Goal: Task Accomplishment & Management: Manage account settings

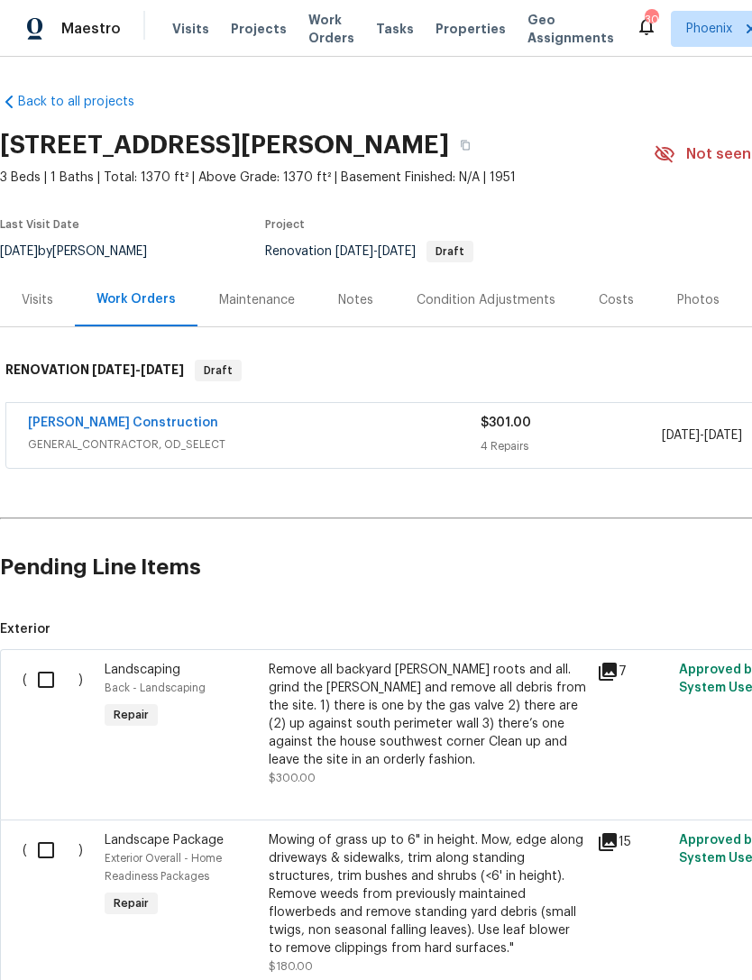
click at [52, 677] on input "checkbox" at bounding box center [52, 680] width 51 height 38
checkbox input "true"
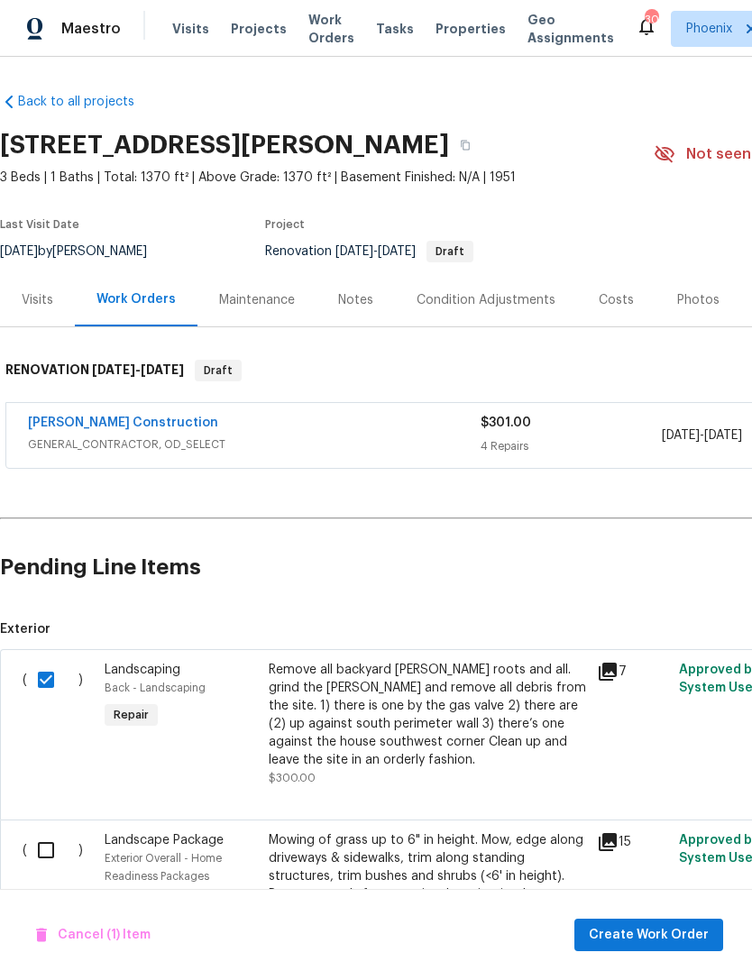
click at [50, 846] on input "checkbox" at bounding box center [52, 850] width 51 height 38
checkbox input "true"
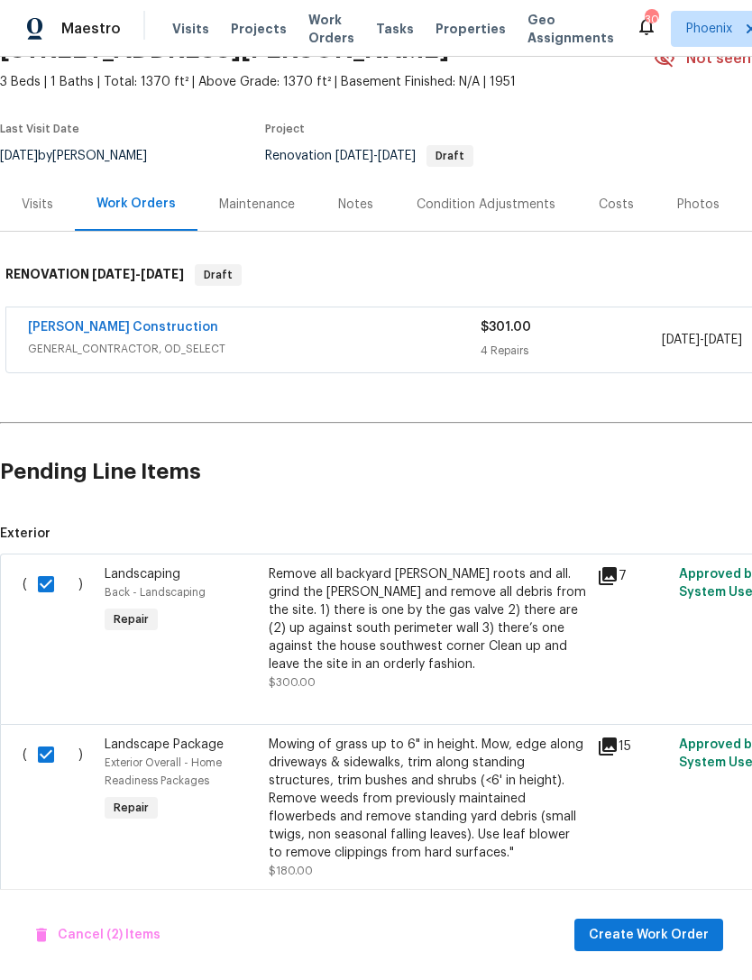
scroll to position [95, 0]
click at [673, 940] on span "Create Work Order" at bounding box center [649, 935] width 120 height 23
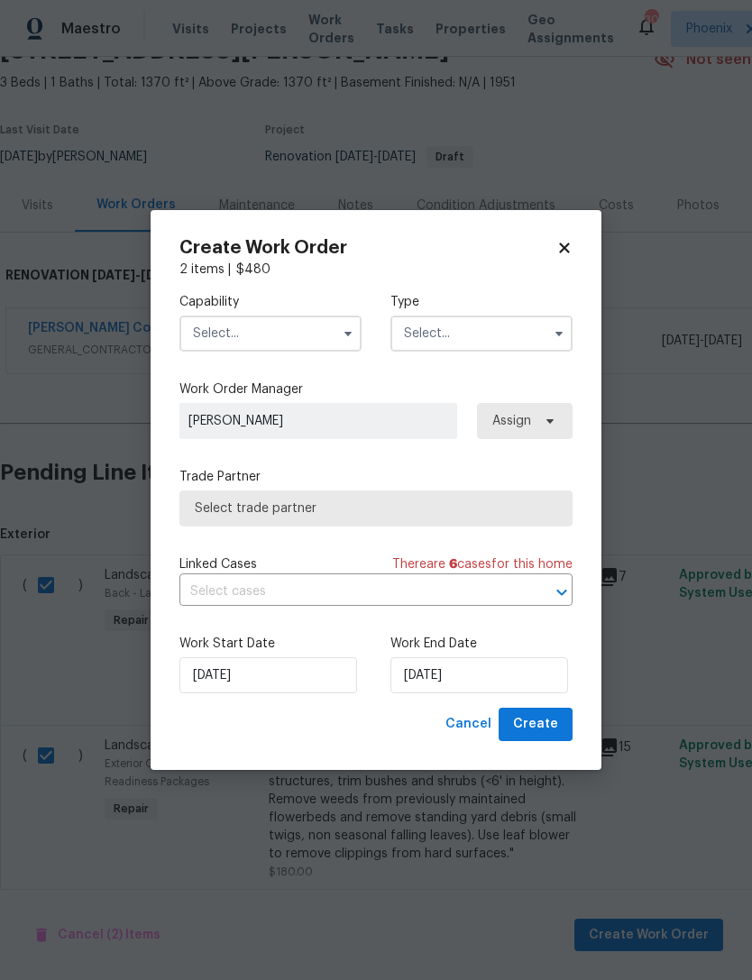
click at [307, 340] on input "text" at bounding box center [270, 334] width 182 height 36
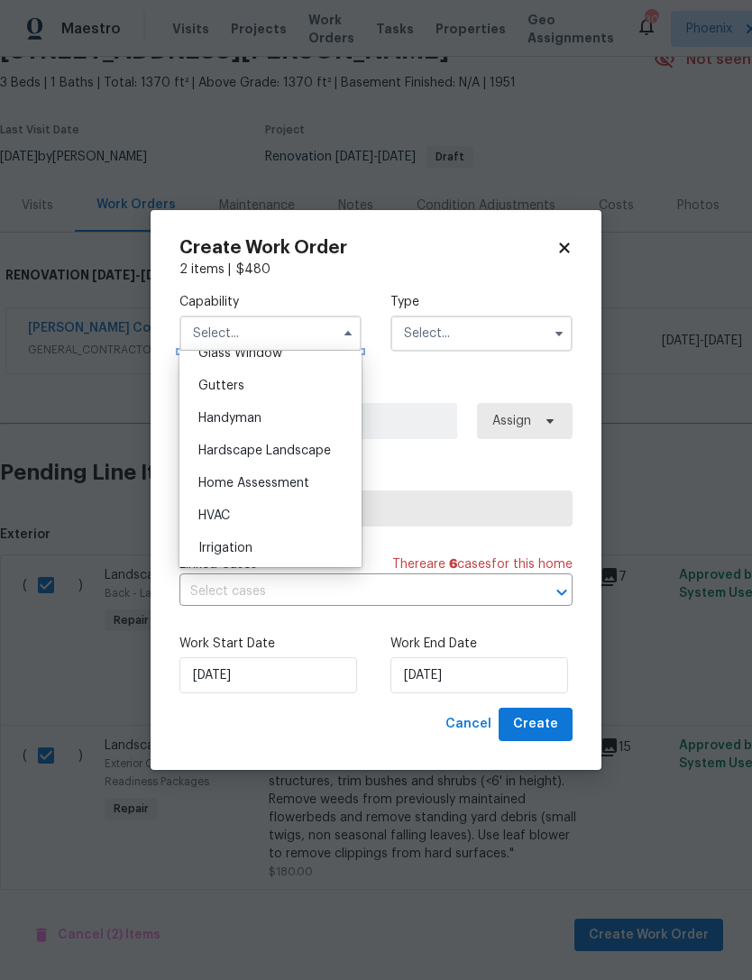
scroll to position [948, 0]
click at [319, 443] on span "Hardscape Landscape" at bounding box center [264, 448] width 133 height 13
type input "Hardscape Landscape"
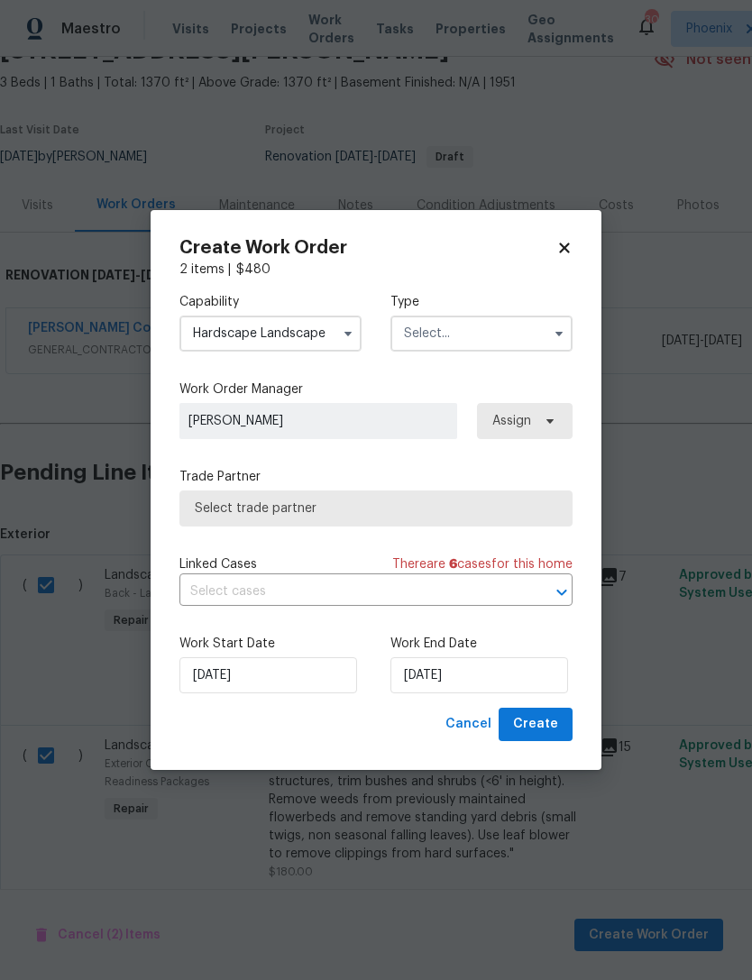
click at [481, 328] on input "text" at bounding box center [481, 334] width 182 height 36
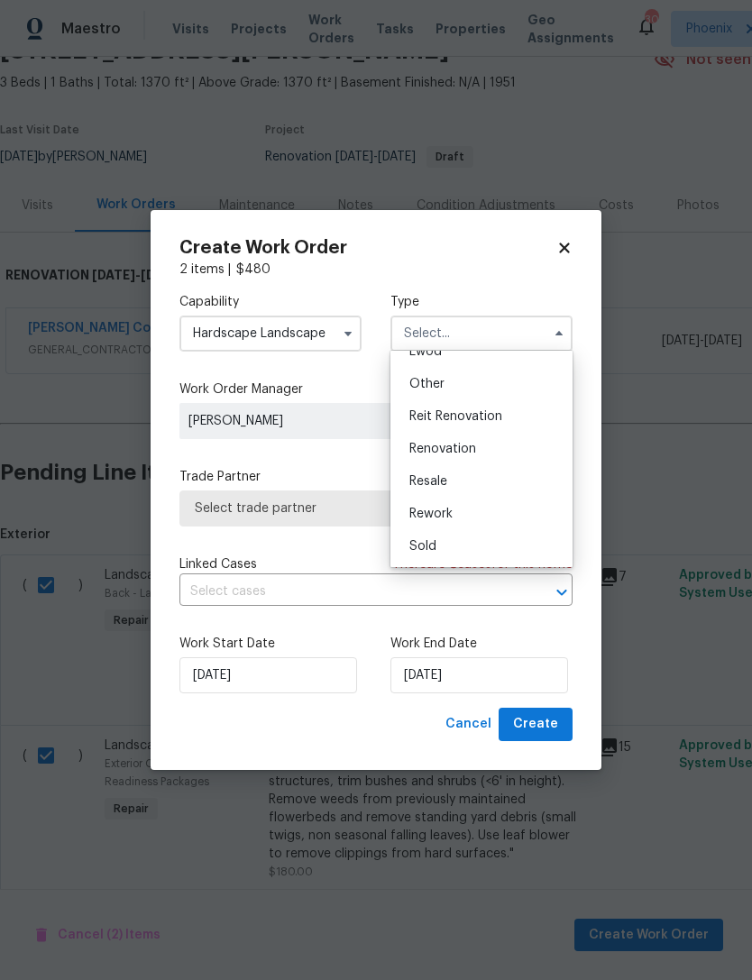
scroll to position [215, 0]
click at [498, 450] on div "Renovation" at bounding box center [481, 449] width 173 height 32
type input "Renovation"
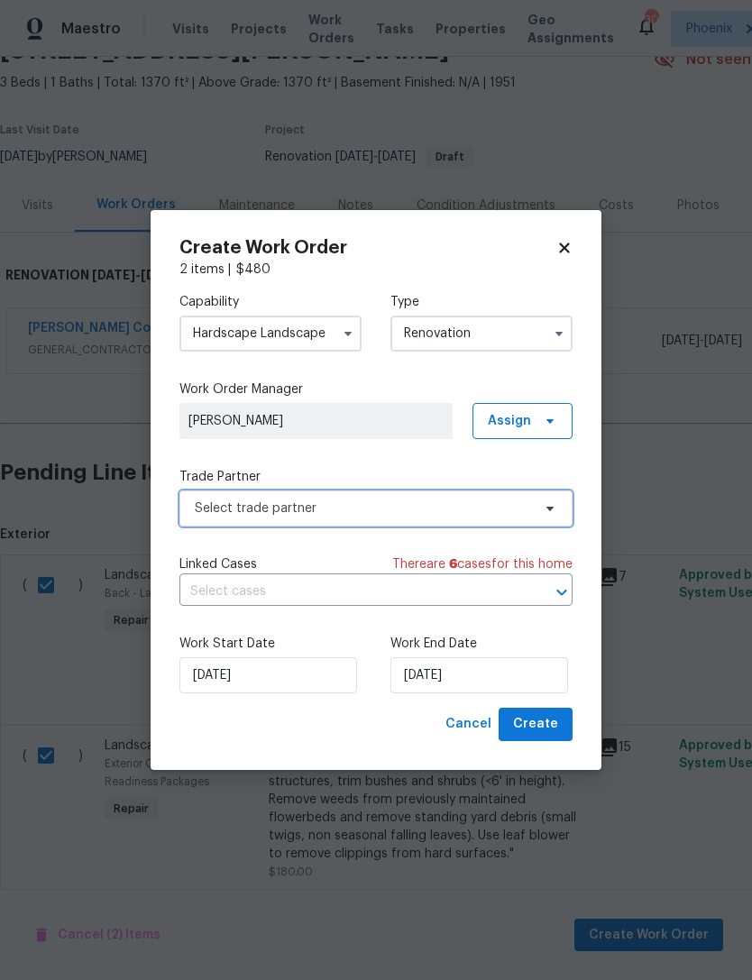
click at [499, 499] on span "Select trade partner" at bounding box center [363, 508] width 336 height 18
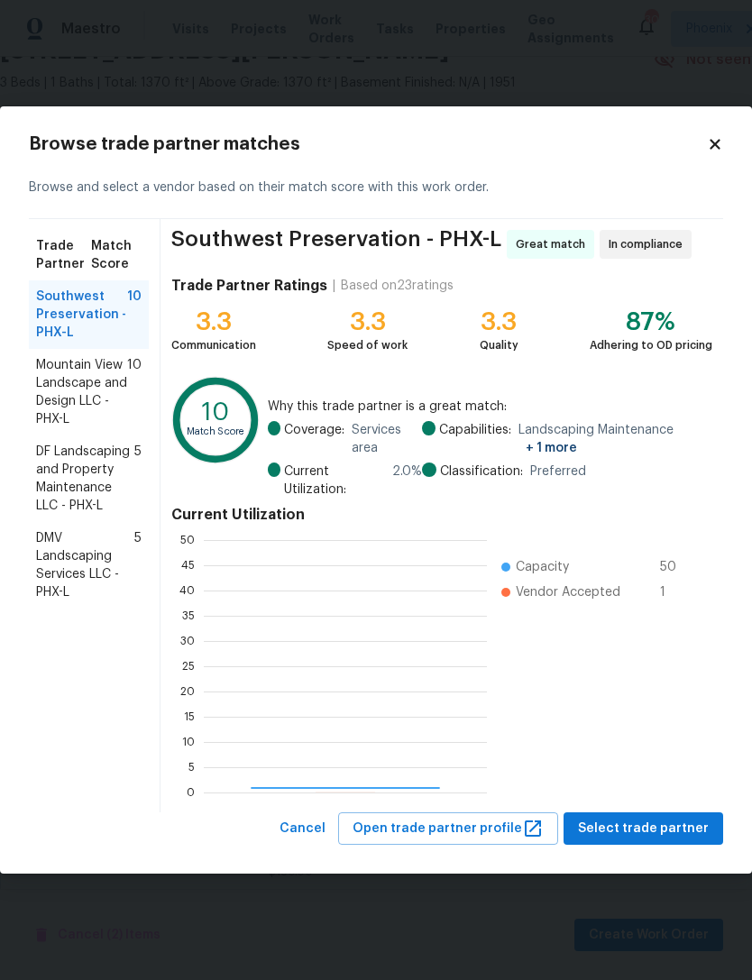
scroll to position [252, 283]
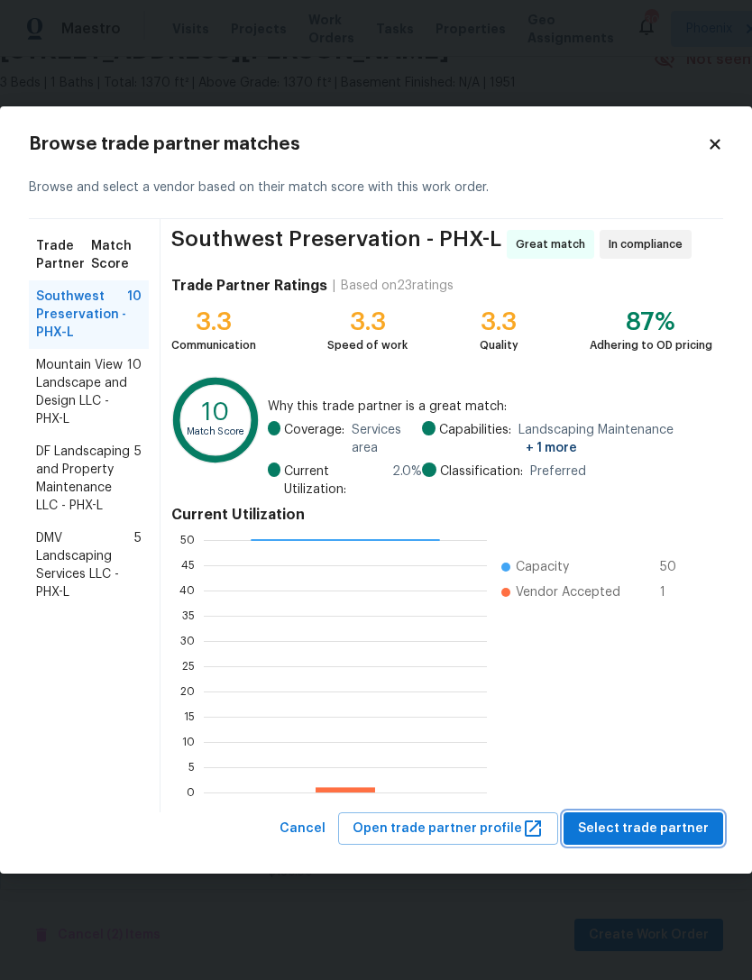
click at [664, 839] on span "Select trade partner" at bounding box center [643, 829] width 131 height 23
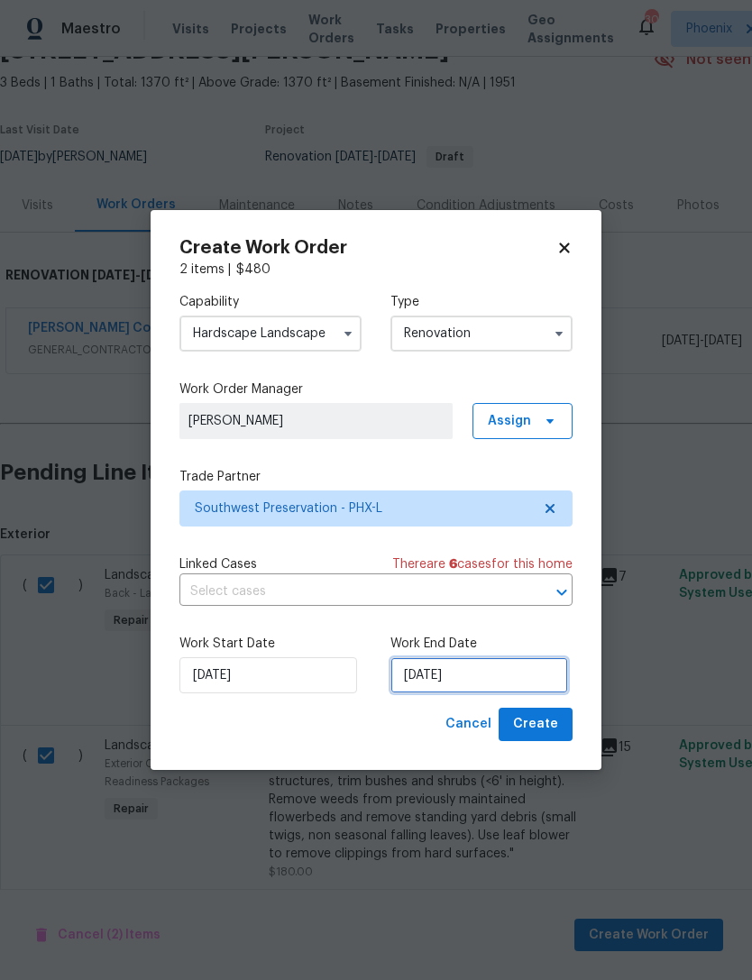
click at [536, 674] on input "[DATE]" at bounding box center [479, 675] width 178 height 36
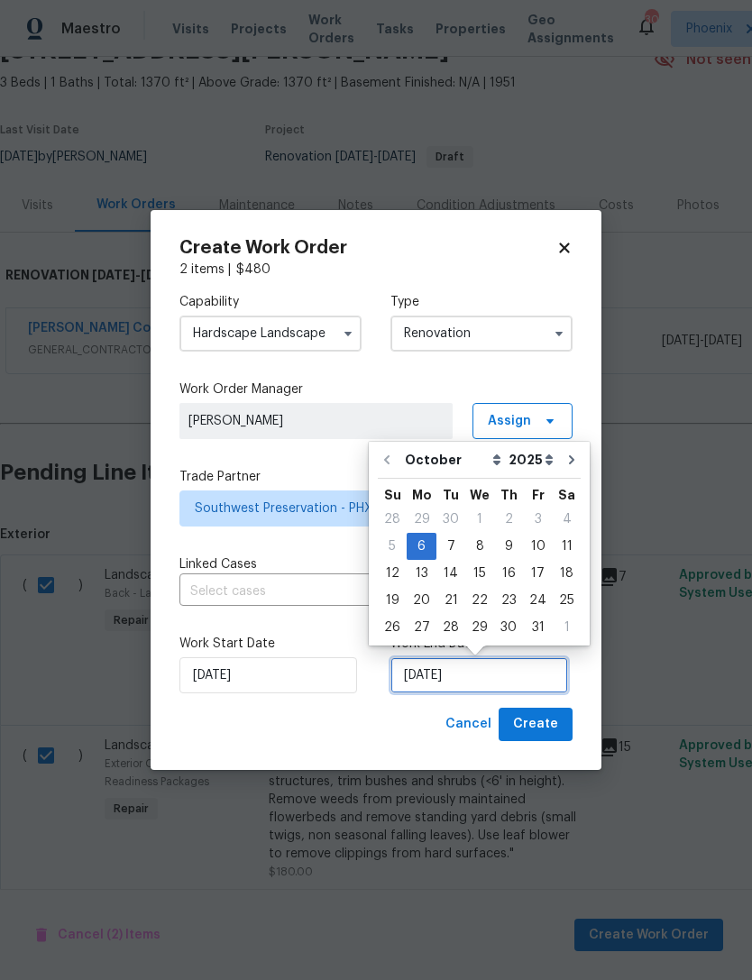
scroll to position [33, 0]
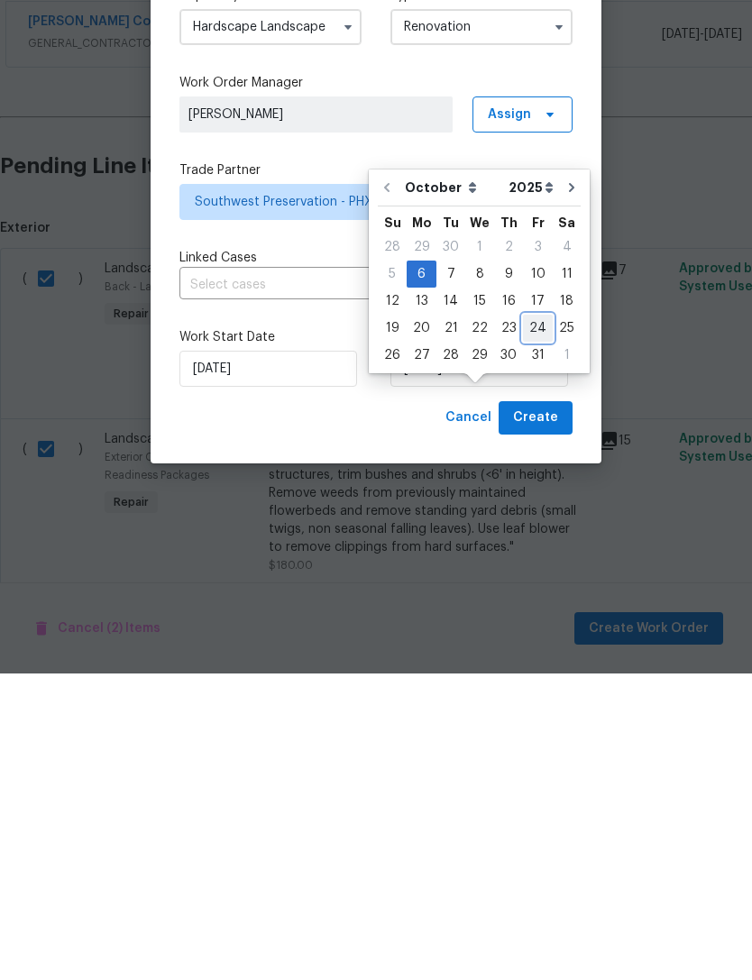
click at [542, 622] on div "24" at bounding box center [538, 634] width 30 height 25
type input "[DATE]"
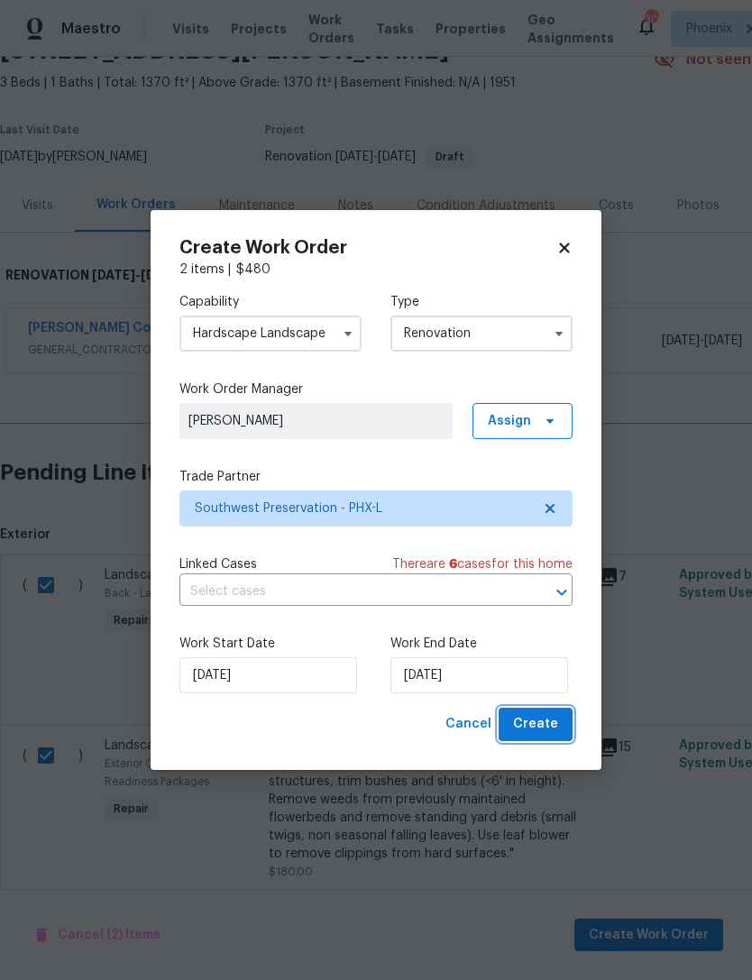
click at [548, 728] on span "Create" at bounding box center [535, 724] width 45 height 23
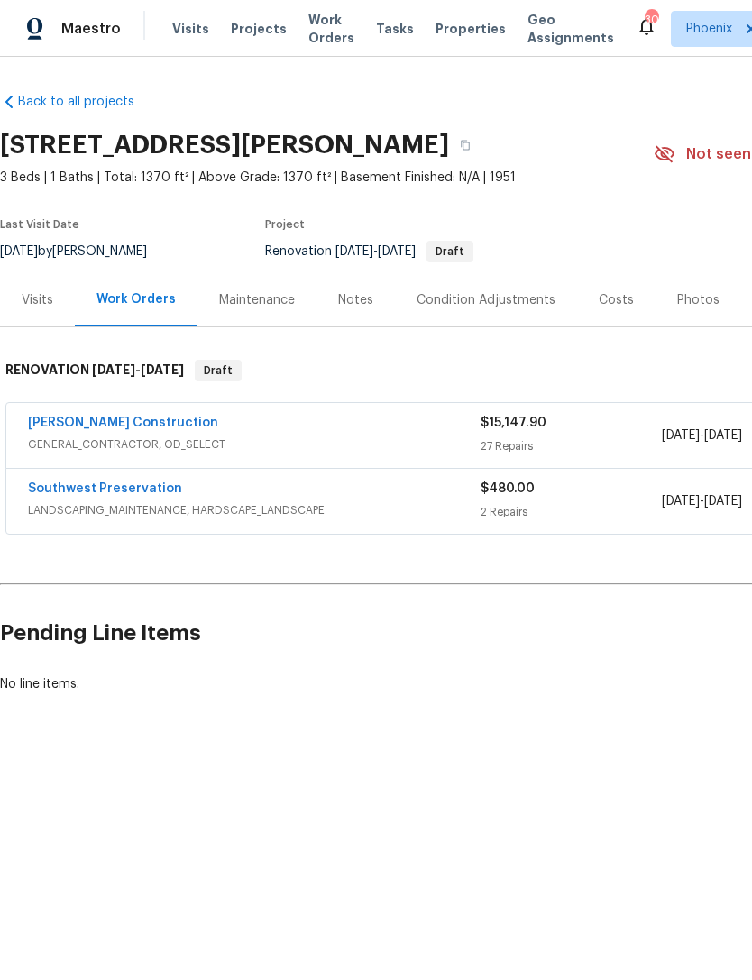
scroll to position [0, 0]
click at [58, 420] on link "[PERSON_NAME] Construction" at bounding box center [123, 423] width 190 height 13
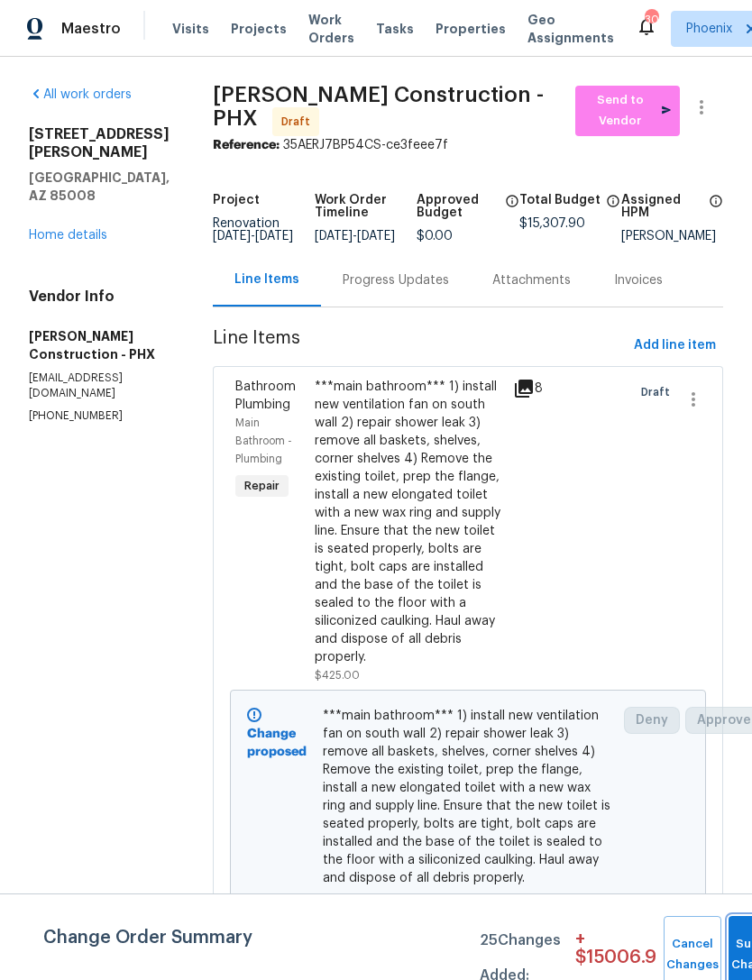
click at [738, 951] on button "Submit Changes" at bounding box center [758, 955] width 58 height 78
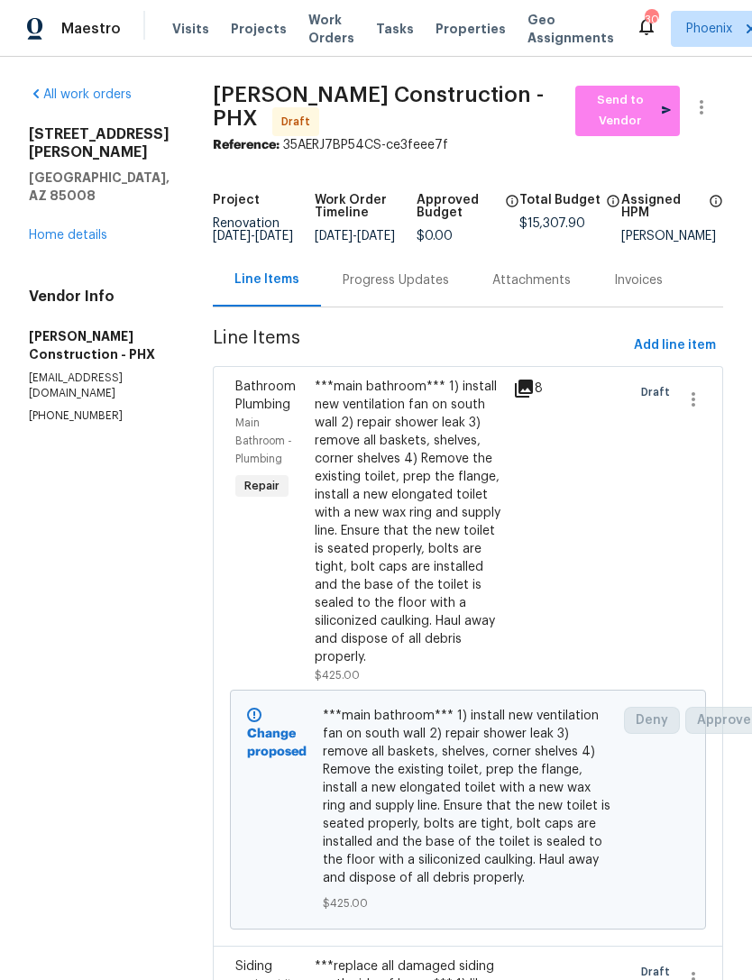
click at [64, 229] on link "Home details" at bounding box center [68, 235] width 78 height 13
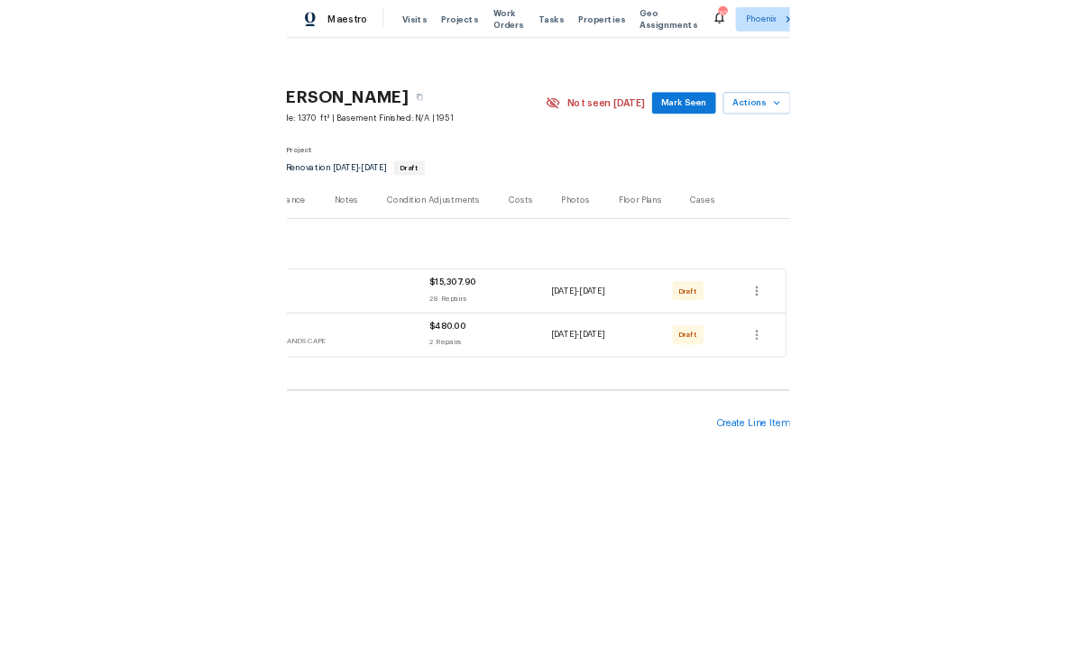
scroll to position [0, 267]
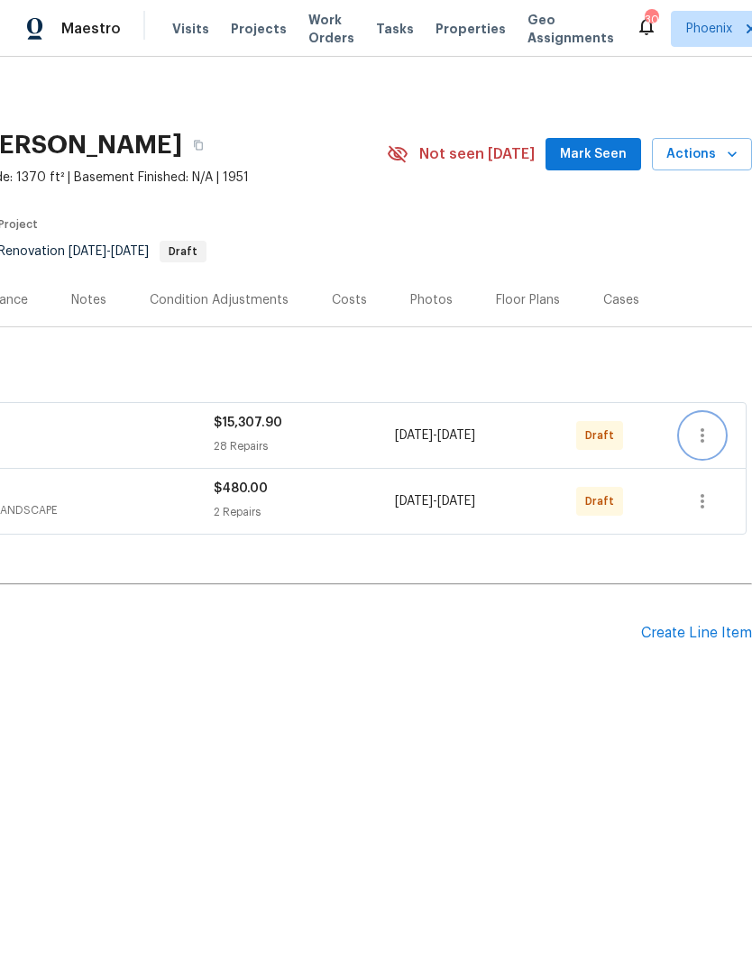
click at [704, 438] on icon "button" at bounding box center [703, 436] width 22 height 22
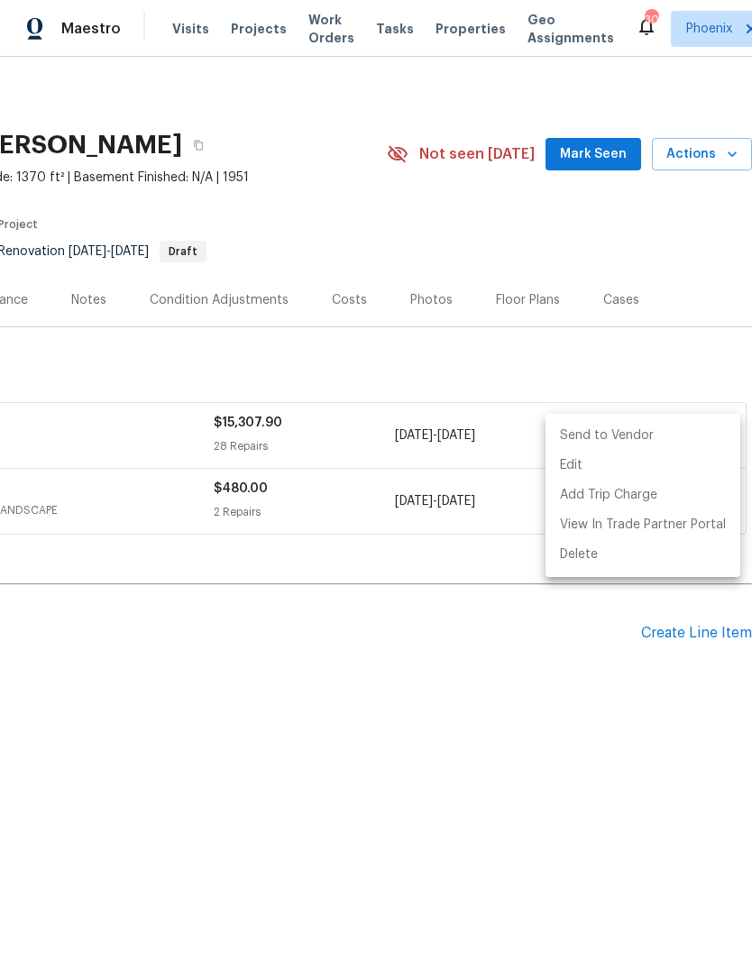
click at [664, 444] on li "Send to Vendor" at bounding box center [642, 436] width 195 height 30
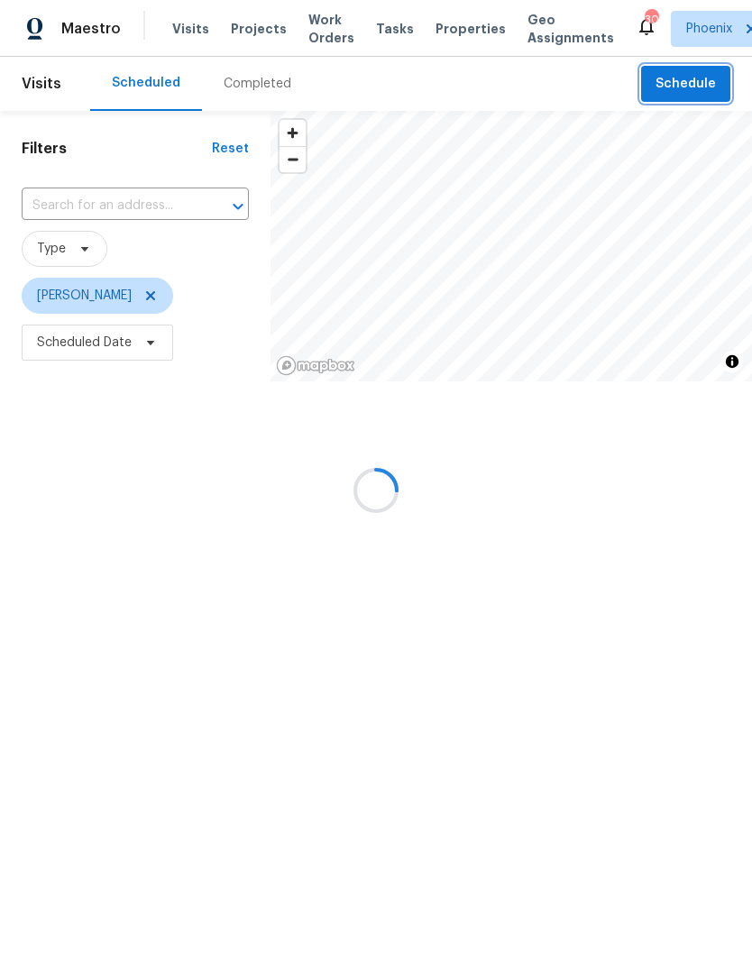
click at [693, 87] on span "Schedule" at bounding box center [685, 84] width 60 height 23
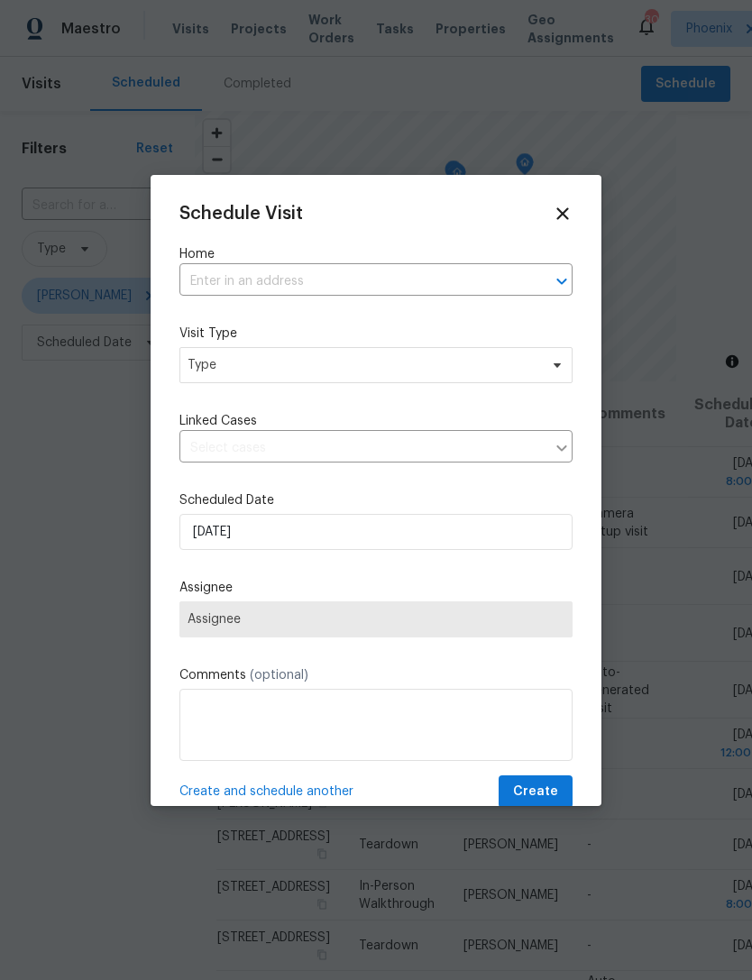
click at [454, 278] on input "text" at bounding box center [350, 282] width 343 height 28
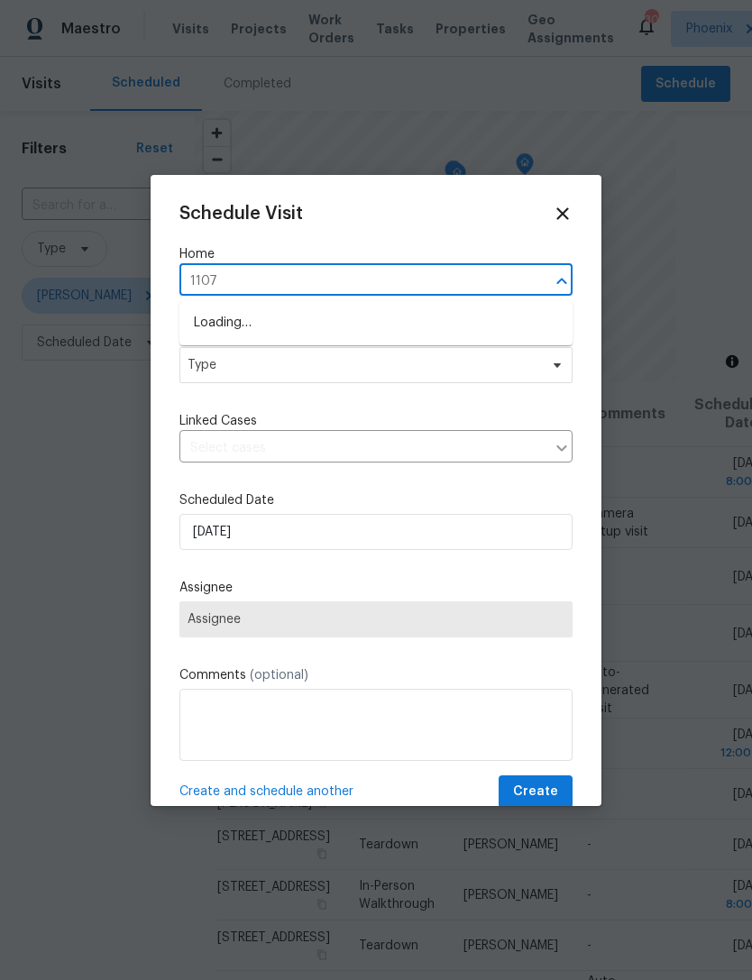
type input "1107"
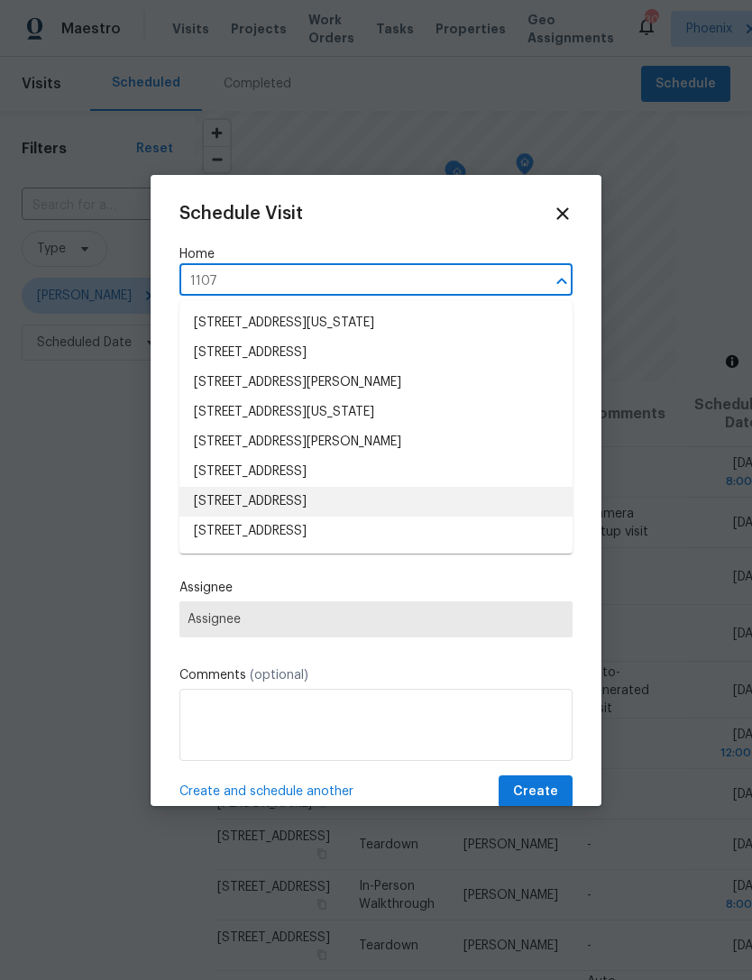
click at [376, 496] on li "1107 N Cherry, Mesa, AZ 85201" at bounding box center [375, 502] width 393 height 30
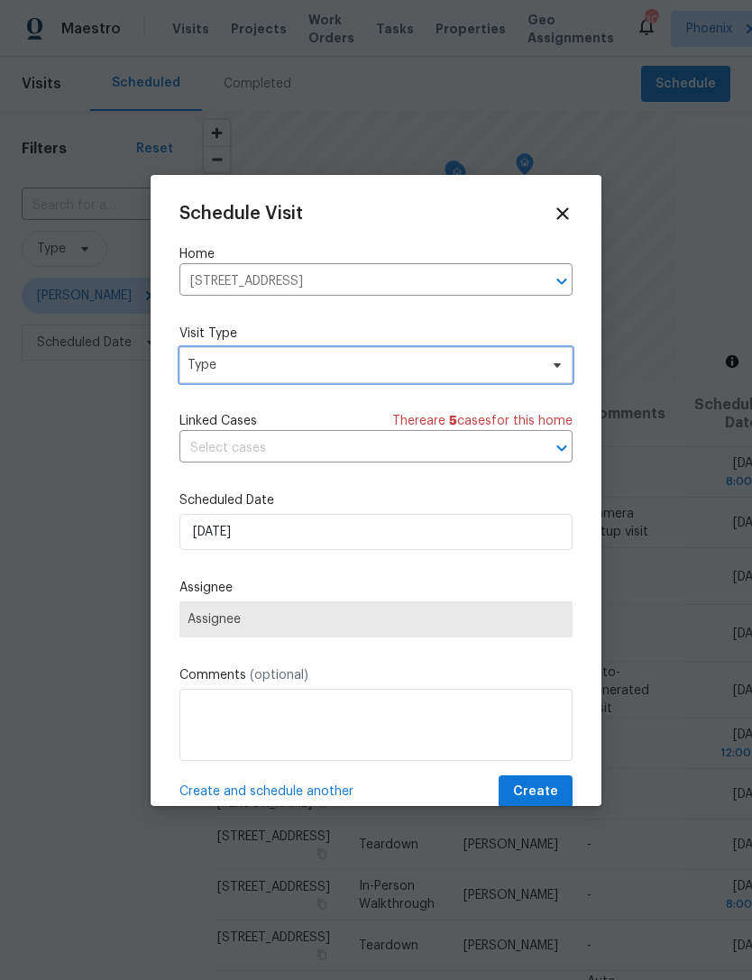
click at [417, 367] on span "Type" at bounding box center [363, 365] width 351 height 18
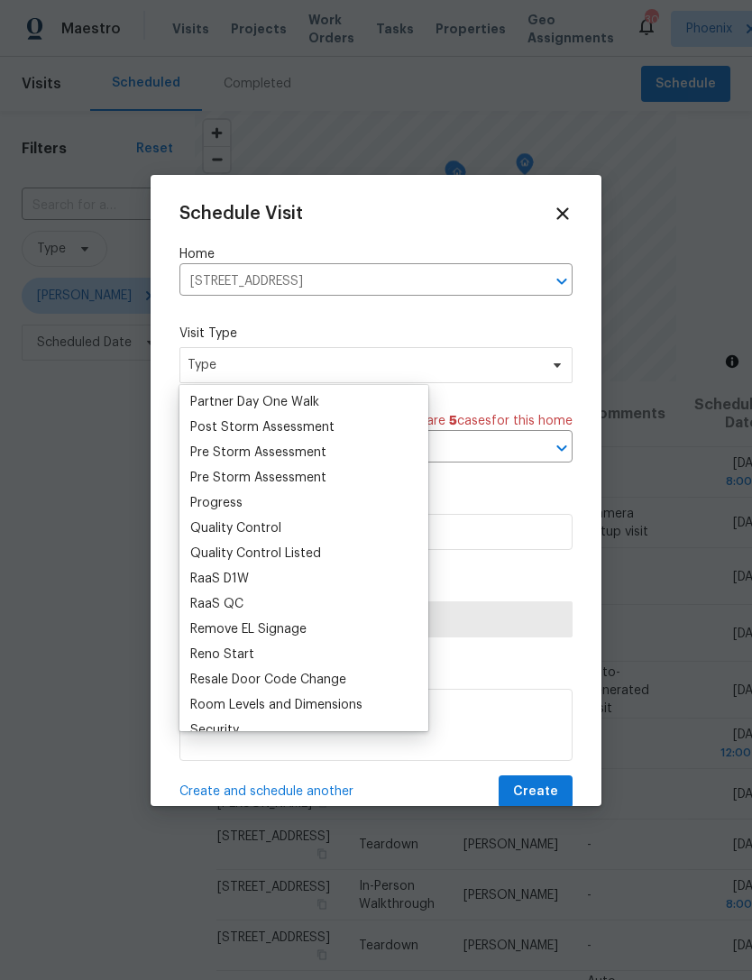
scroll to position [1093, 0]
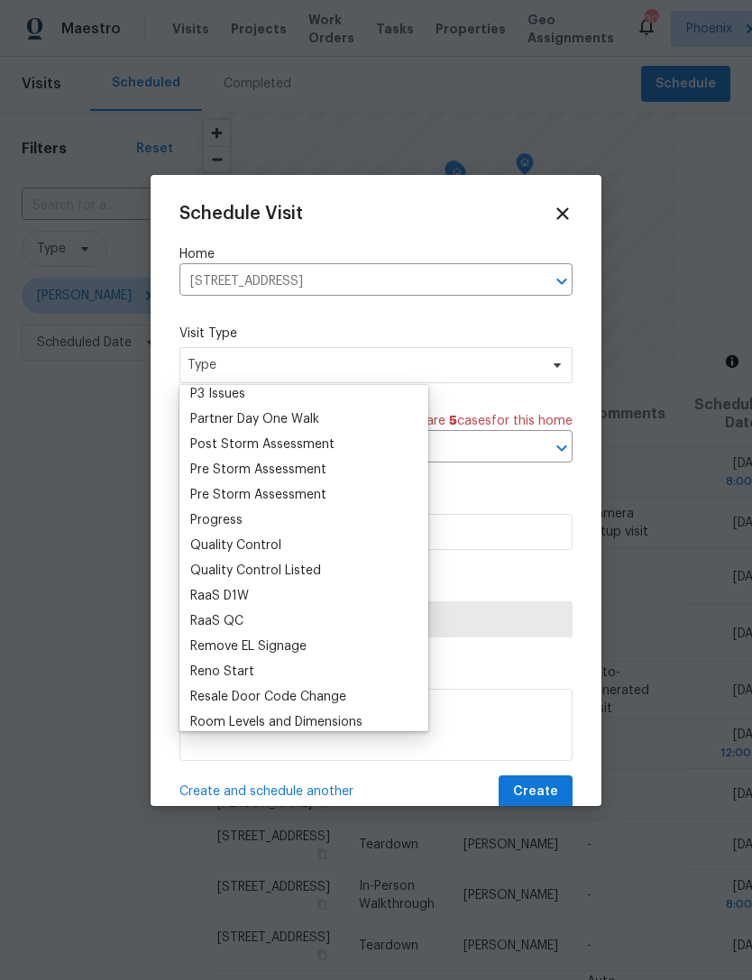
click at [234, 521] on div "Progress" at bounding box center [216, 520] width 52 height 18
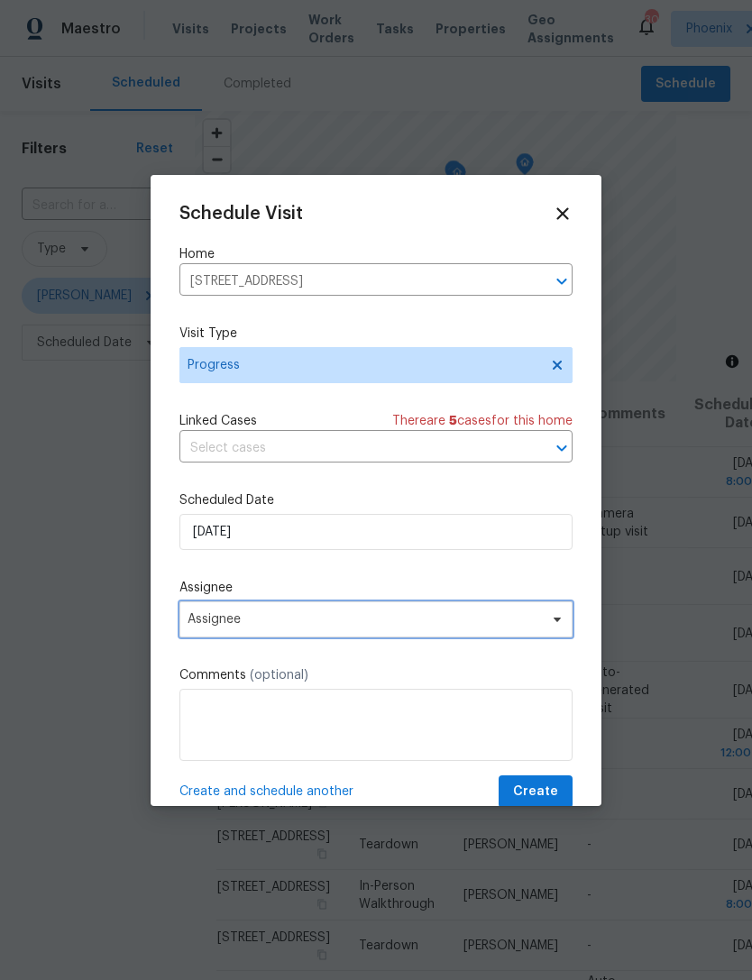
click at [340, 625] on span "Assignee" at bounding box center [364, 619] width 353 height 14
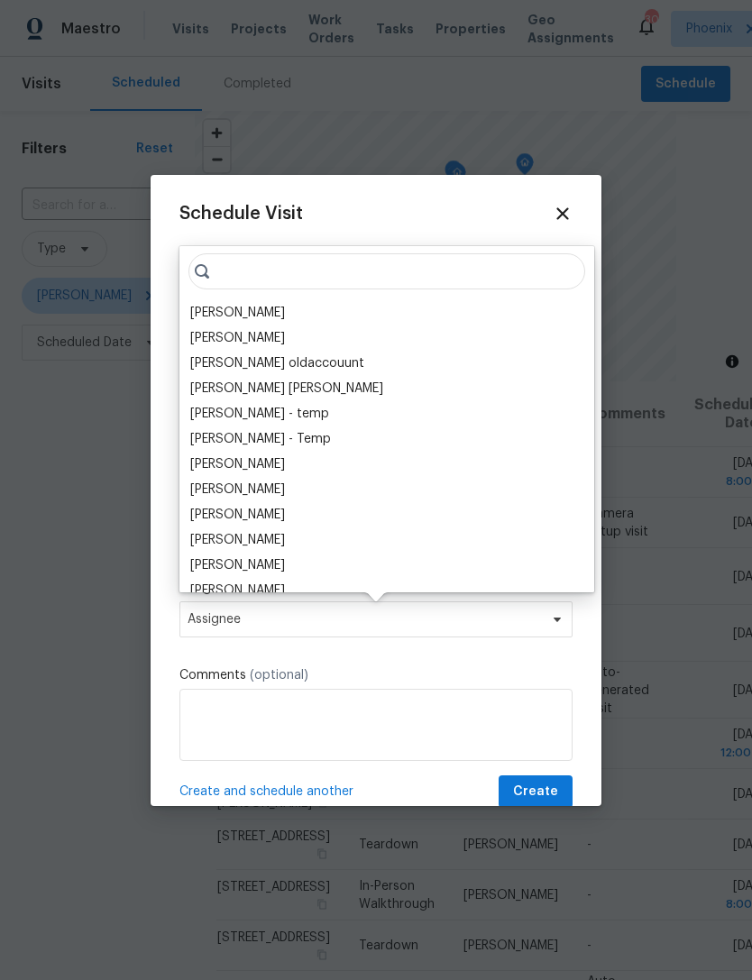
click at [252, 311] on div "[PERSON_NAME]" at bounding box center [237, 313] width 95 height 18
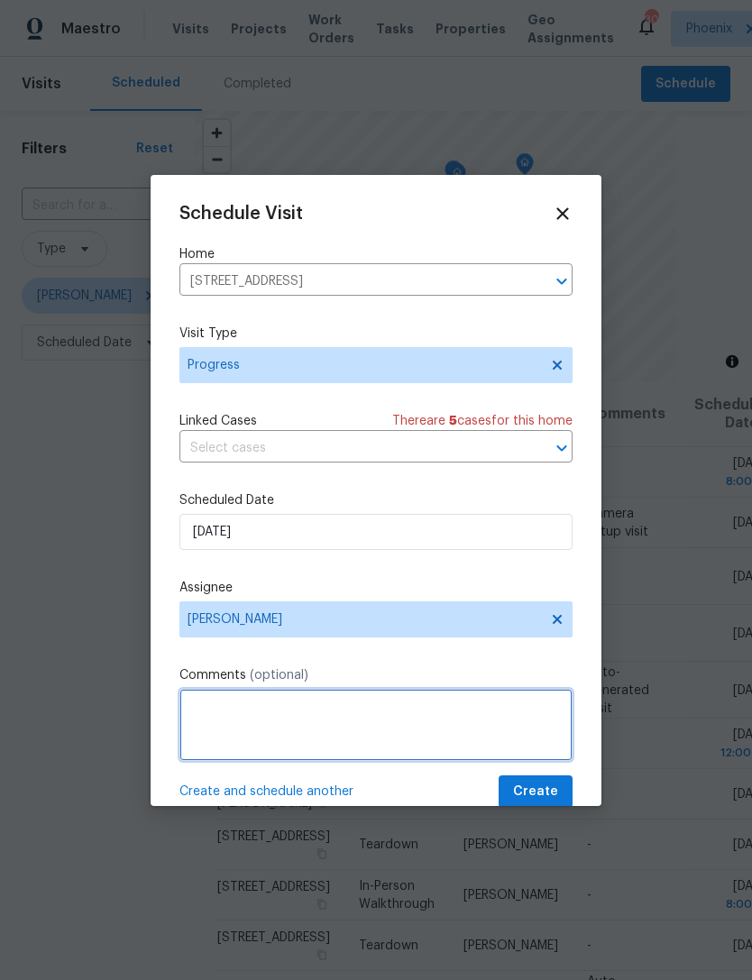
click at [353, 709] on textarea at bounding box center [375, 725] width 393 height 72
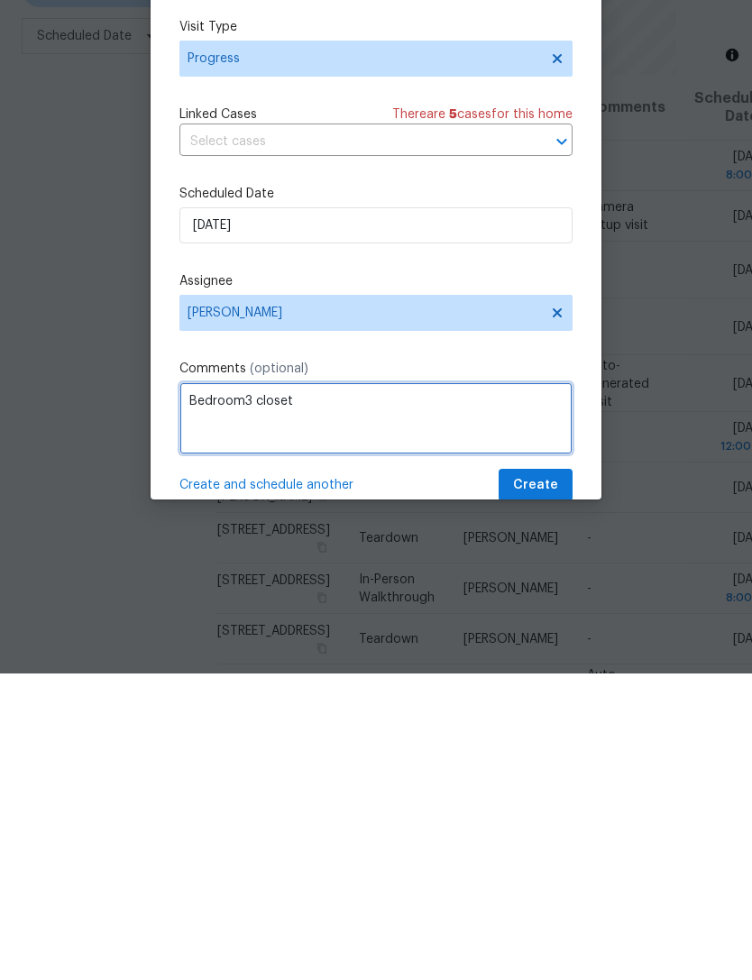
type textarea "Bedroom3 closet"
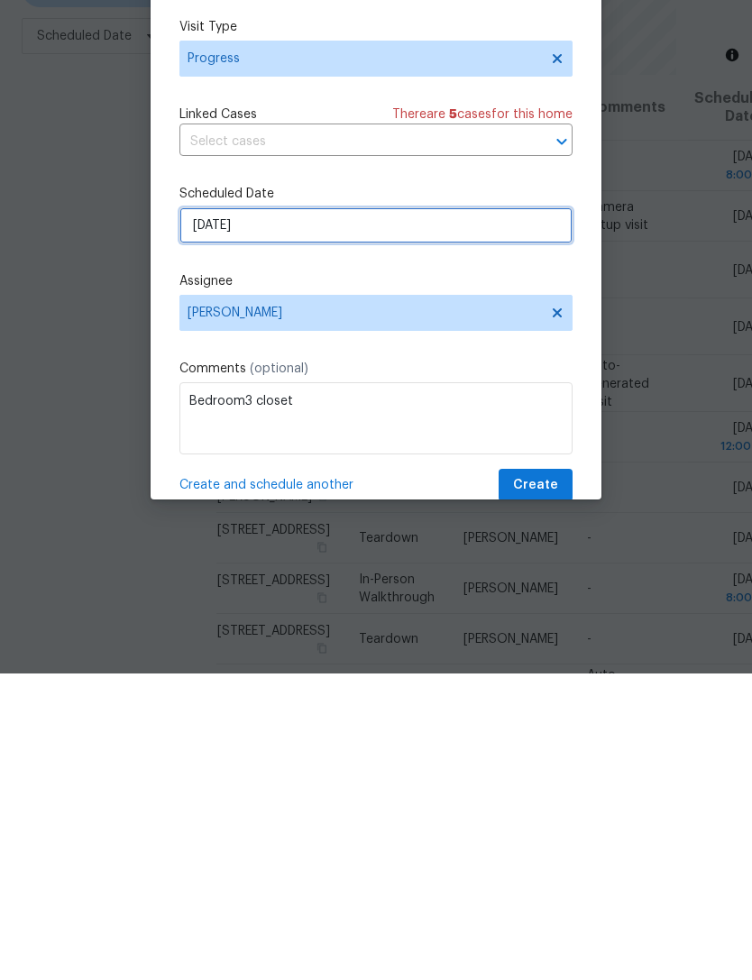
click at [441, 514] on input "[DATE]" at bounding box center [375, 532] width 393 height 36
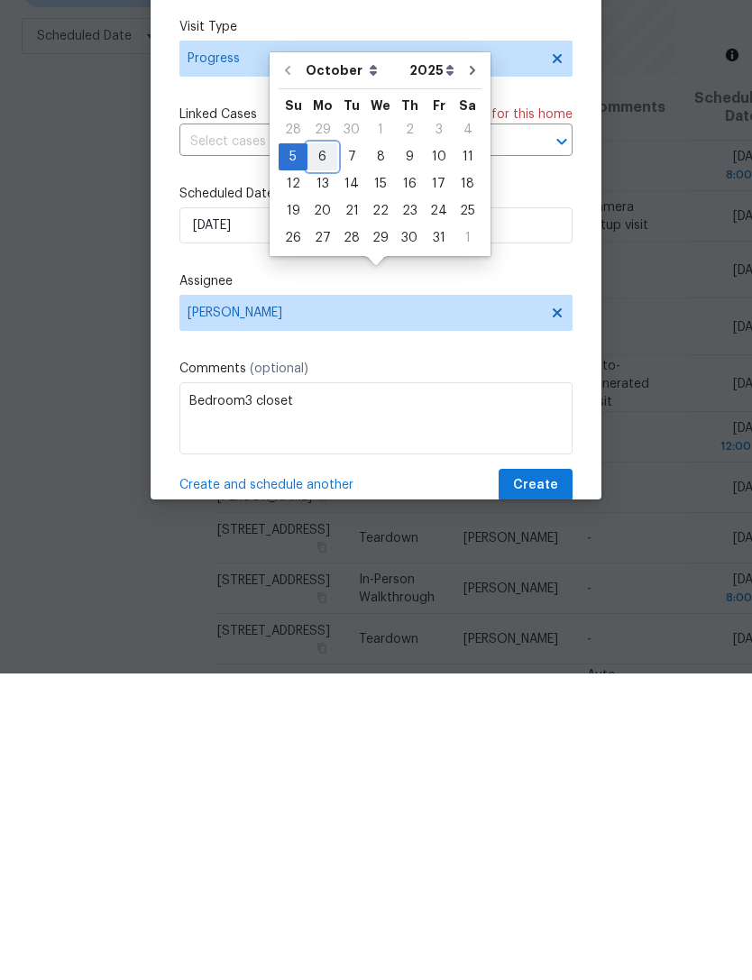
click at [322, 451] on div "6" at bounding box center [322, 463] width 30 height 25
type input "[DATE]"
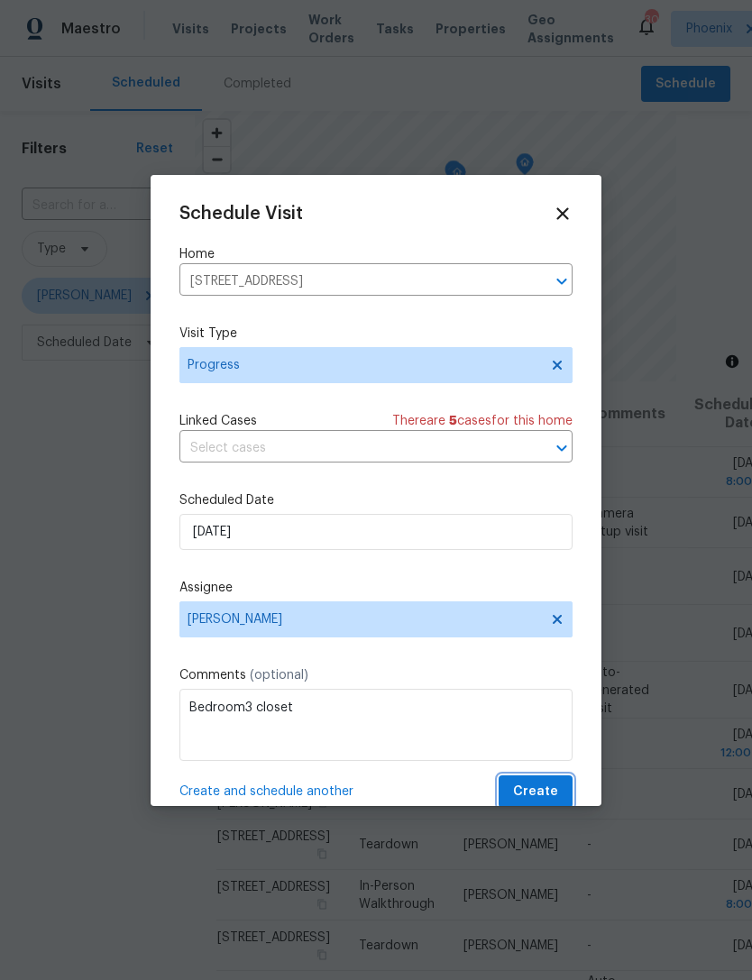
click at [562, 798] on button "Create" at bounding box center [536, 791] width 74 height 33
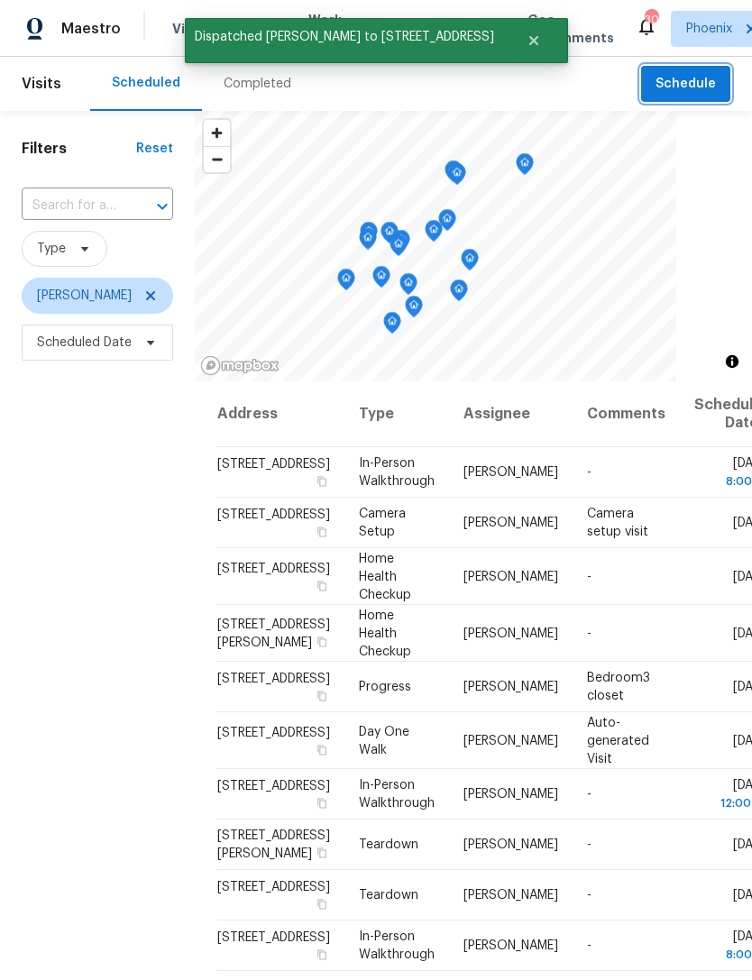
click at [677, 75] on span "Schedule" at bounding box center [685, 84] width 60 height 23
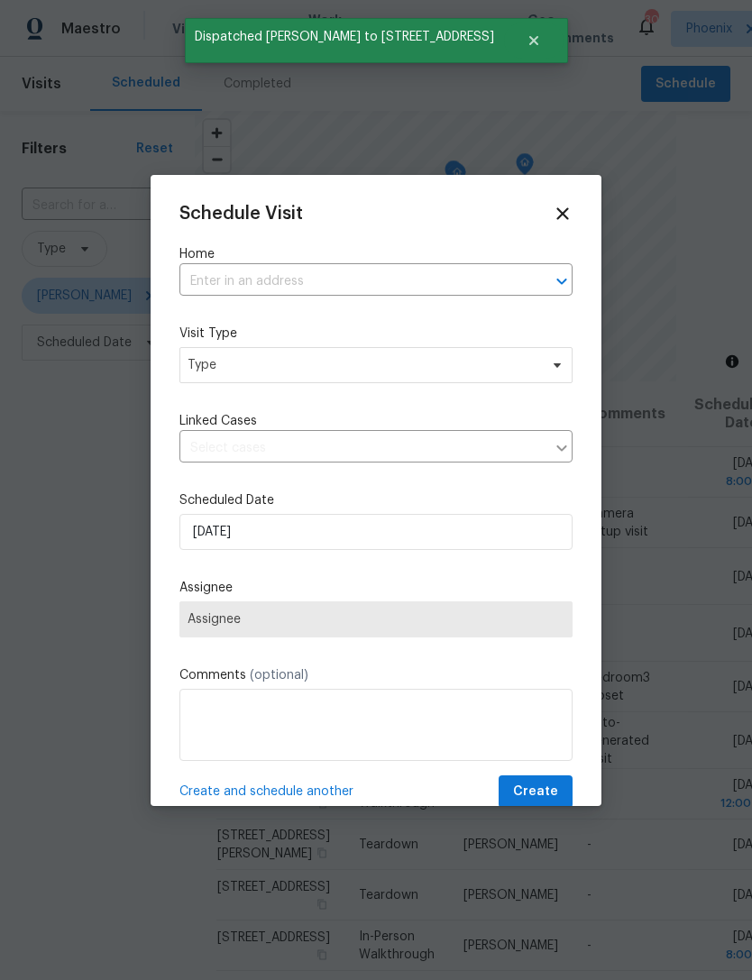
click at [444, 286] on input "text" at bounding box center [350, 282] width 343 height 28
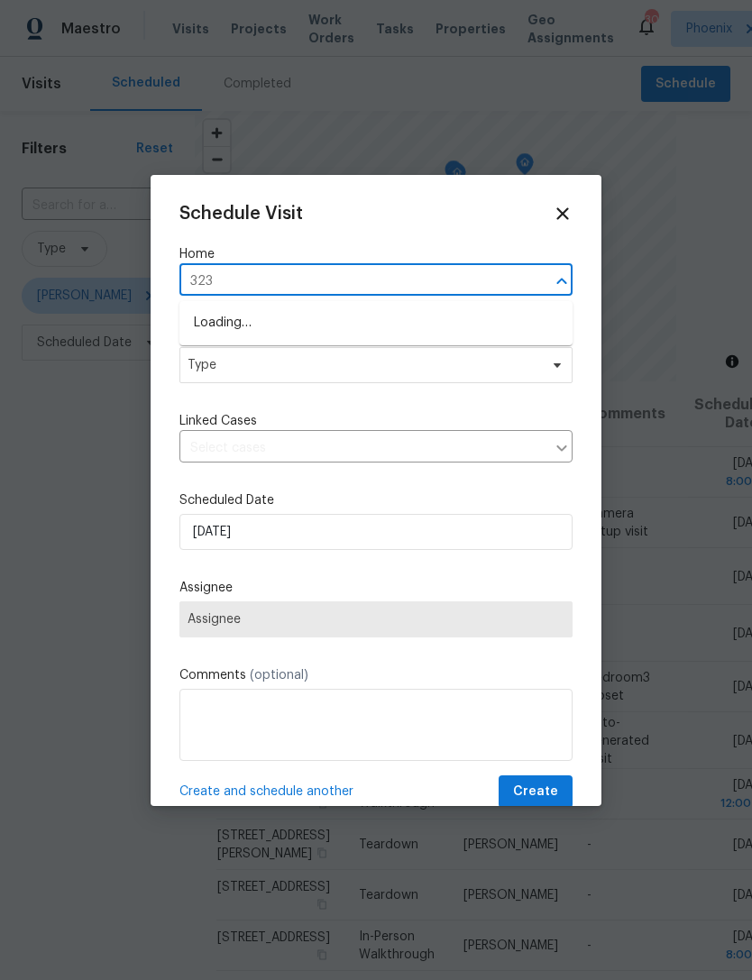
type input "3235"
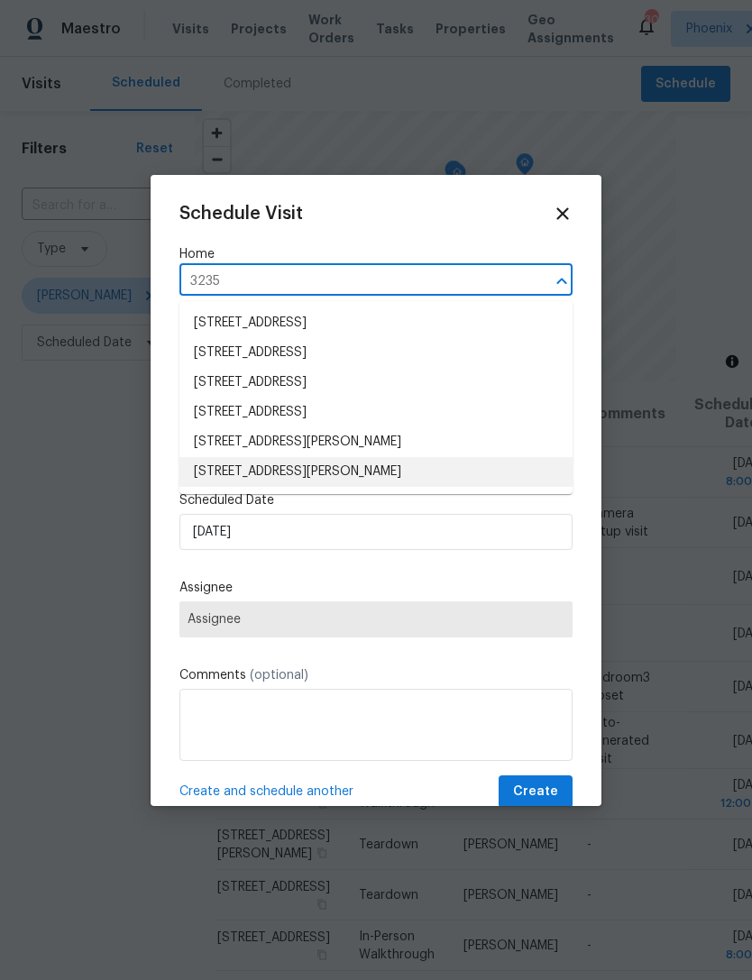
click at [344, 475] on li "[STREET_ADDRESS][PERSON_NAME]" at bounding box center [375, 472] width 393 height 30
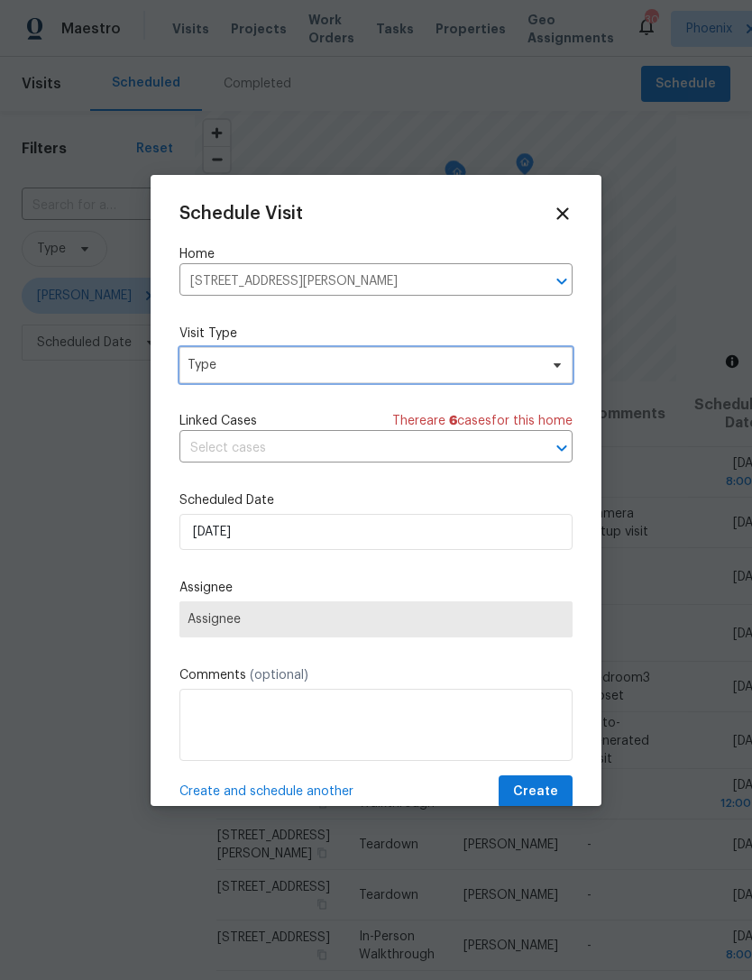
click at [358, 371] on span "Type" at bounding box center [363, 365] width 351 height 18
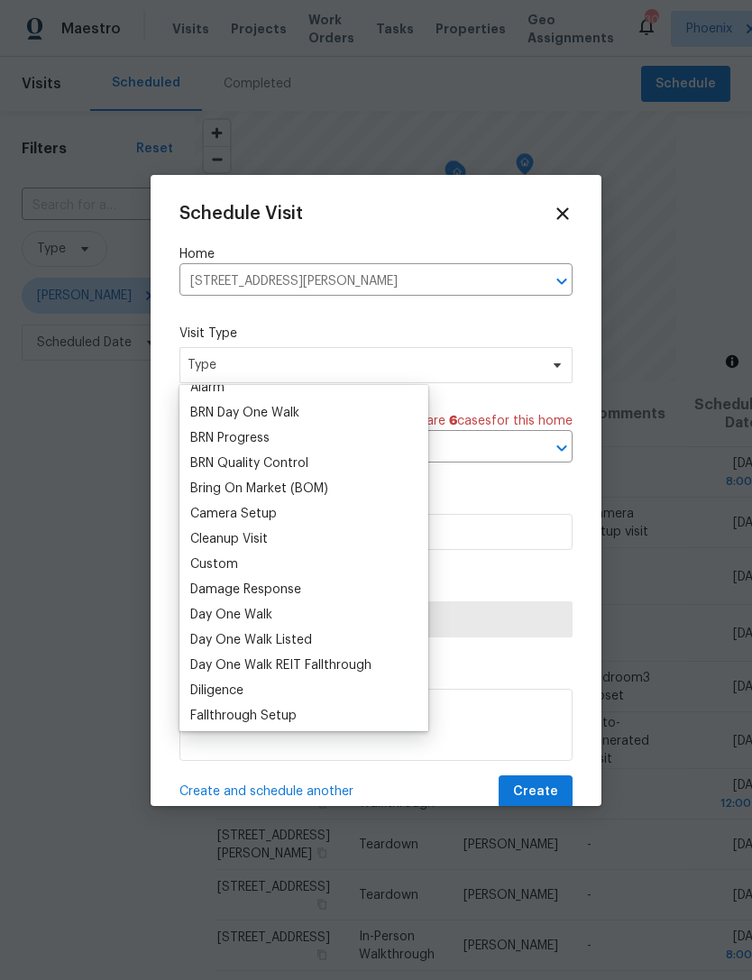
scroll to position [116, 0]
click at [231, 569] on div "Custom" at bounding box center [214, 563] width 48 height 18
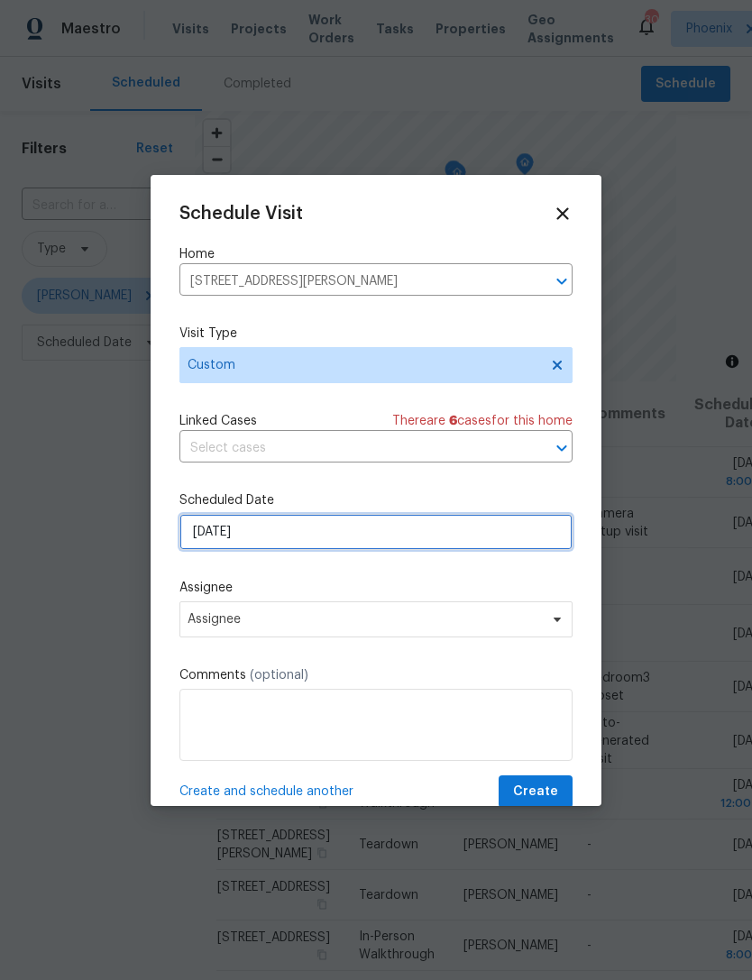
click at [325, 540] on input "[DATE]" at bounding box center [375, 532] width 393 height 36
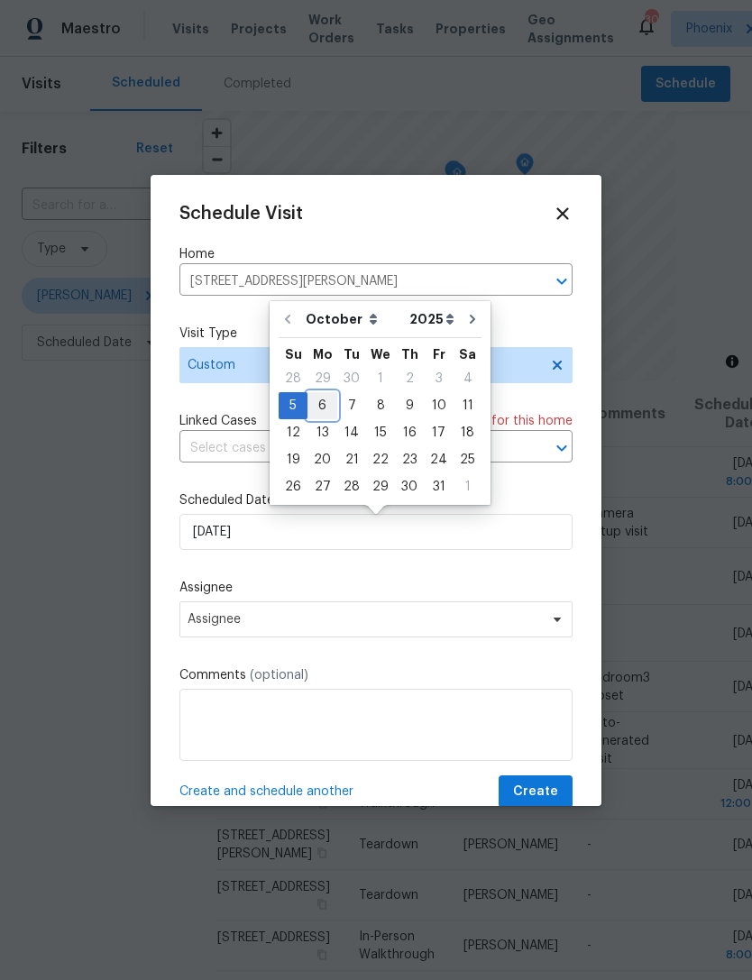
click at [319, 400] on div "6" at bounding box center [322, 405] width 30 height 25
type input "[DATE]"
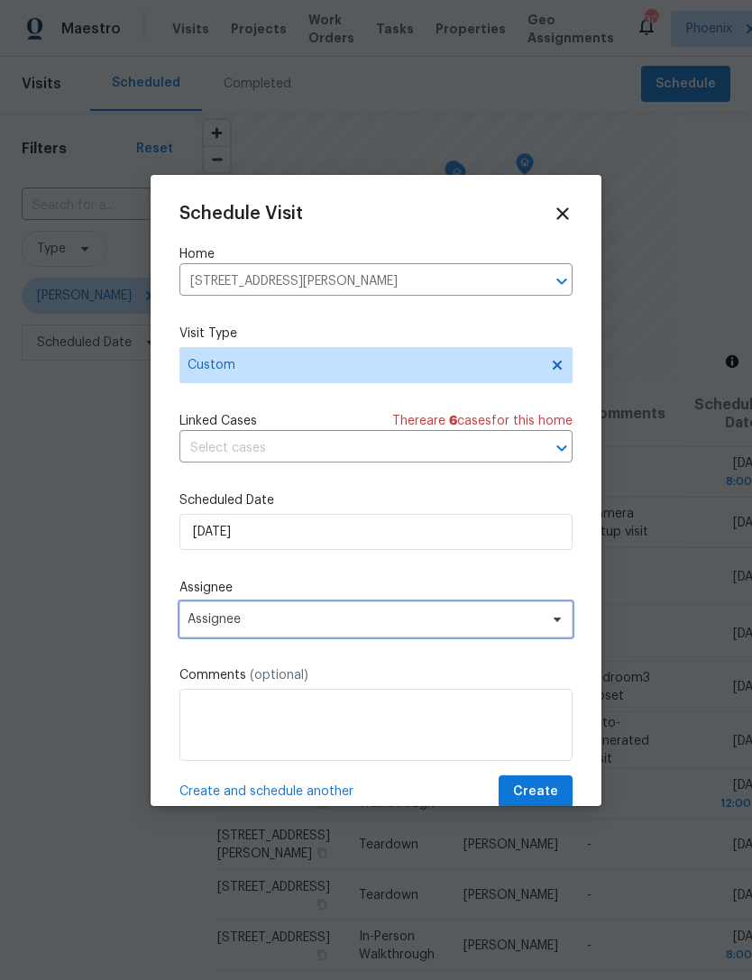
click at [310, 626] on span "Assignee" at bounding box center [364, 619] width 353 height 14
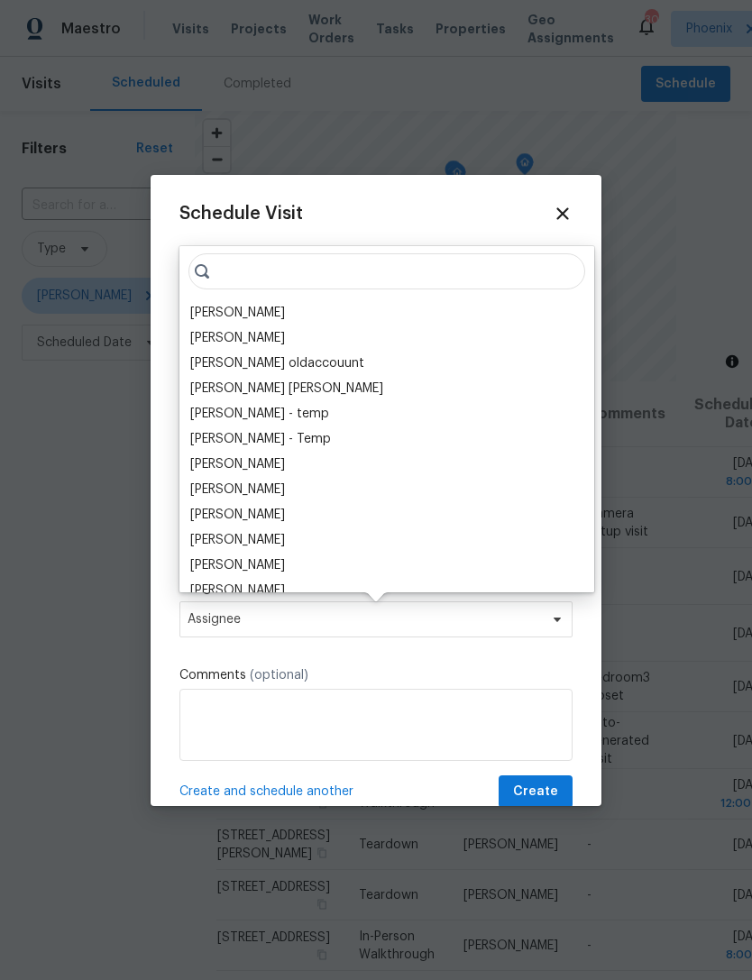
click at [239, 311] on div "[PERSON_NAME]" at bounding box center [237, 313] width 95 height 18
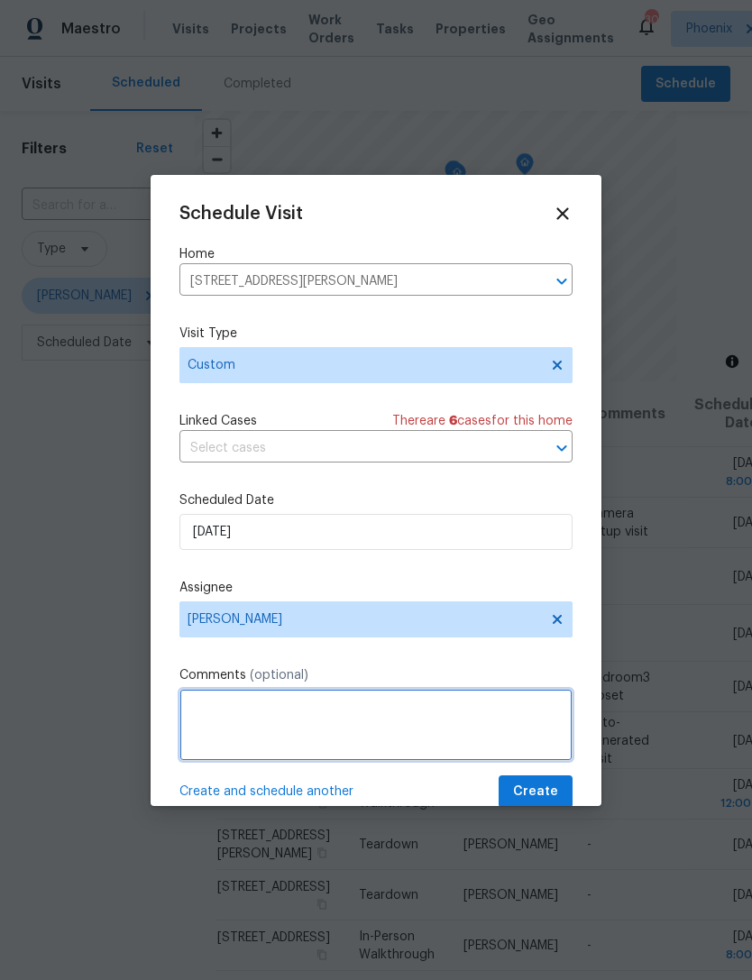
click at [440, 704] on textarea at bounding box center [375, 725] width 393 height 72
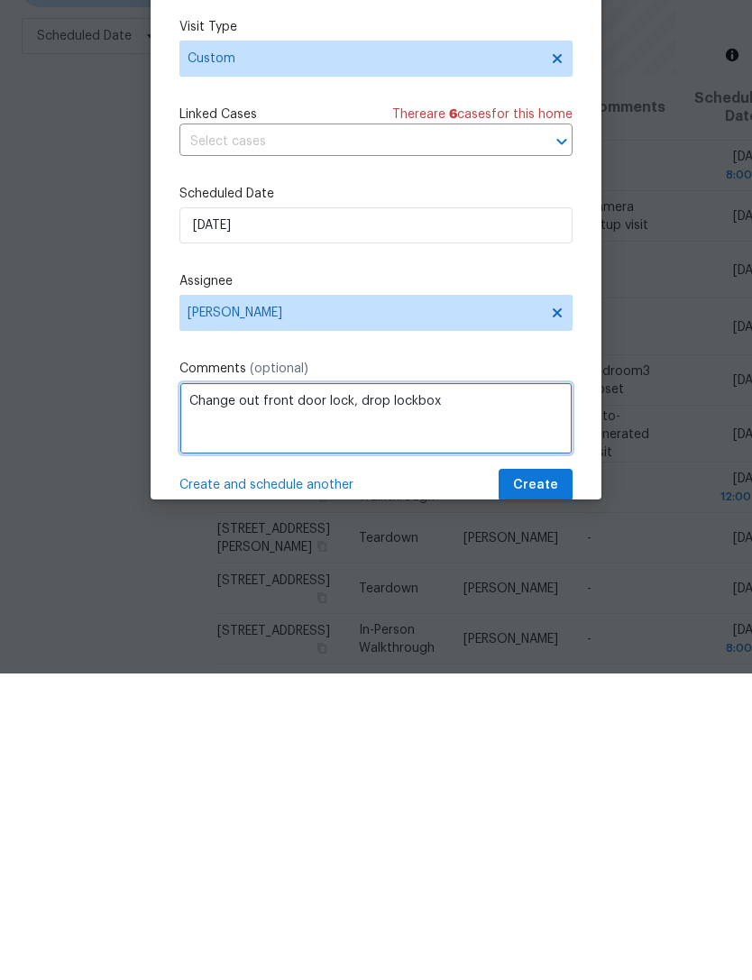
type textarea "Change out front door lock, drop lockbox"
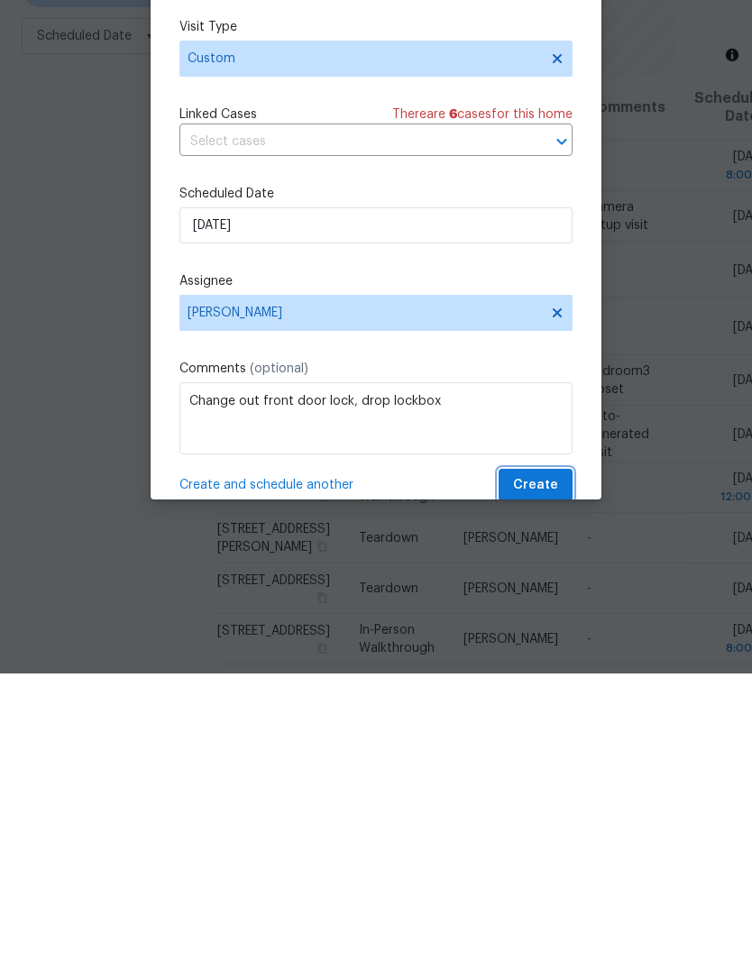
click at [545, 775] on button "Create" at bounding box center [536, 791] width 74 height 33
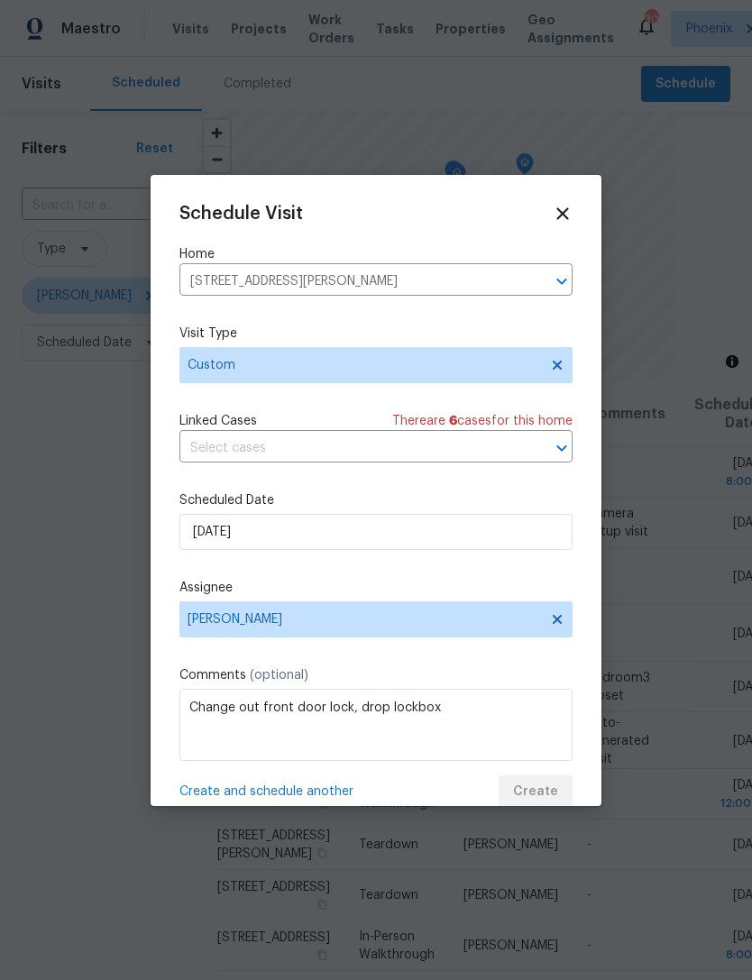
scroll to position [0, 0]
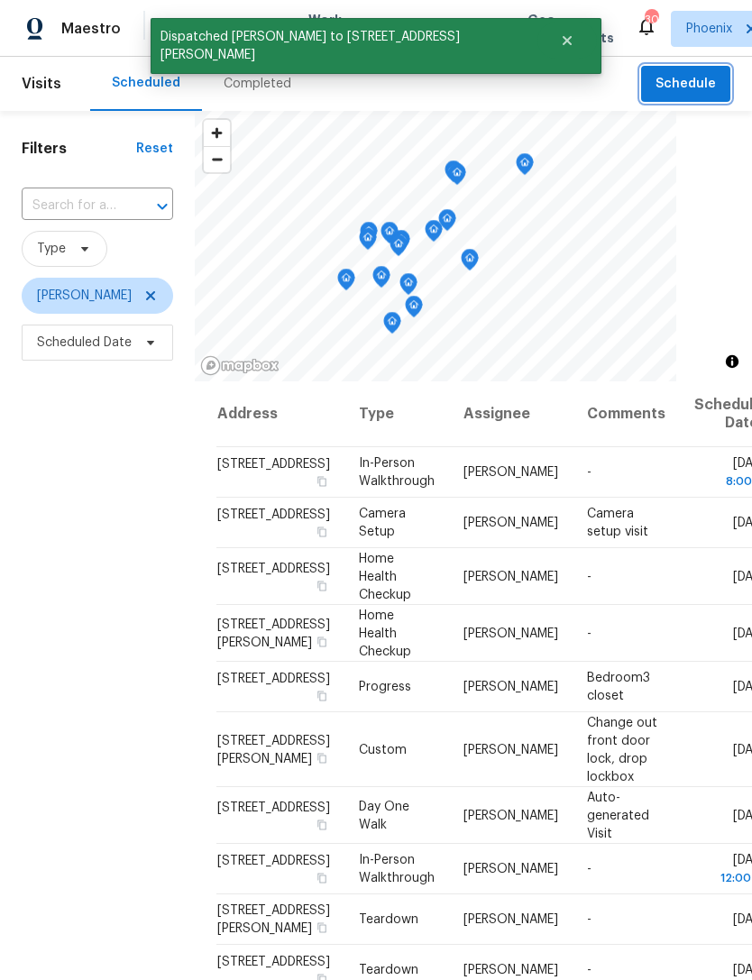
click at [680, 91] on span "Schedule" at bounding box center [685, 84] width 60 height 23
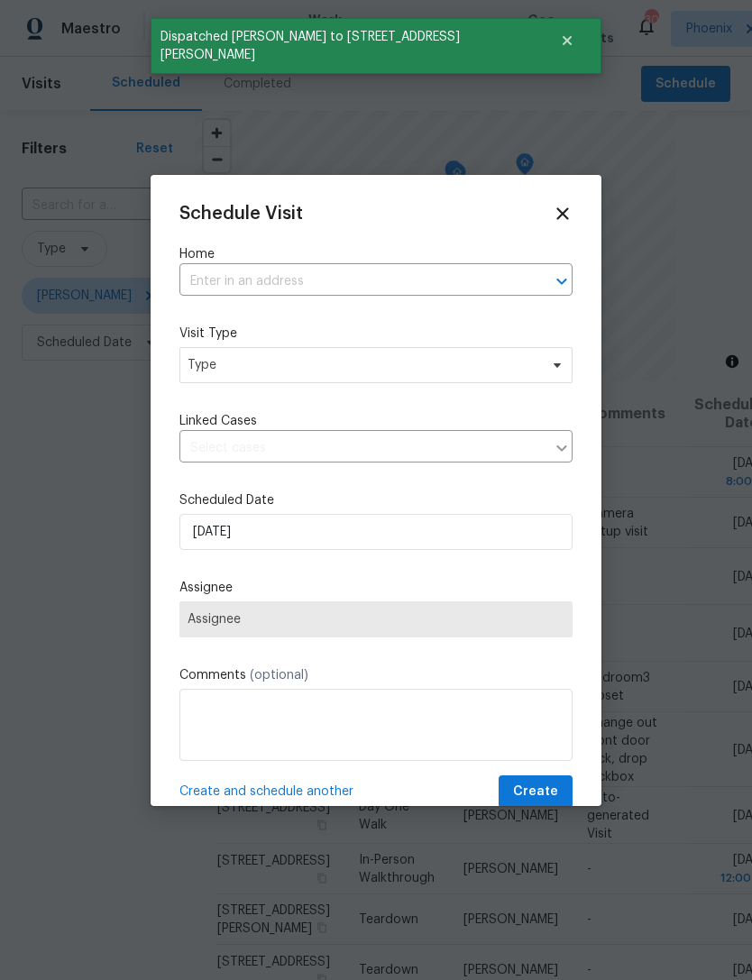
click at [399, 290] on input "text" at bounding box center [350, 282] width 343 height 28
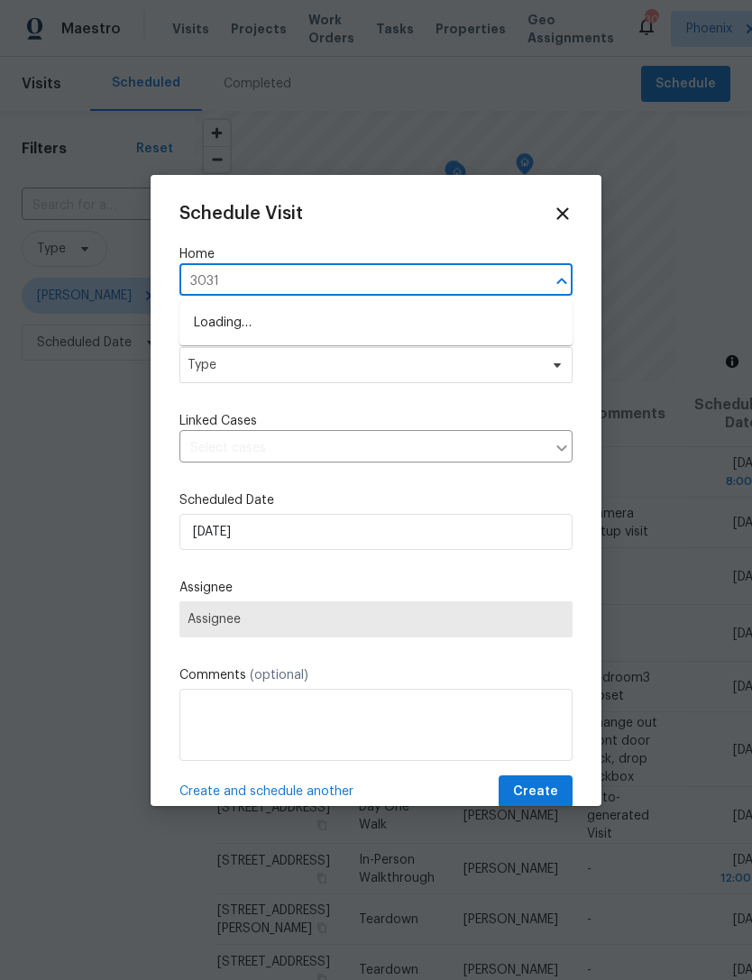
type input "3031"
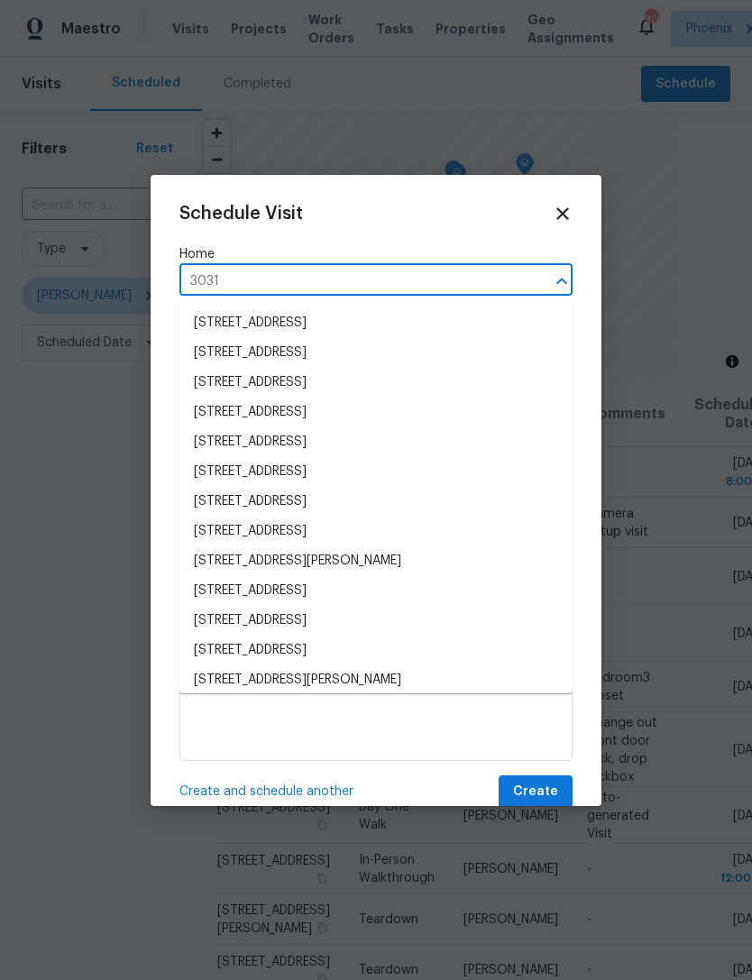
click at [408, 321] on li "3031 N Civic Center Plz Unit 319, Scottsdale, AZ 85251" at bounding box center [375, 323] width 393 height 30
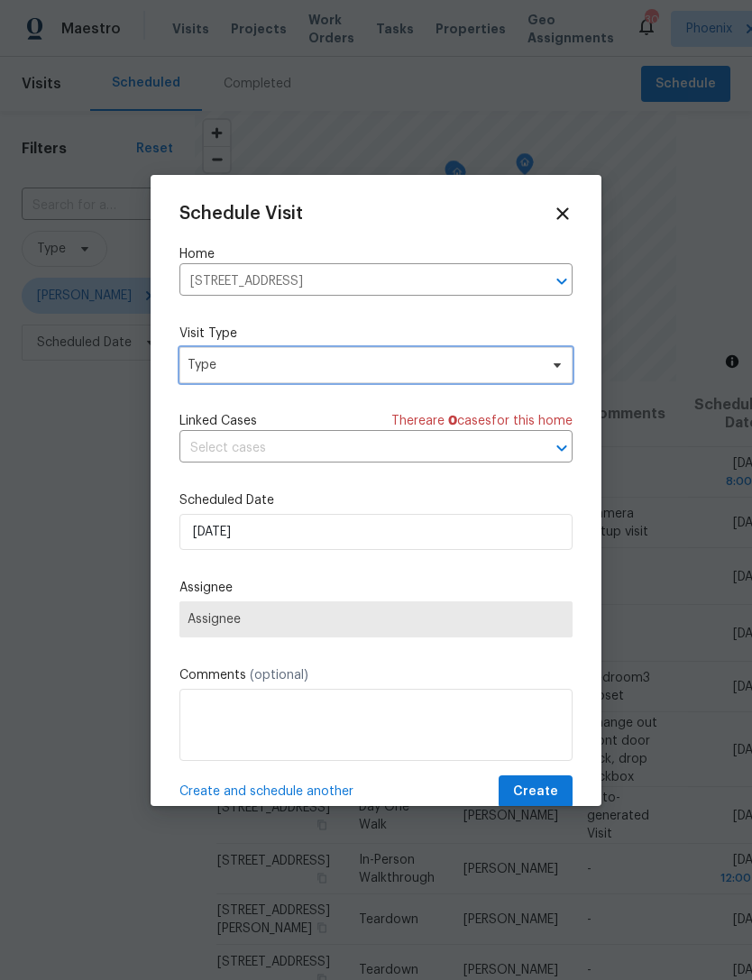
click at [378, 379] on span "Type" at bounding box center [375, 365] width 393 height 36
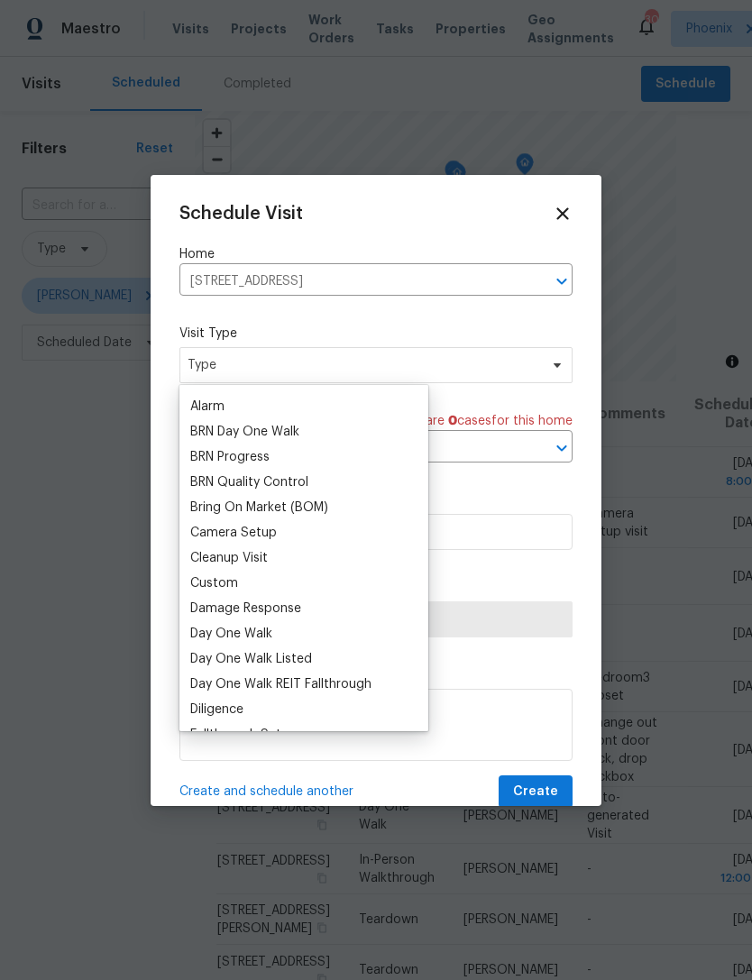
scroll to position [126, 0]
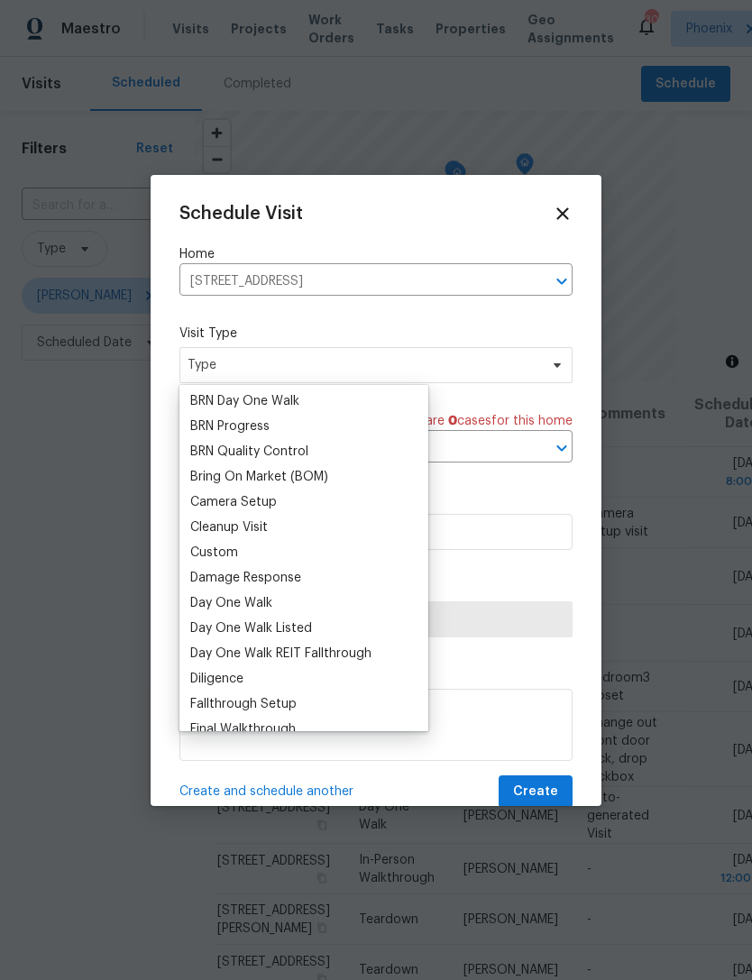
click at [234, 547] on div "Custom" at bounding box center [214, 553] width 48 height 18
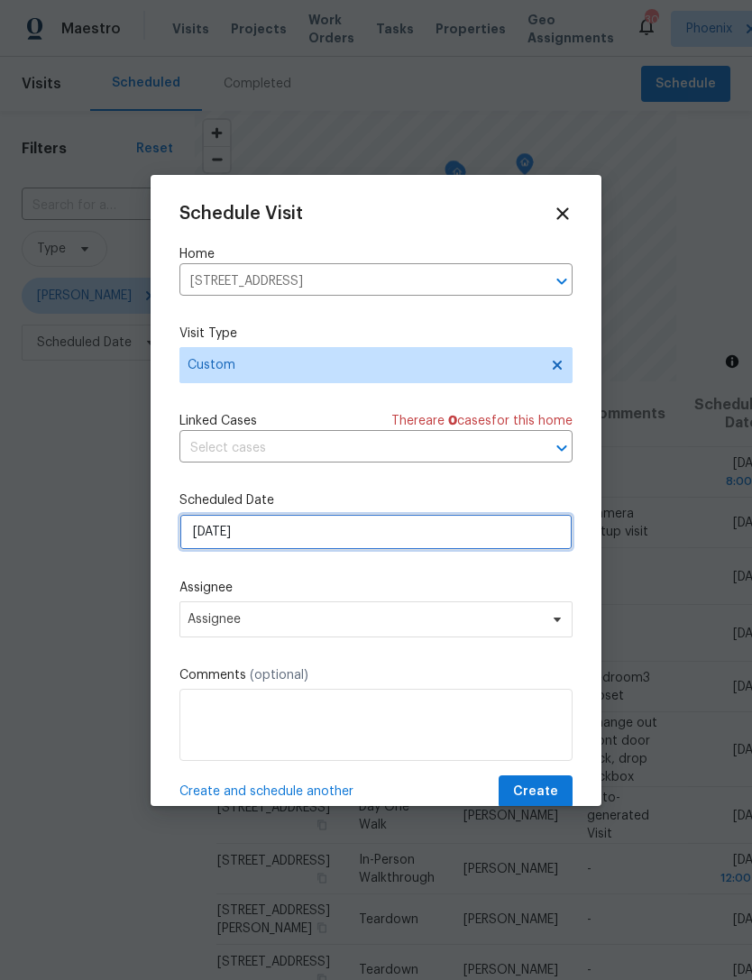
click at [307, 530] on input "[DATE]" at bounding box center [375, 532] width 393 height 36
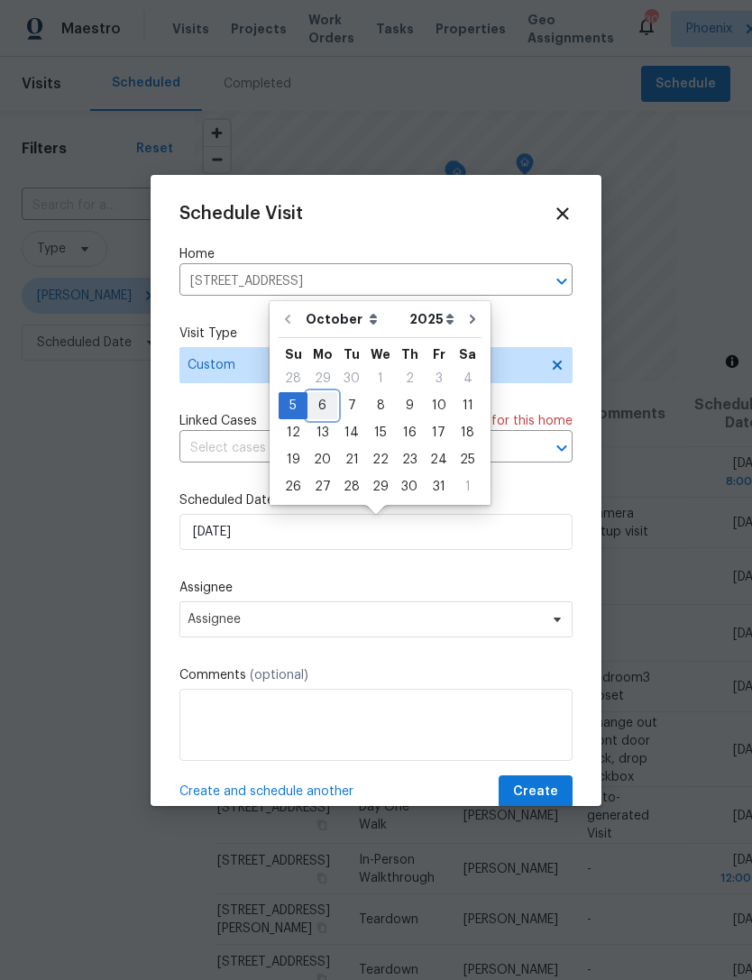
click at [323, 401] on div "6" at bounding box center [322, 405] width 30 height 25
type input "[DATE]"
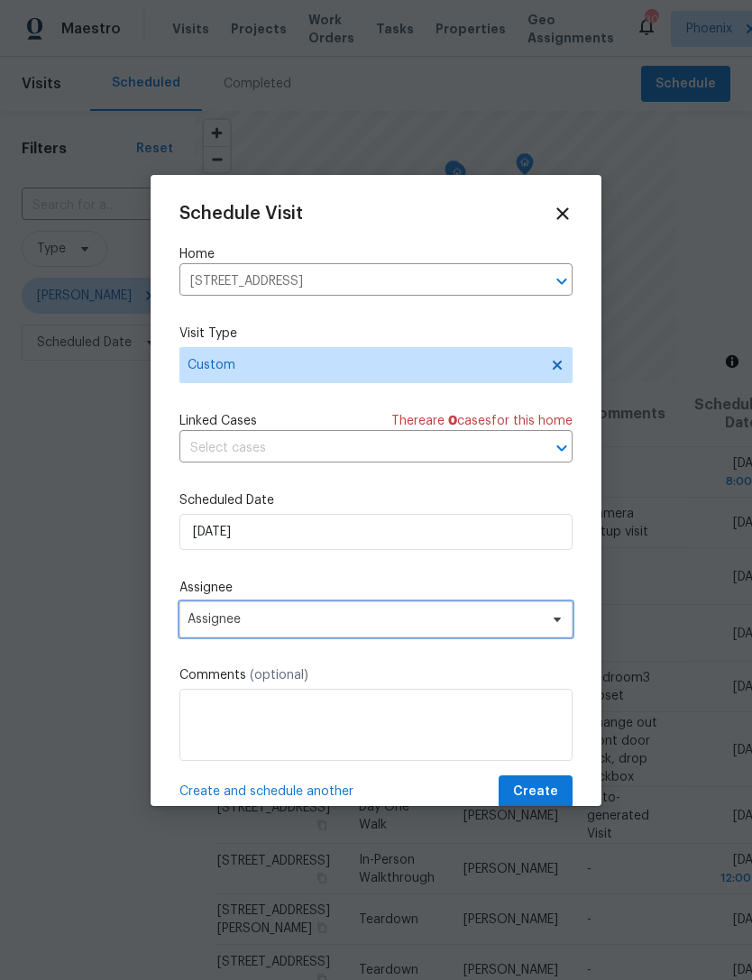
click at [287, 627] on span "Assignee" at bounding box center [364, 619] width 353 height 14
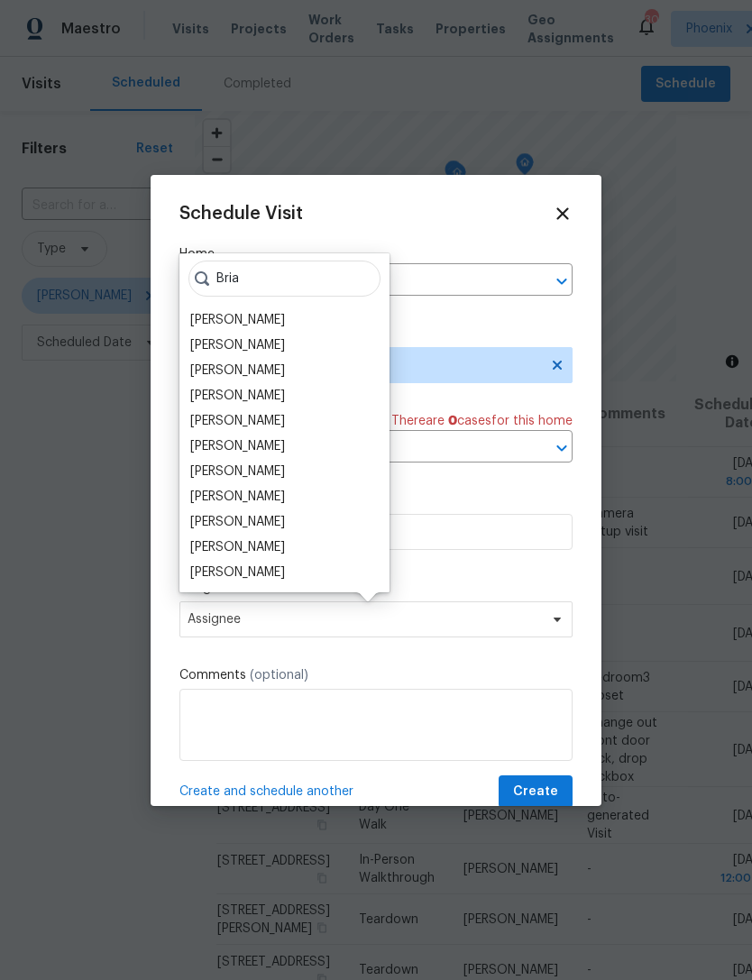
type input "Bria"
click at [261, 353] on div "Brianne Wick" at bounding box center [237, 345] width 95 height 18
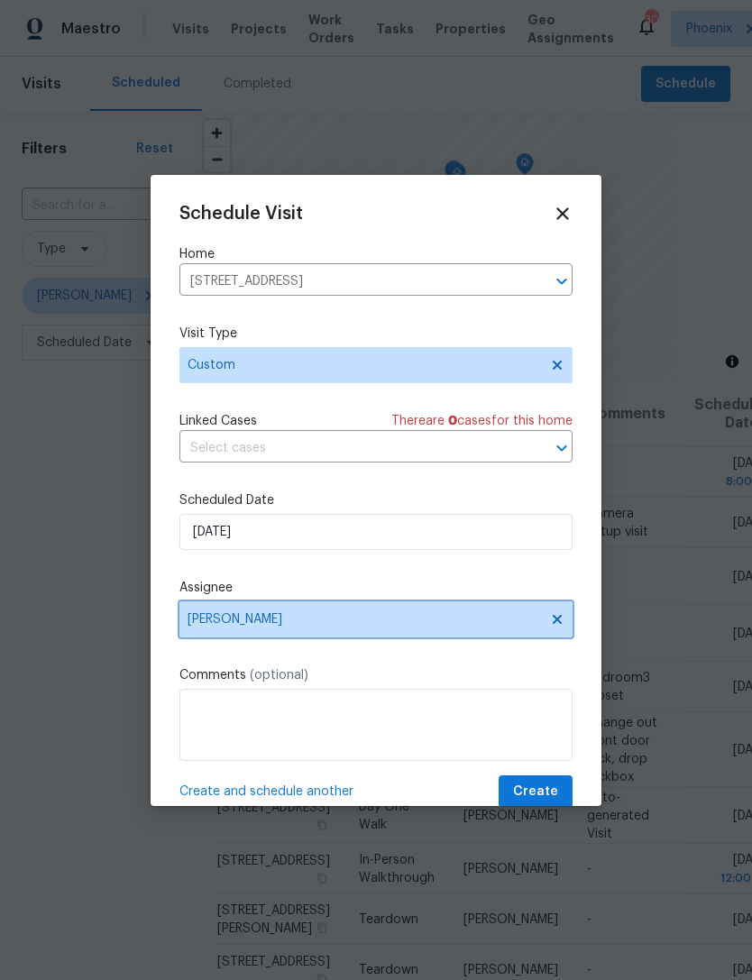
click at [386, 617] on span "Brianne Wick" at bounding box center [364, 619] width 353 height 14
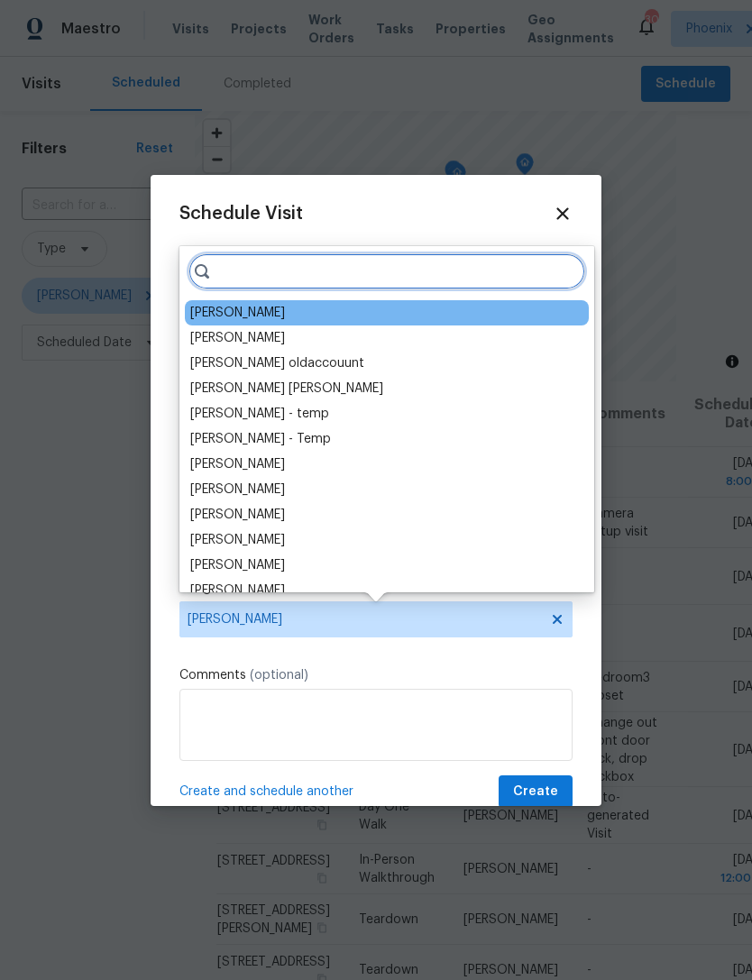
click at [364, 274] on input "search" at bounding box center [386, 271] width 397 height 36
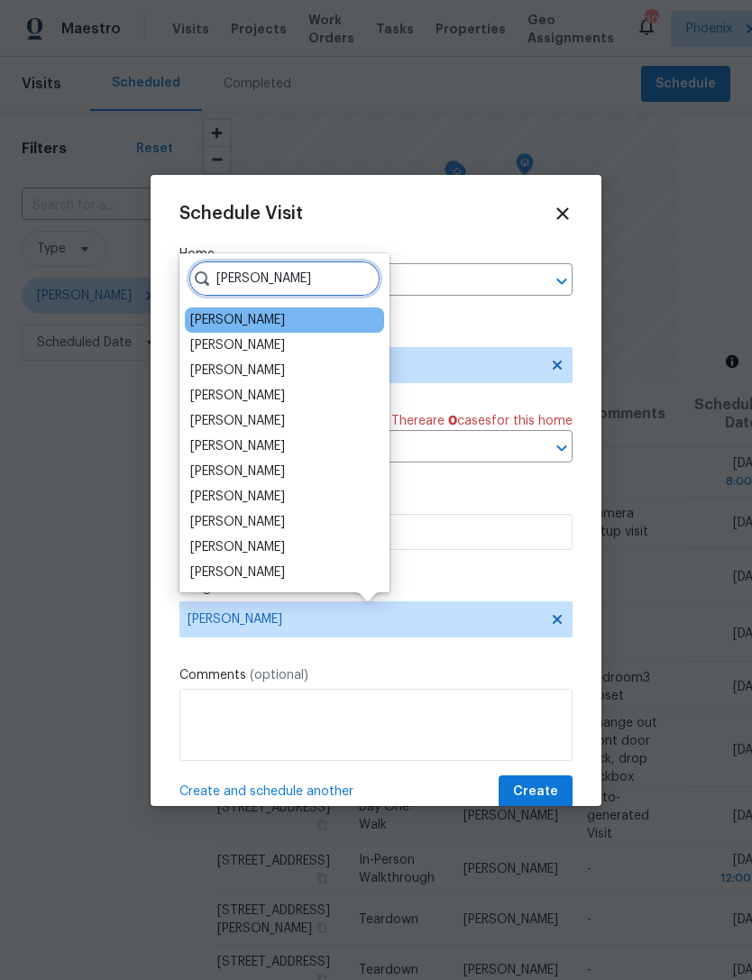
type input "Brian"
click at [250, 367] on div "[PERSON_NAME]" at bounding box center [237, 371] width 95 height 18
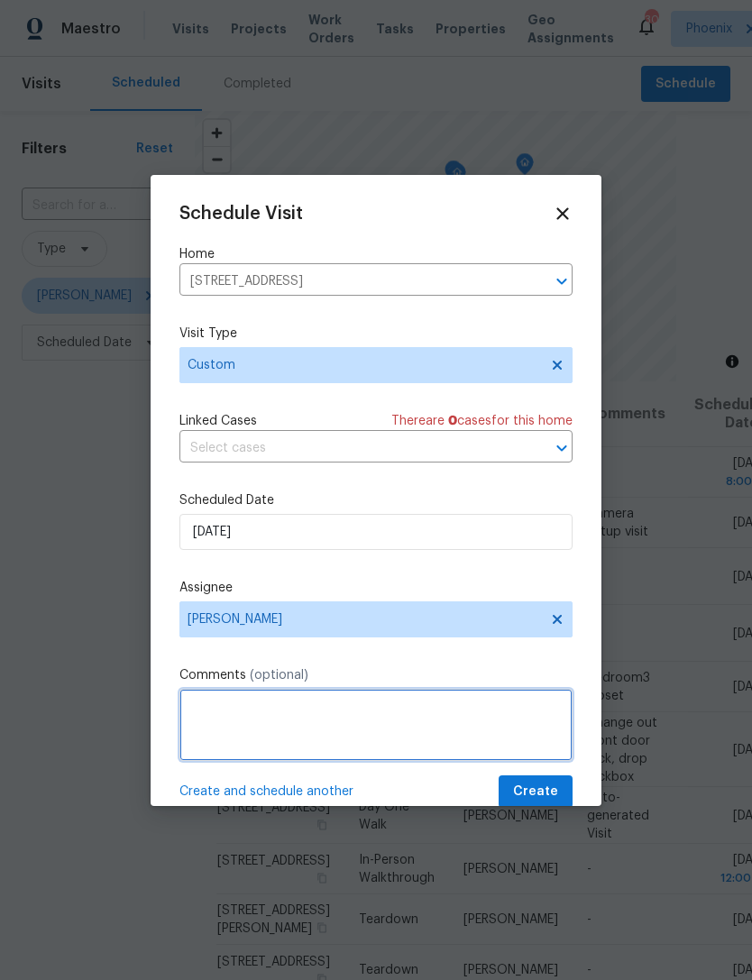
click at [438, 702] on textarea at bounding box center [375, 725] width 393 height 72
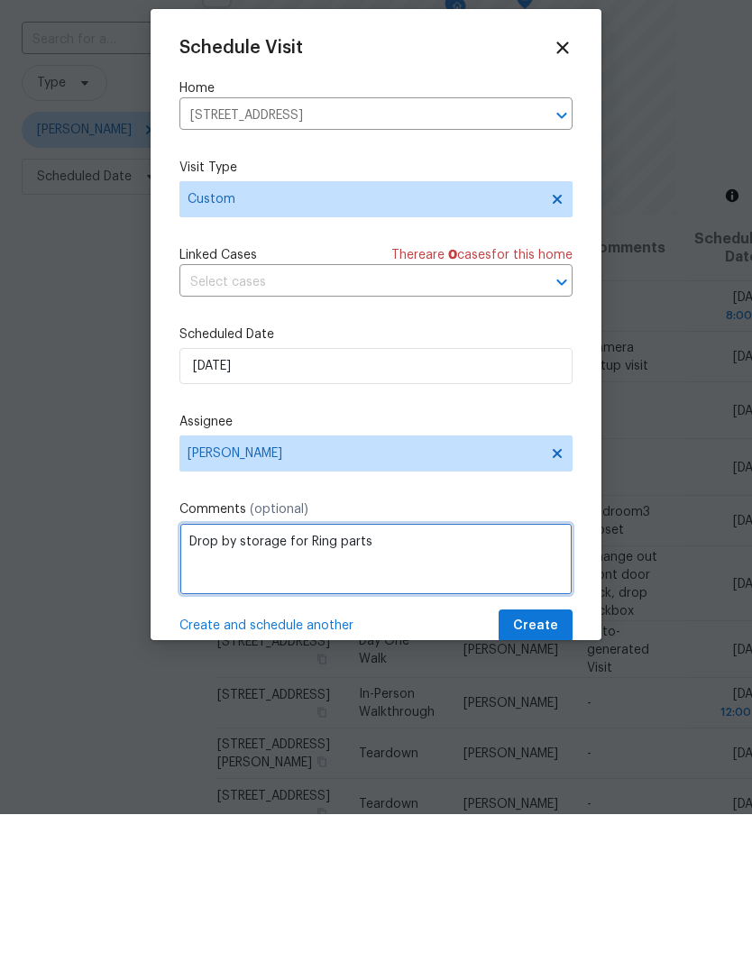
type textarea "Drop by storage for Ring parts"
click at [564, 666] on label "Comments (optional)" at bounding box center [375, 675] width 393 height 18
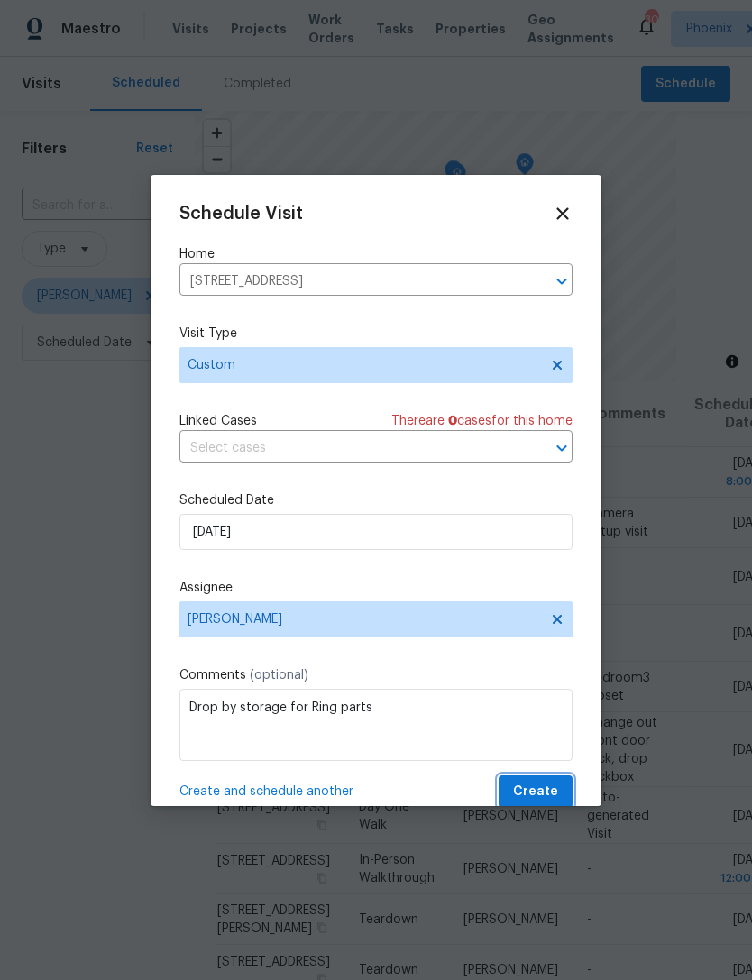
click at [535, 802] on span "Create" at bounding box center [535, 792] width 45 height 23
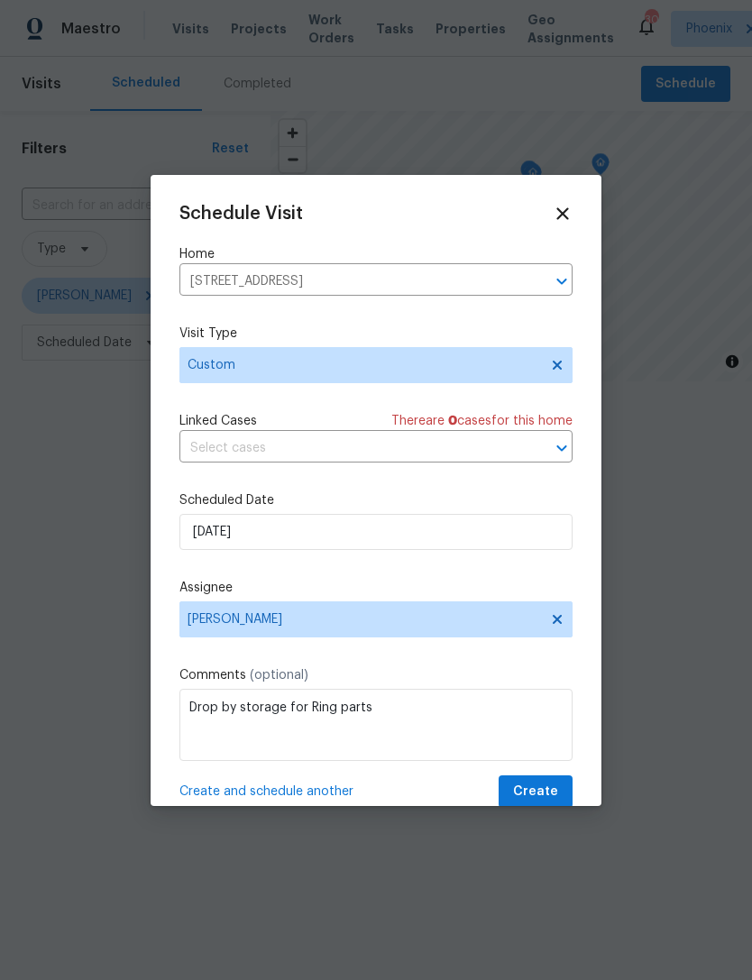
scroll to position [0, 0]
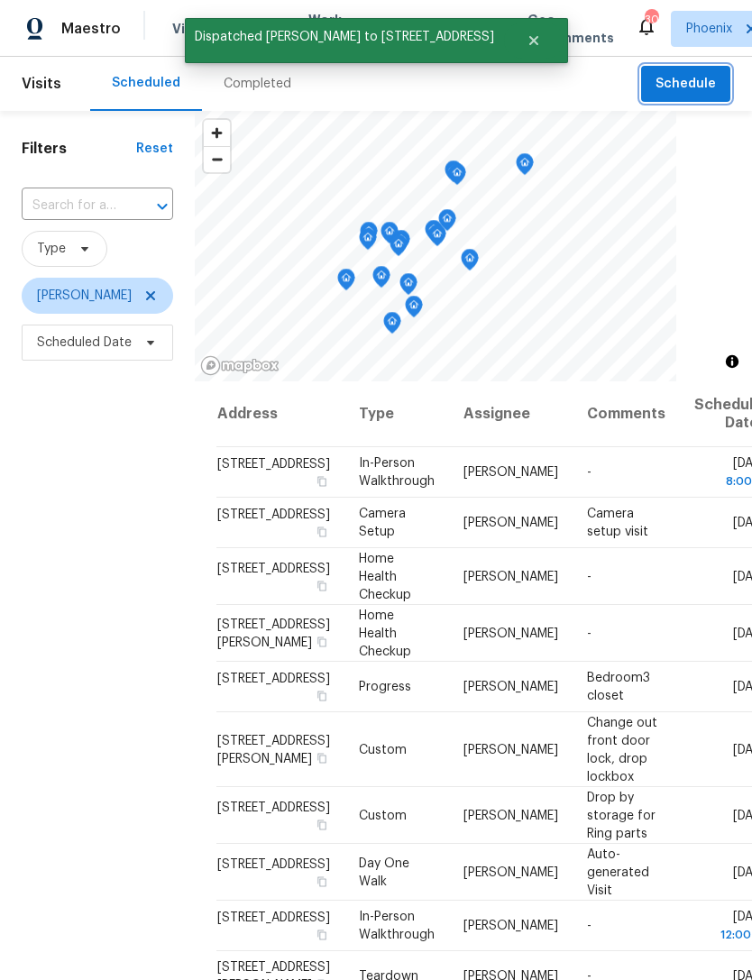
click at [682, 85] on span "Schedule" at bounding box center [685, 84] width 60 height 23
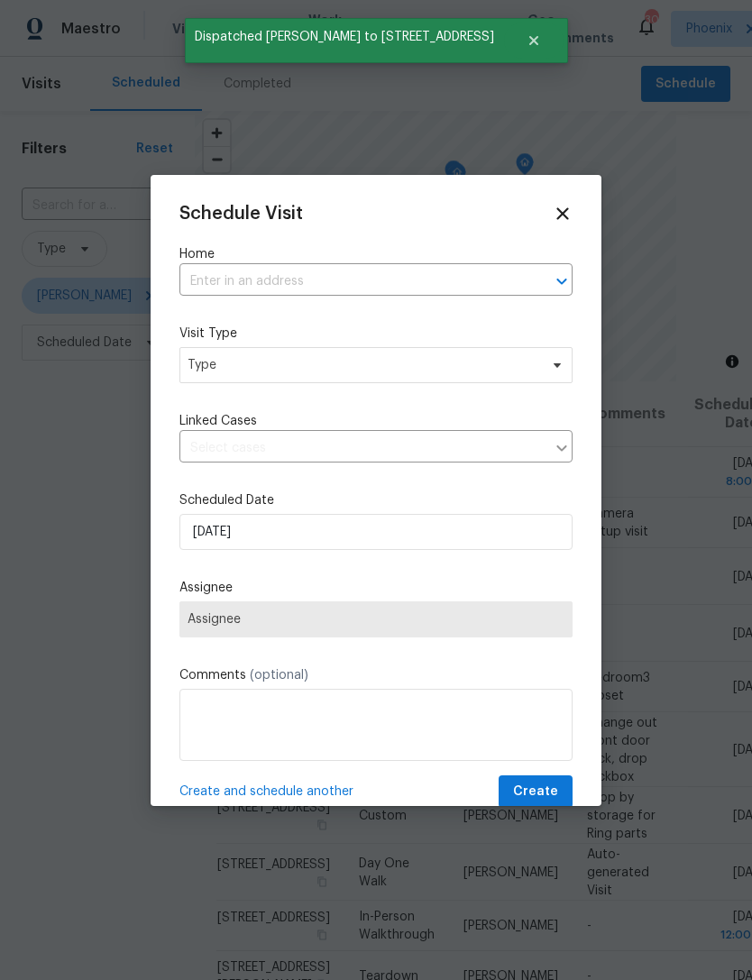
click at [495, 268] on input "text" at bounding box center [350, 282] width 343 height 28
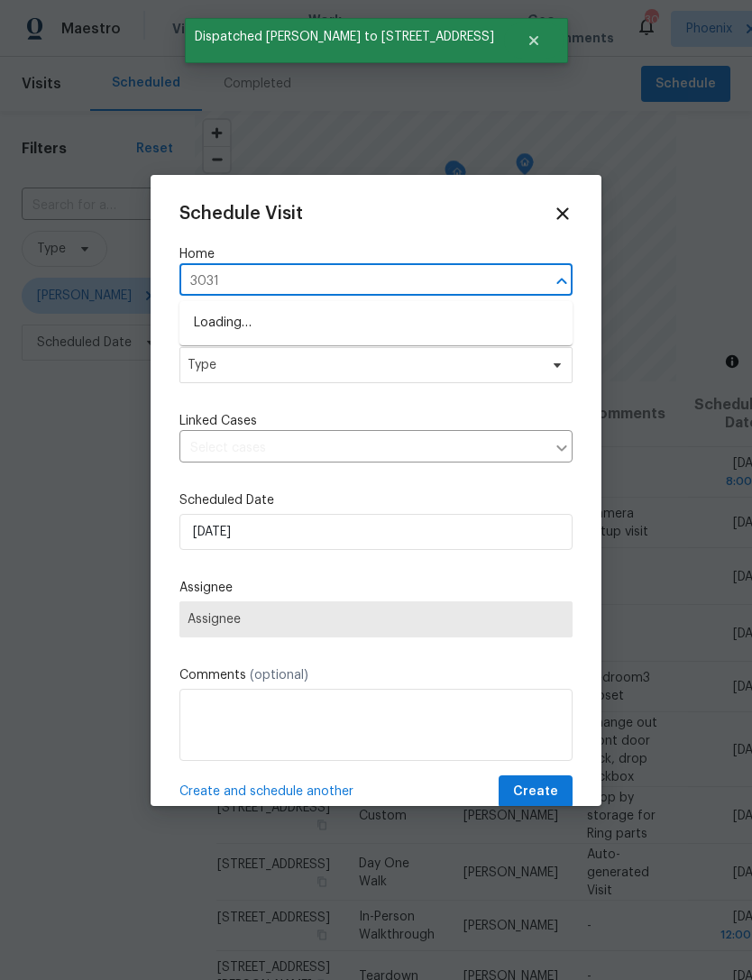
type input "3031"
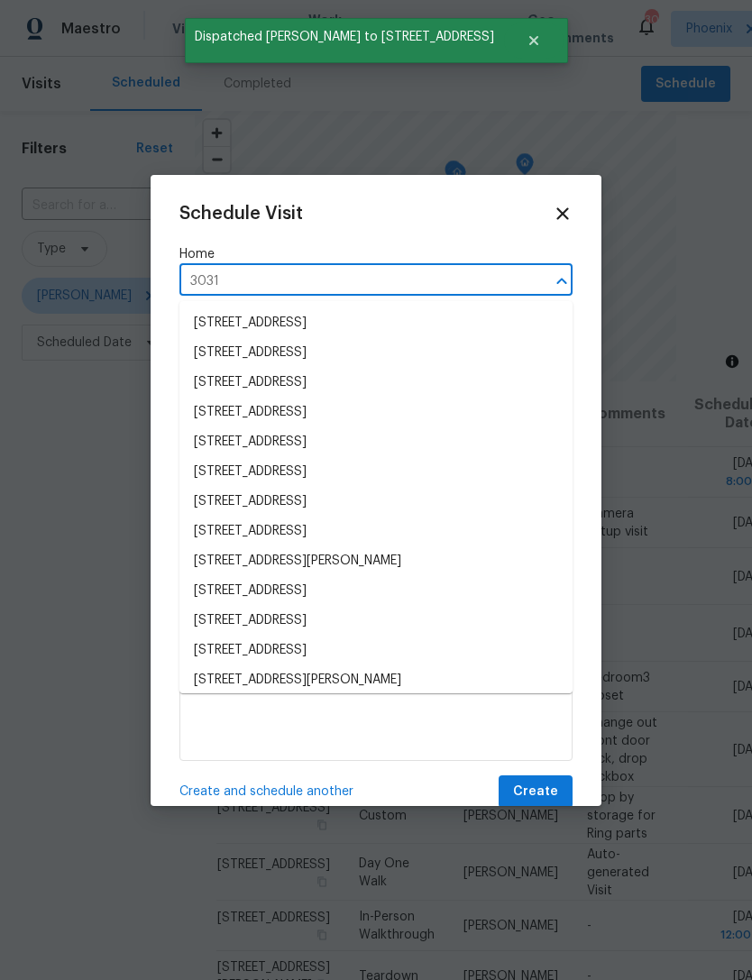
click at [399, 328] on li "3031 N Civic Center Plz Unit 319, Scottsdale, AZ 85251" at bounding box center [375, 323] width 393 height 30
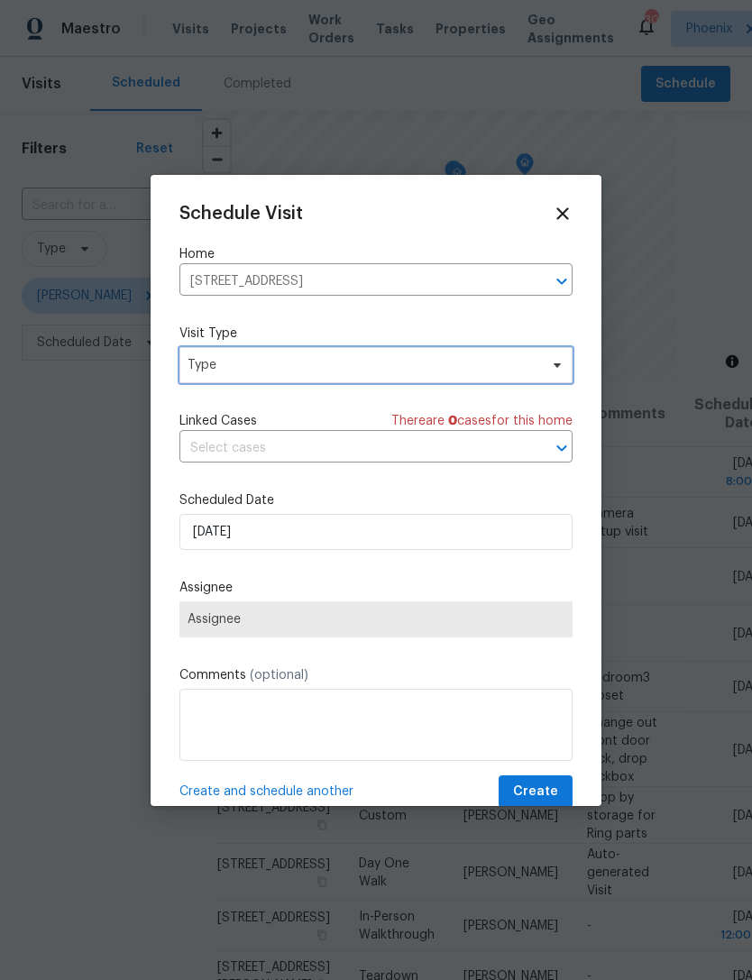
click at [371, 369] on span "Type" at bounding box center [363, 365] width 351 height 18
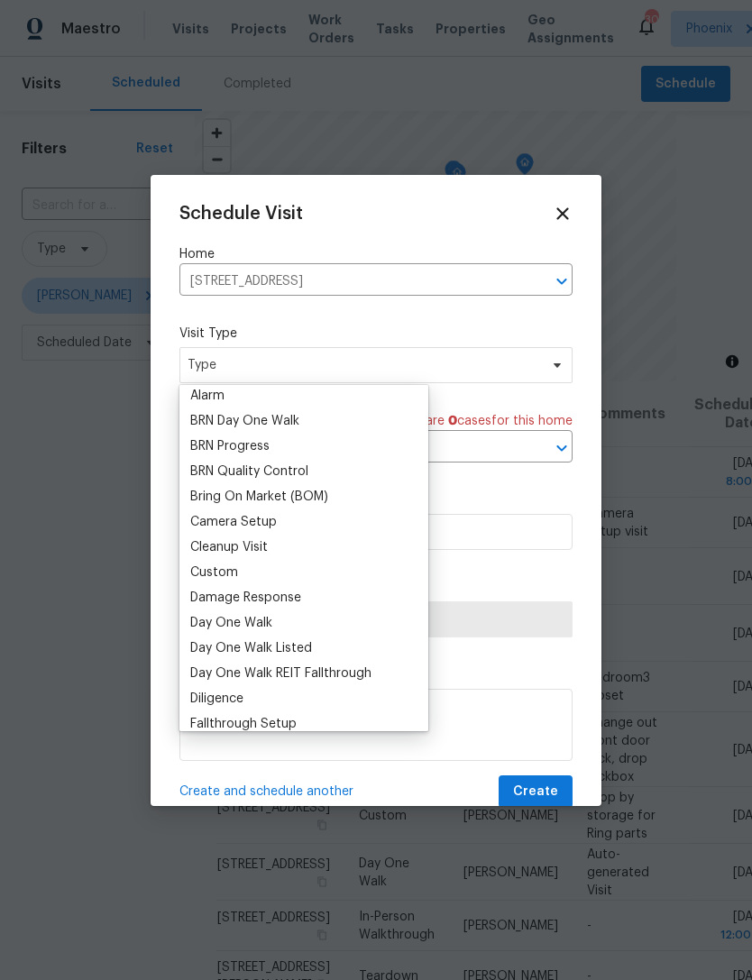
scroll to position [110, 0]
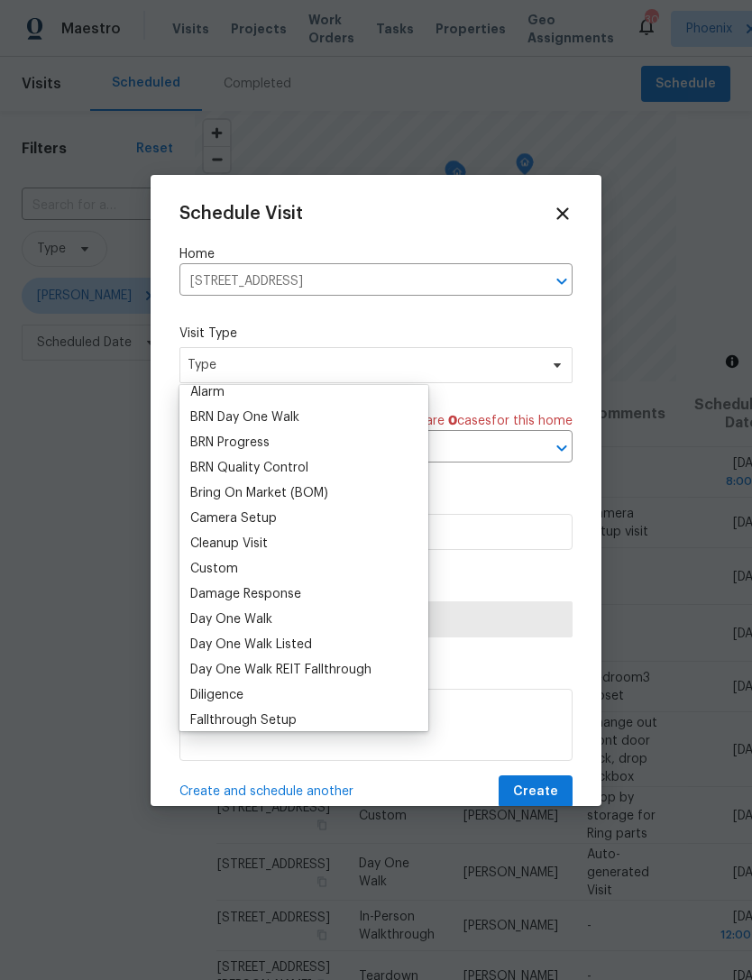
click at [251, 576] on div "Custom" at bounding box center [304, 568] width 238 height 25
click at [232, 564] on div "Custom" at bounding box center [214, 569] width 48 height 18
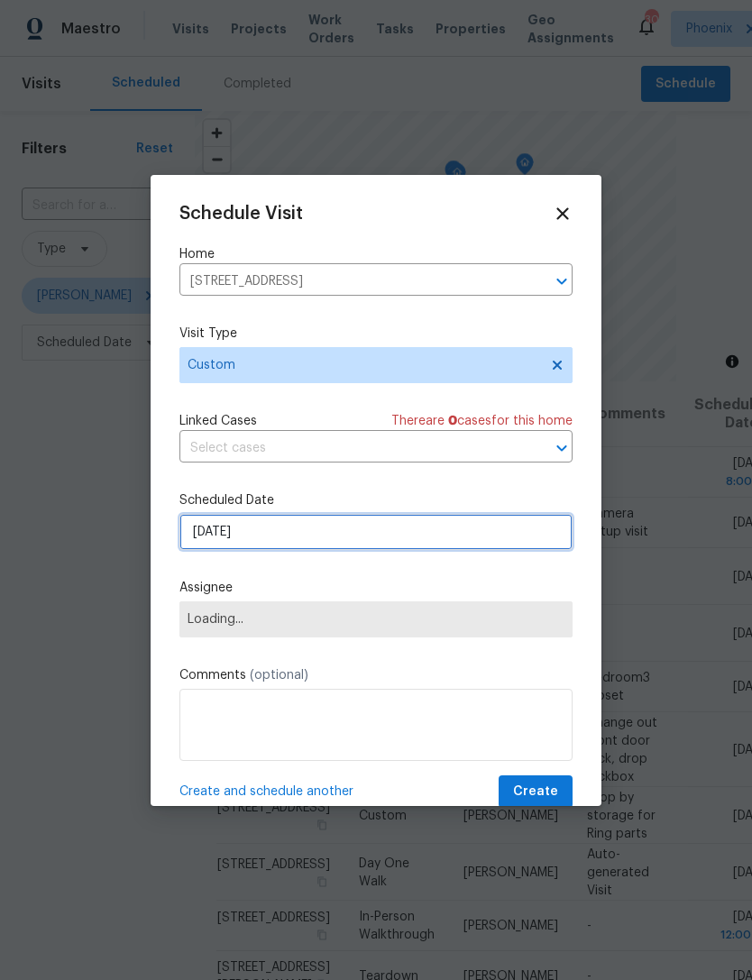
click at [305, 540] on input "[DATE]" at bounding box center [375, 532] width 393 height 36
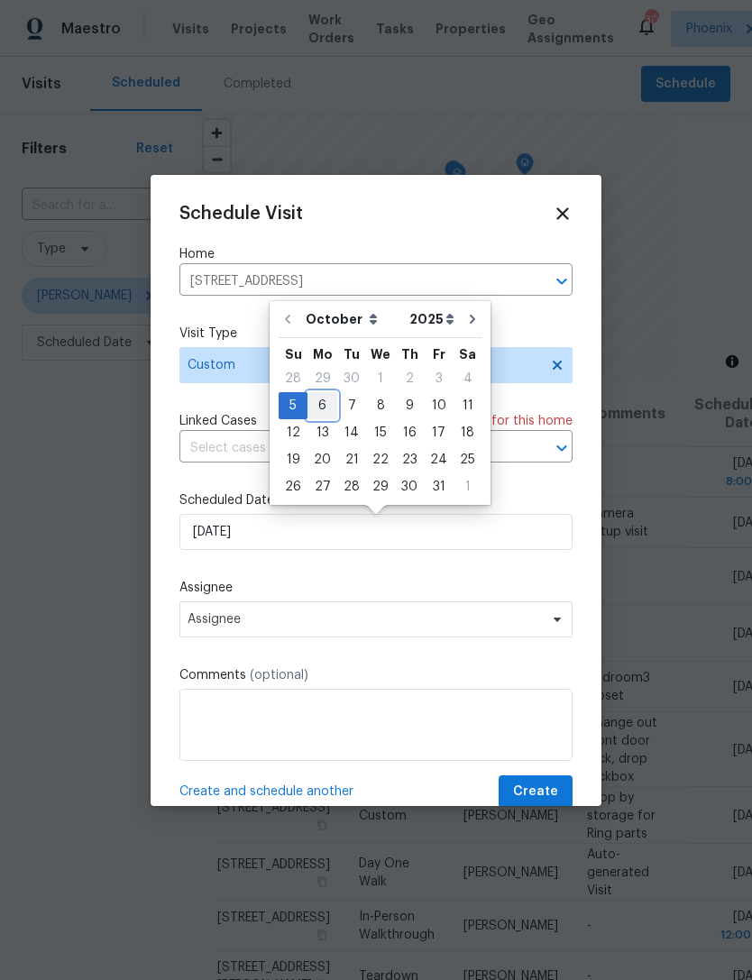
click at [322, 405] on div "6" at bounding box center [322, 405] width 30 height 25
type input "[DATE]"
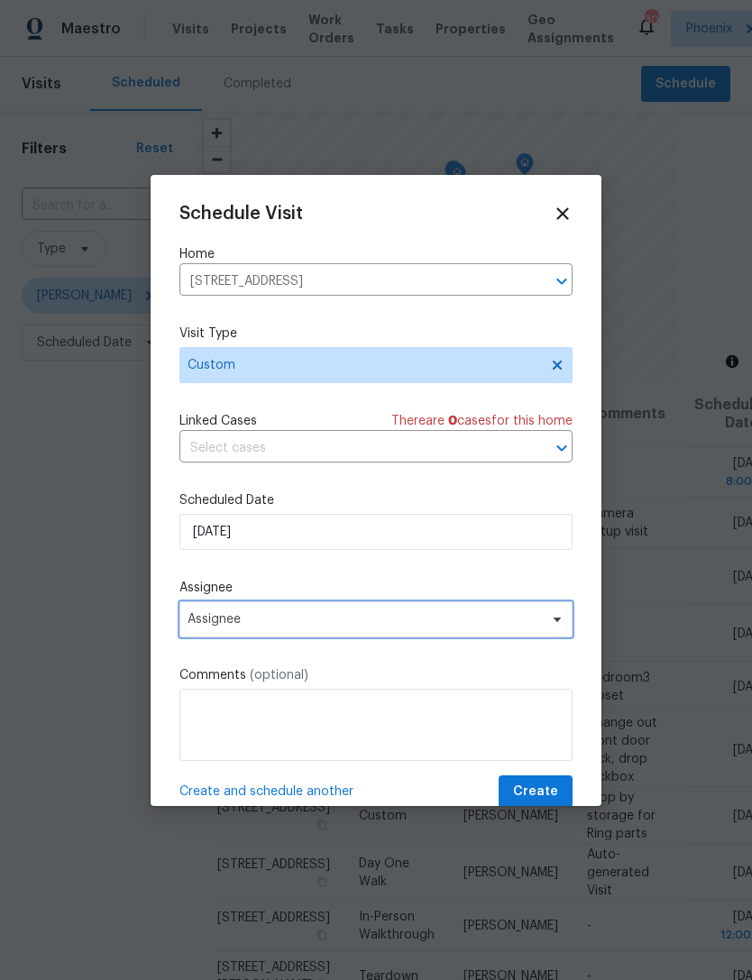
click at [361, 627] on span "Assignee" at bounding box center [364, 619] width 353 height 14
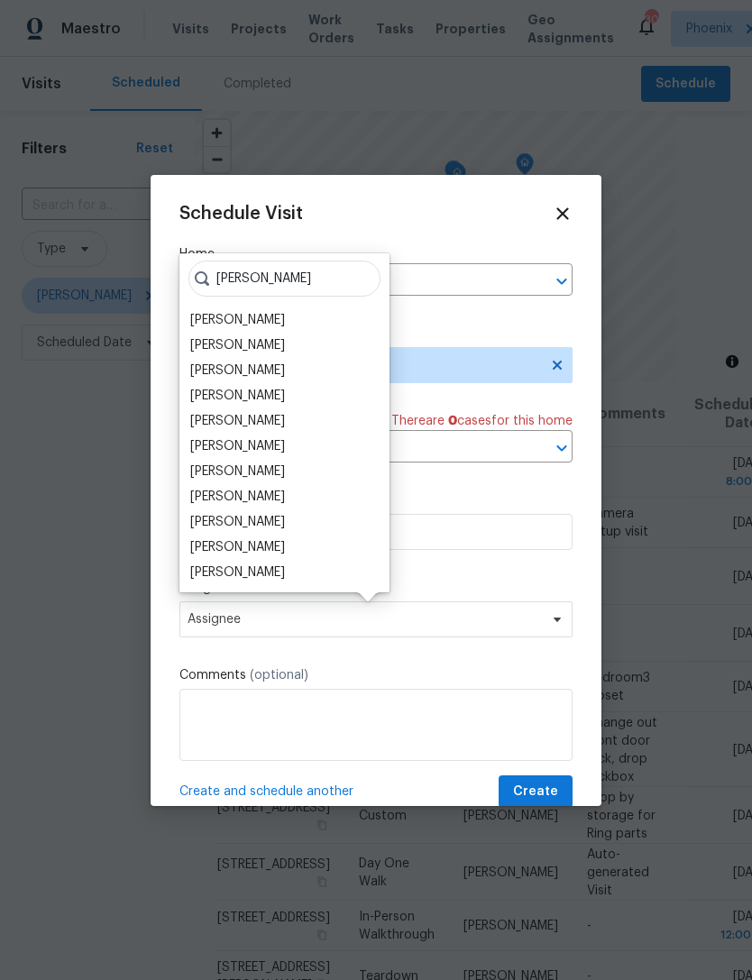
type input "Brian"
click at [261, 376] on div "[PERSON_NAME]" at bounding box center [237, 371] width 95 height 18
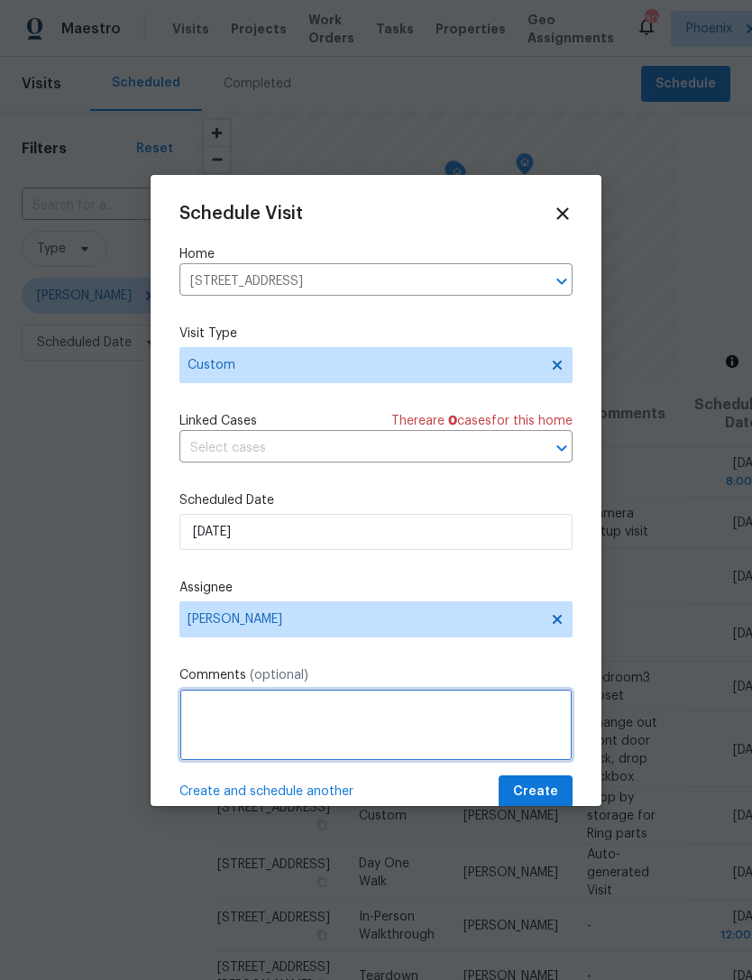
click at [414, 710] on textarea at bounding box center [375, 725] width 393 height 72
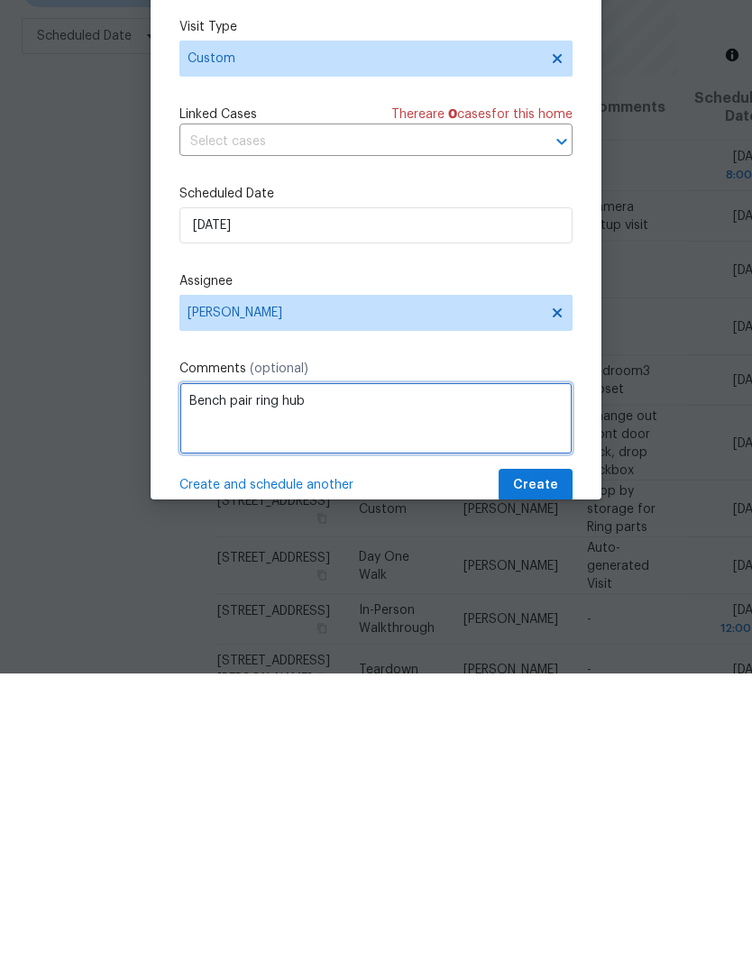
type textarea "Bench pair ring hub"
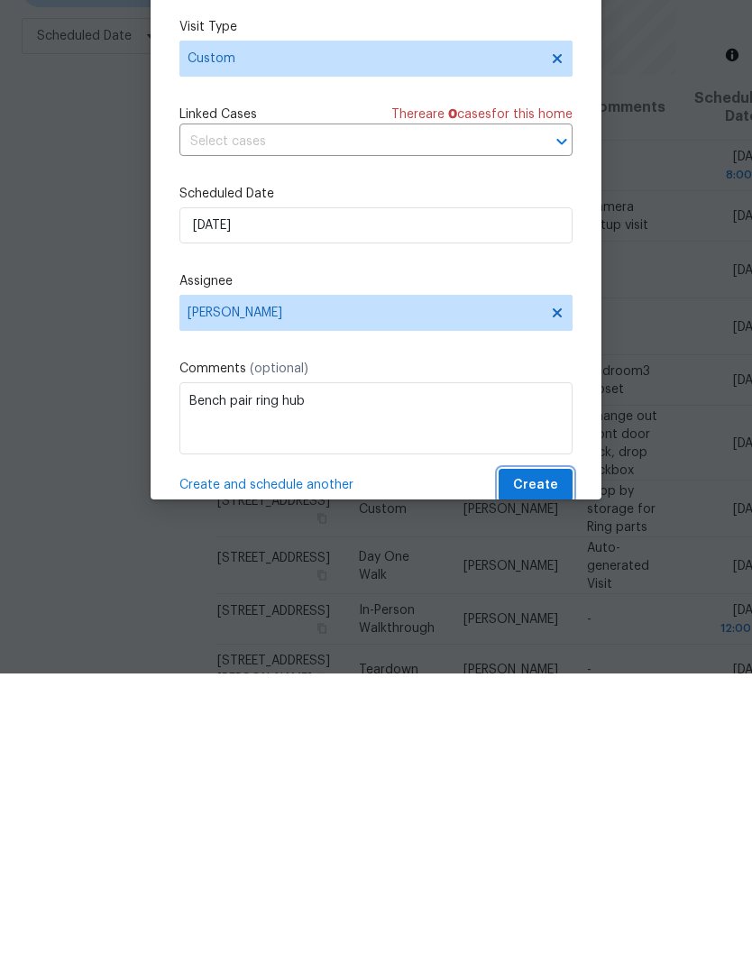
click at [553, 781] on span "Create" at bounding box center [535, 792] width 45 height 23
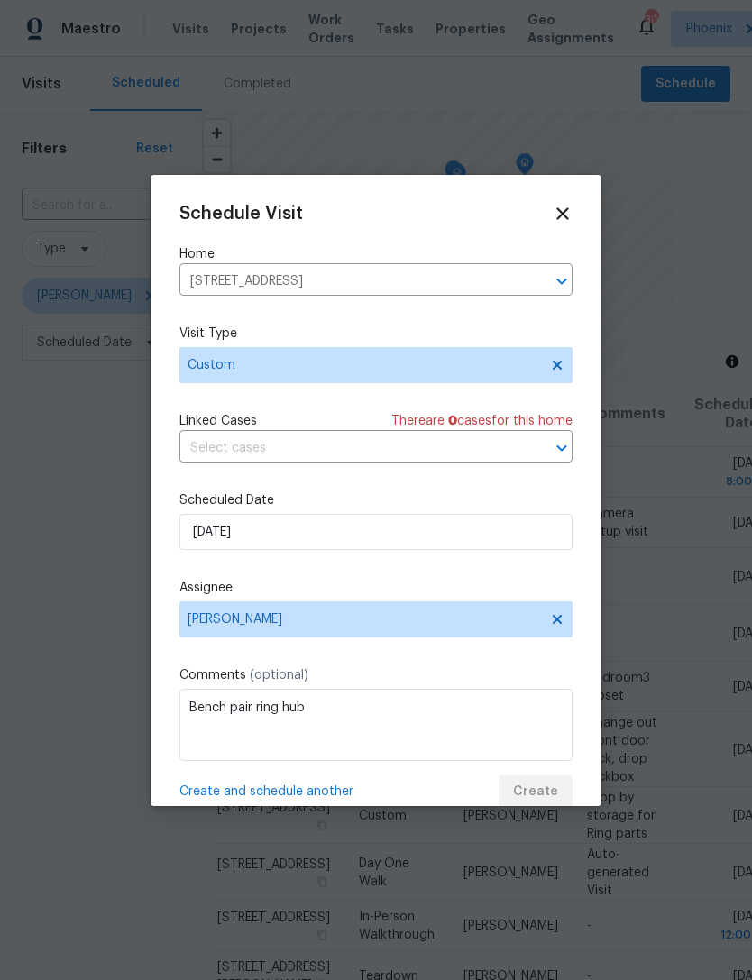
scroll to position [0, 0]
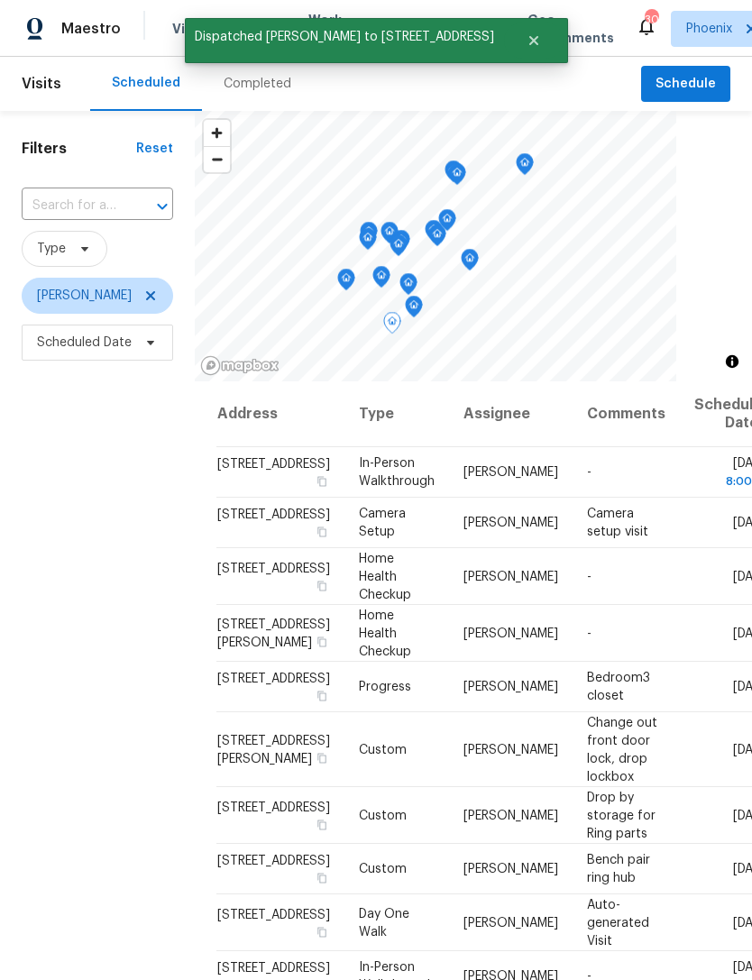
click at [0, 0] on icon at bounding box center [0, 0] width 0 height 0
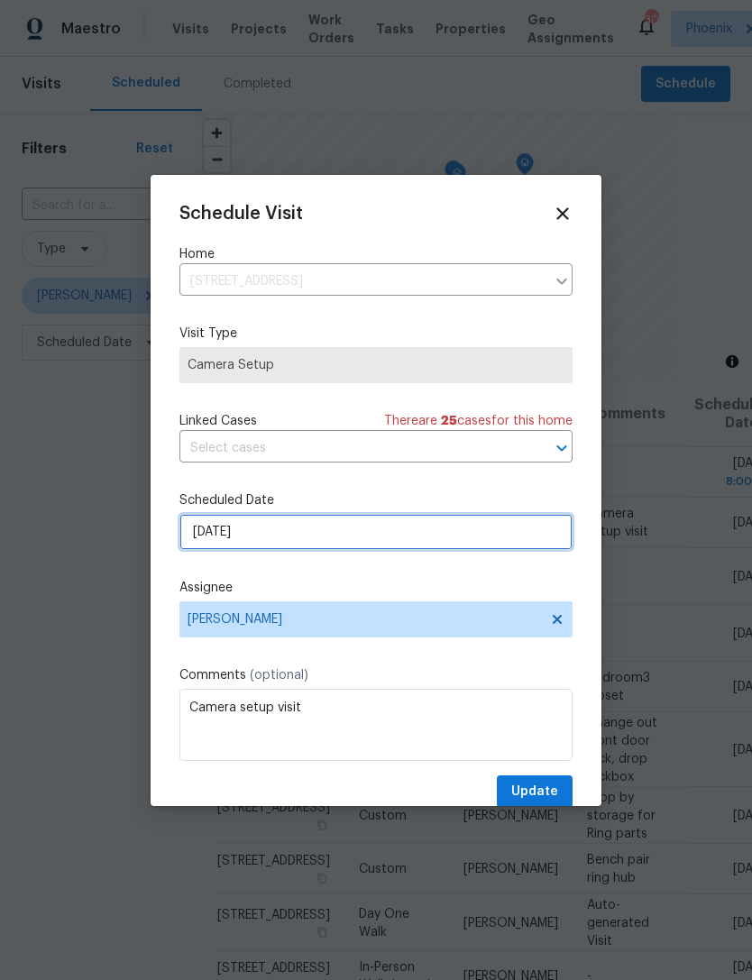
click at [361, 535] on input "[DATE]" at bounding box center [375, 532] width 393 height 36
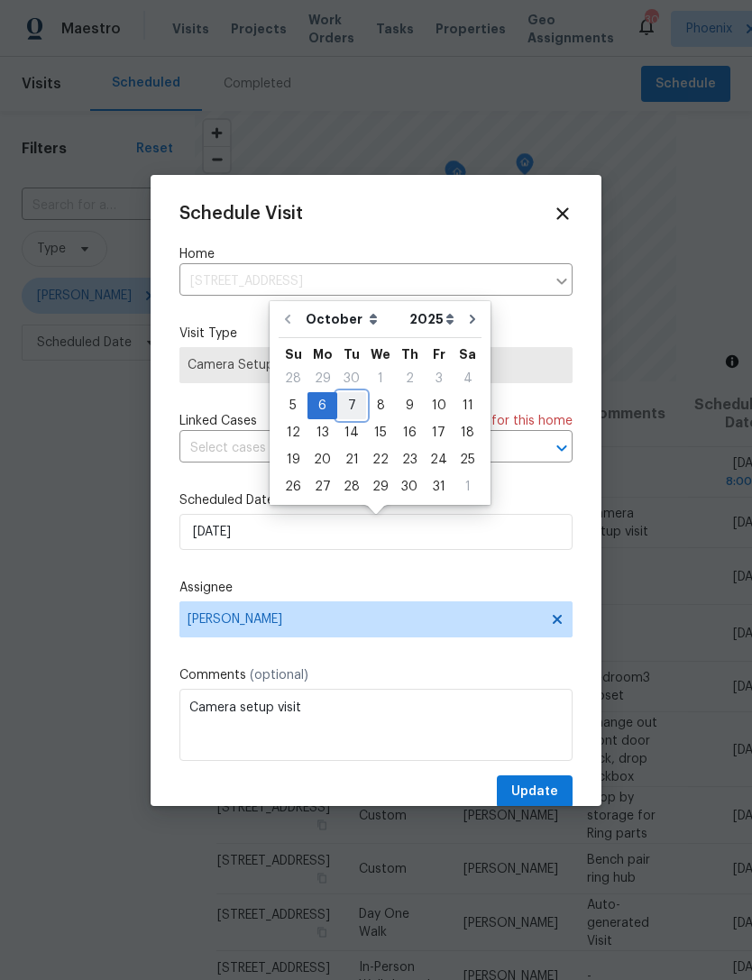
click at [353, 406] on div "7" at bounding box center [351, 405] width 29 height 25
type input "10/7/2025"
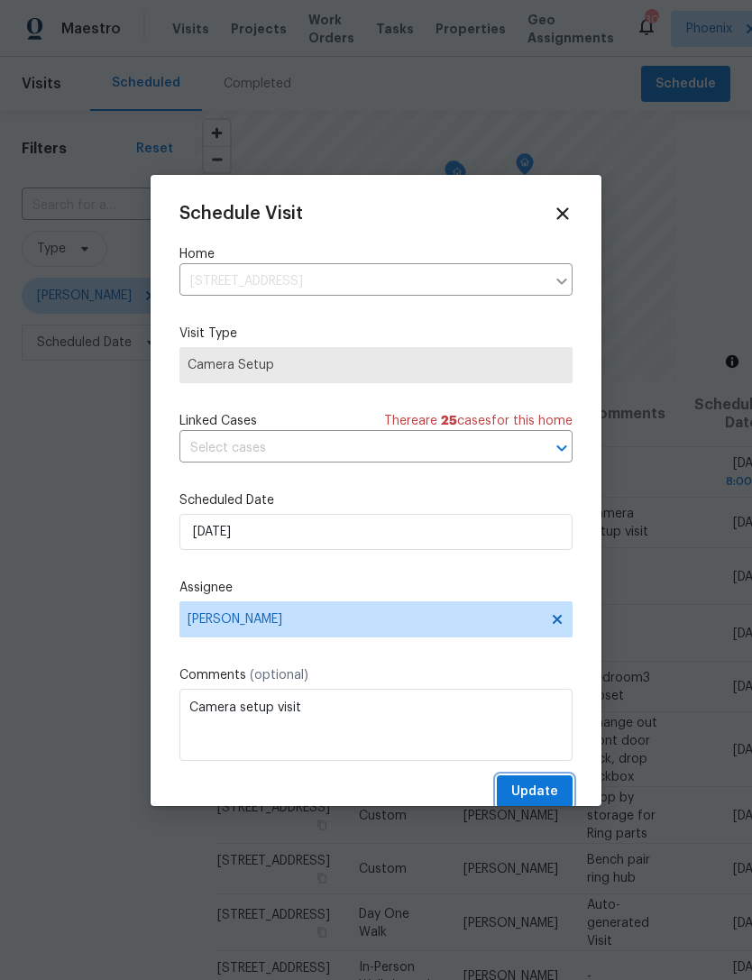
click at [556, 794] on span "Update" at bounding box center [534, 792] width 47 height 23
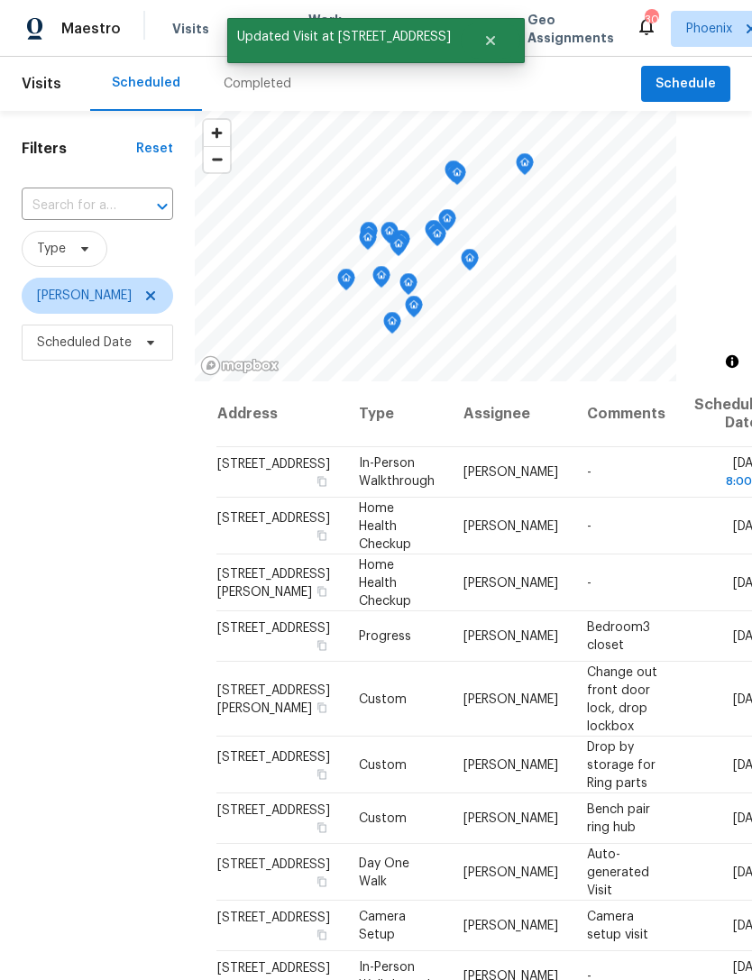
click at [0, 0] on span at bounding box center [0, 0] width 0 height 0
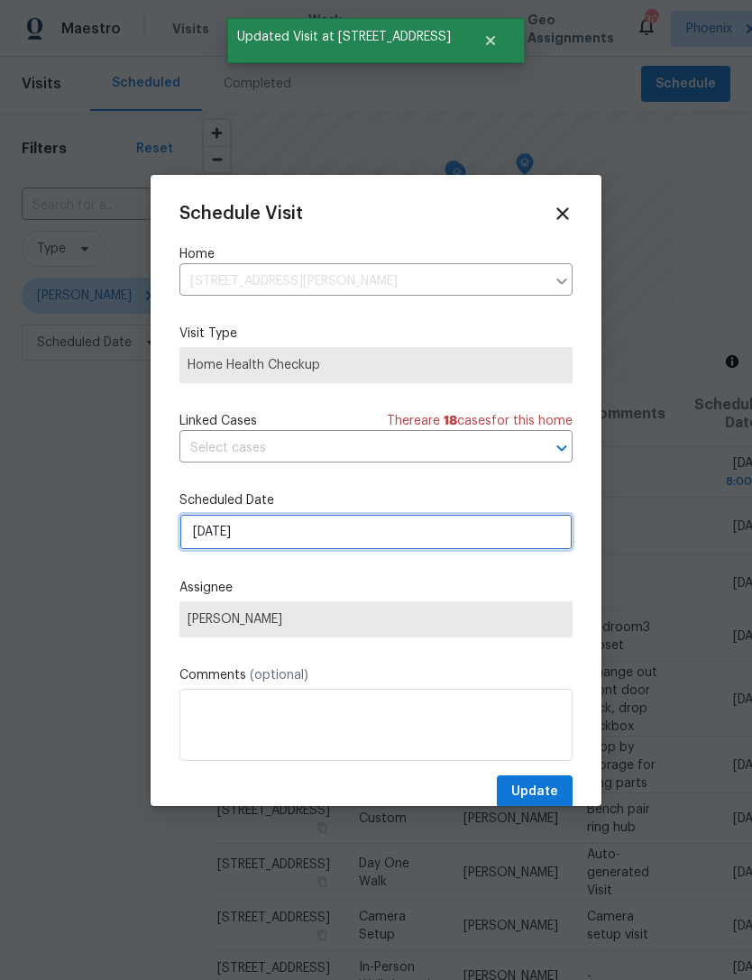
click at [307, 545] on input "[DATE]" at bounding box center [375, 532] width 393 height 36
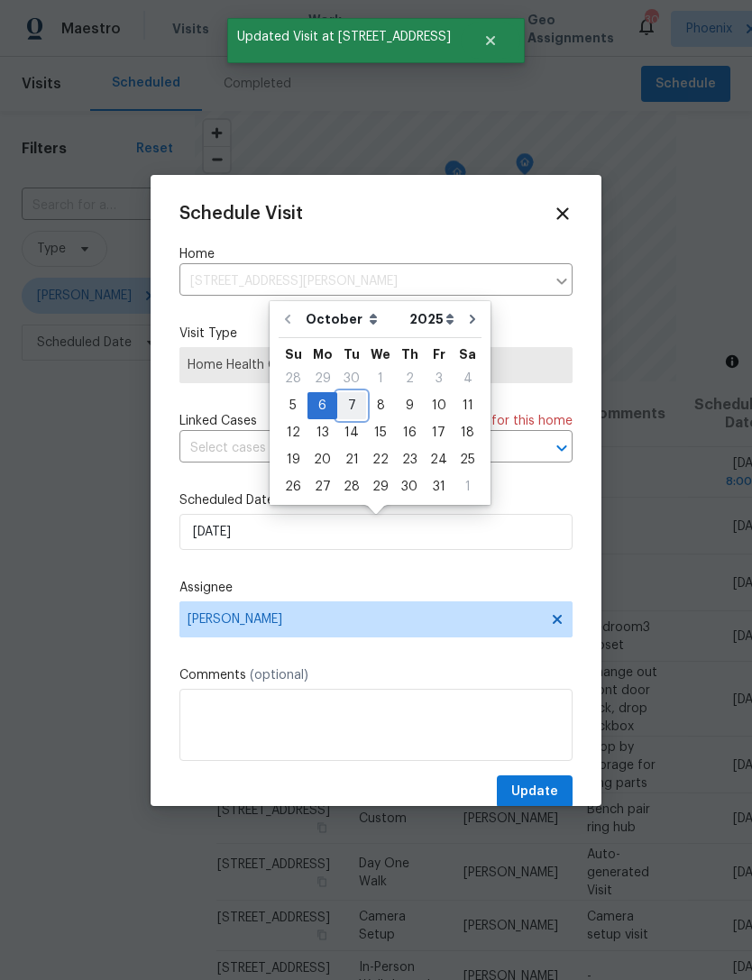
click at [353, 408] on div "7" at bounding box center [351, 405] width 29 height 25
type input "10/7/2025"
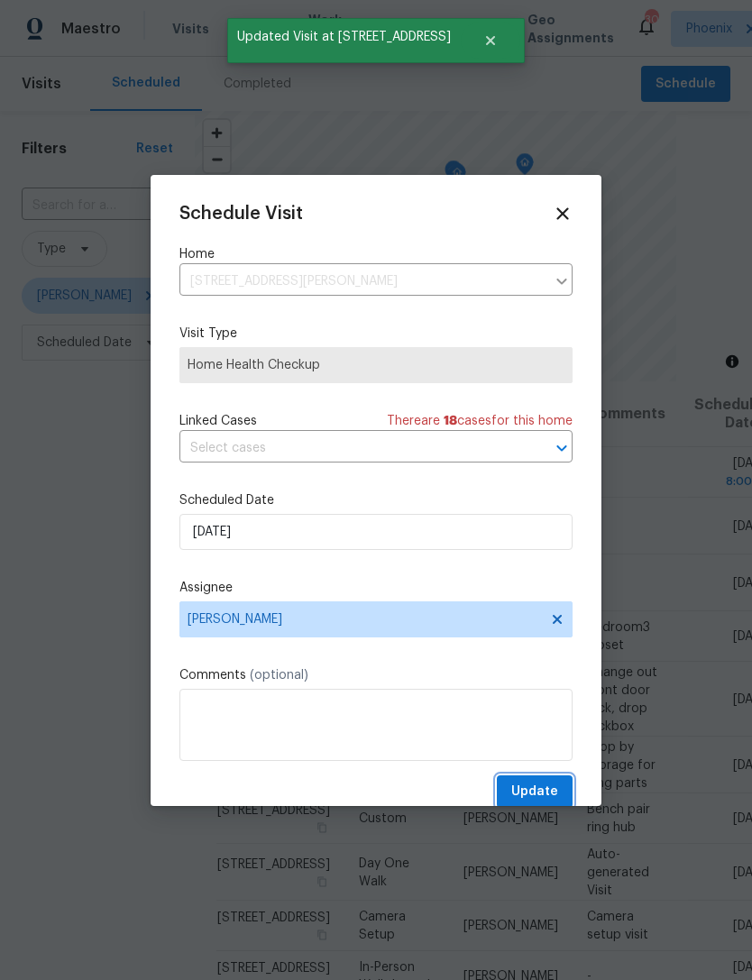
click at [553, 783] on button "Update" at bounding box center [535, 791] width 76 height 33
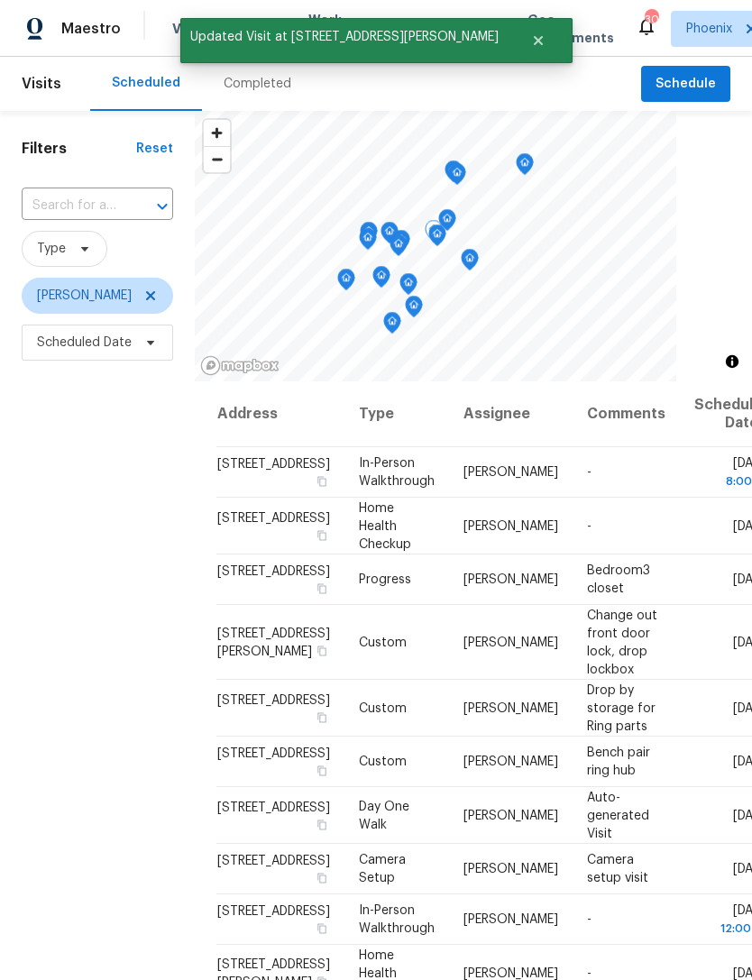
click at [0, 0] on icon at bounding box center [0, 0] width 0 height 0
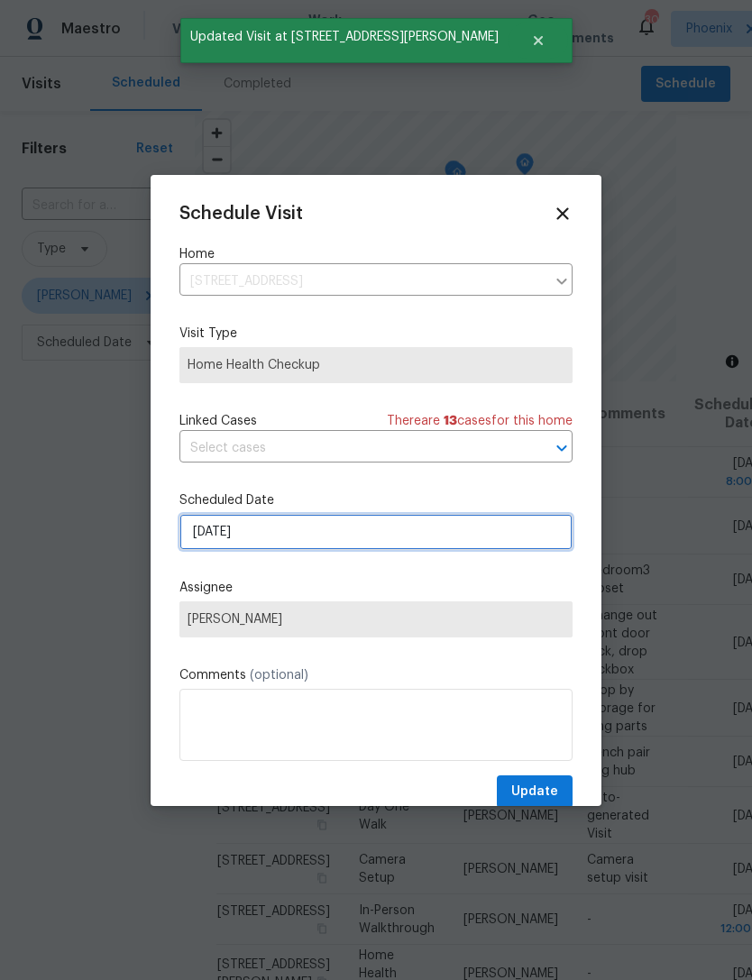
click at [298, 536] on input "[DATE]" at bounding box center [375, 532] width 393 height 36
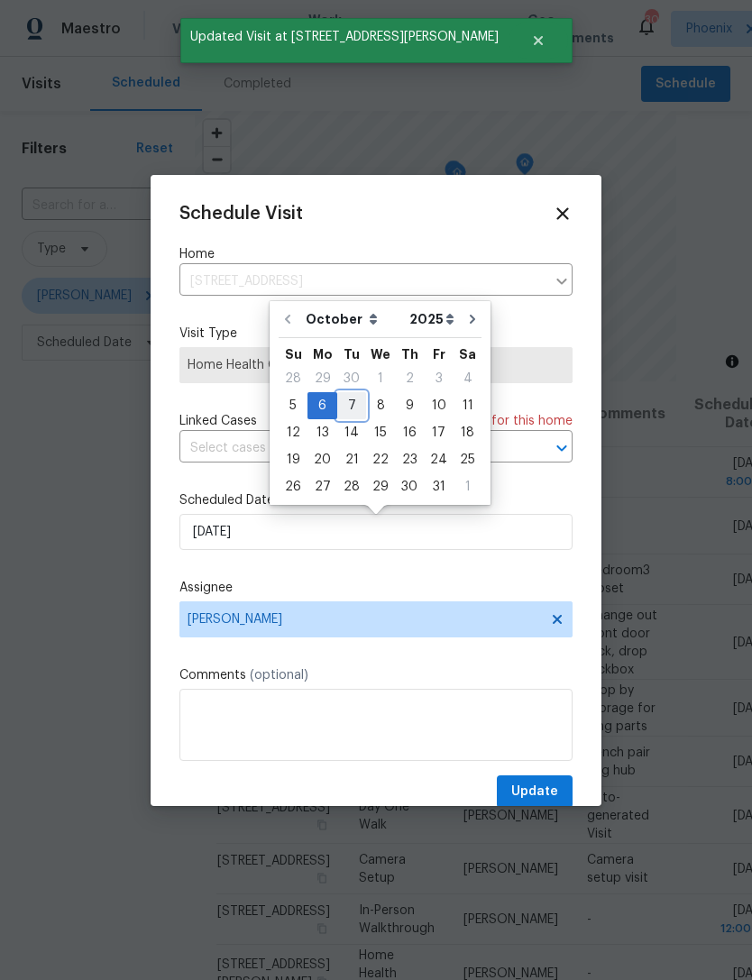
click at [347, 399] on div "7" at bounding box center [351, 405] width 29 height 25
type input "10/7/2025"
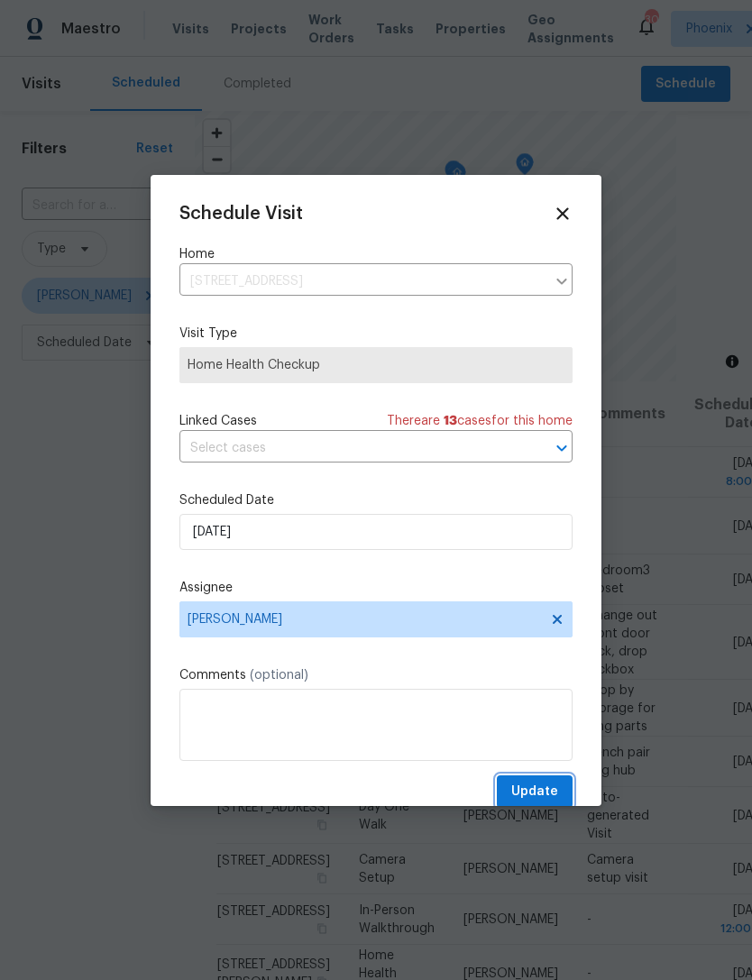
click at [556, 784] on span "Update" at bounding box center [534, 792] width 47 height 23
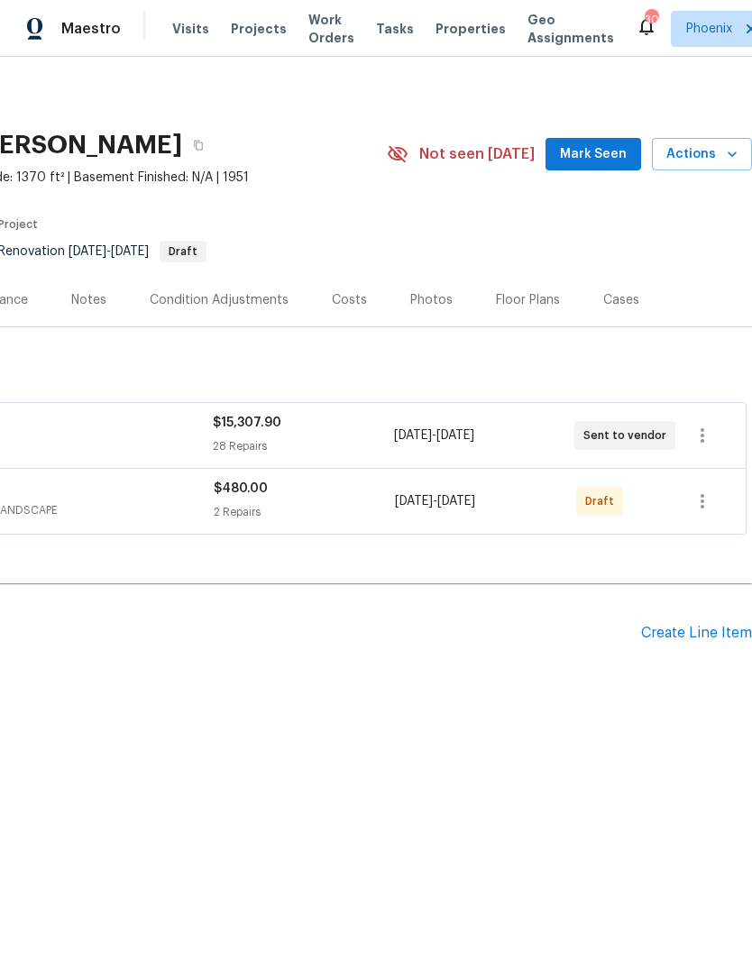
scroll to position [0, 267]
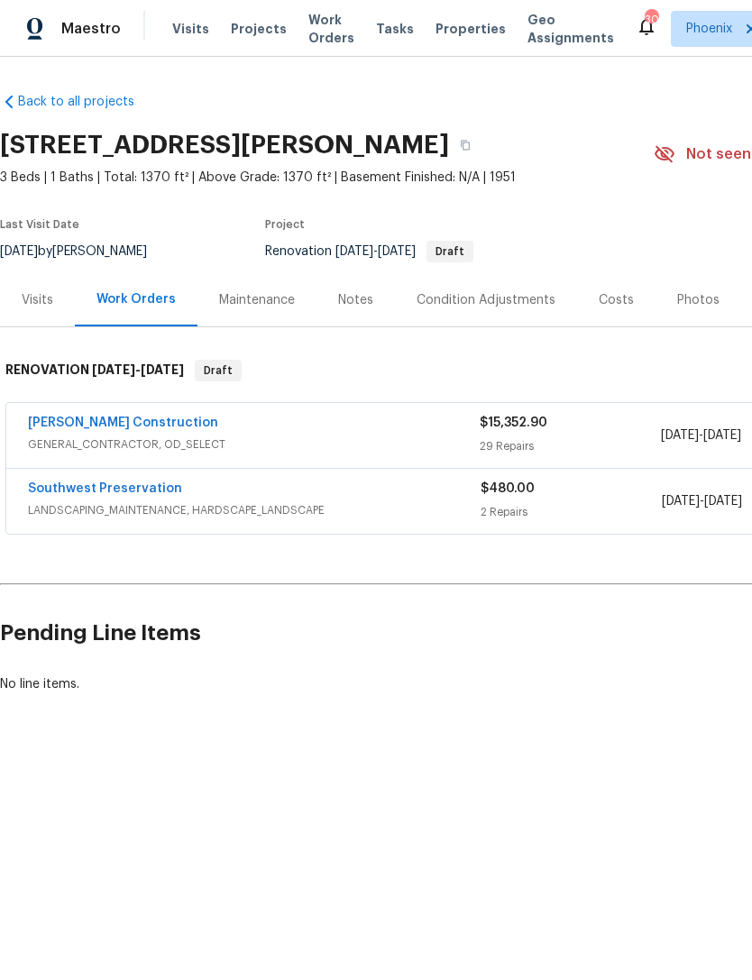
click at [73, 417] on link "[PERSON_NAME] Construction" at bounding box center [123, 423] width 190 height 13
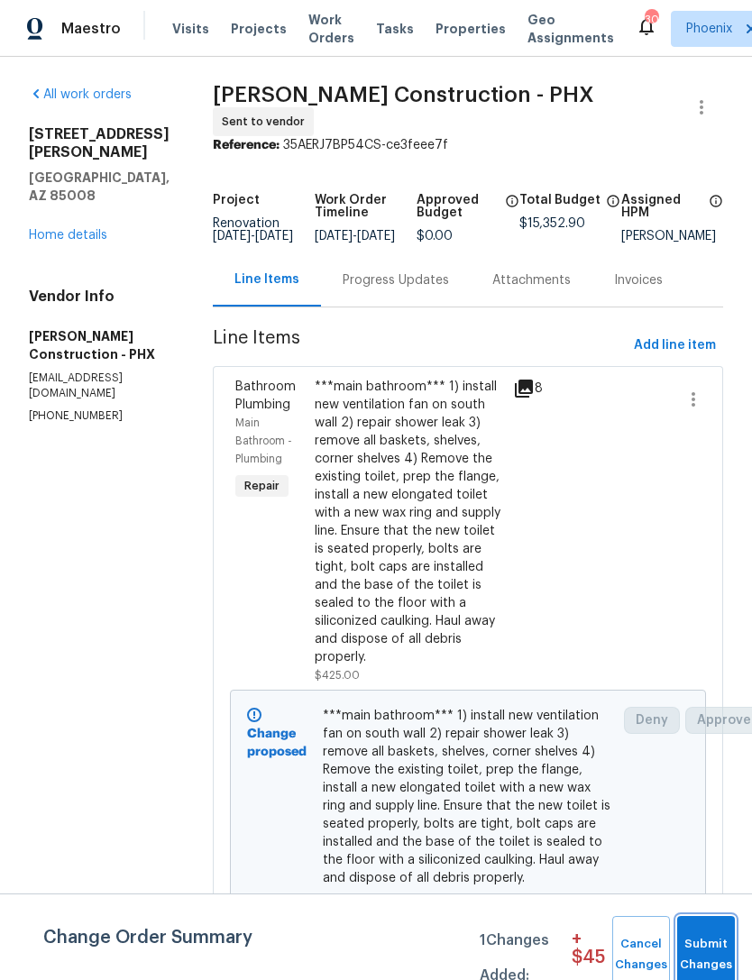
click at [710, 949] on span "Submit Changes" at bounding box center [706, 954] width 40 height 41
